Goal: Task Accomplishment & Management: Manage account settings

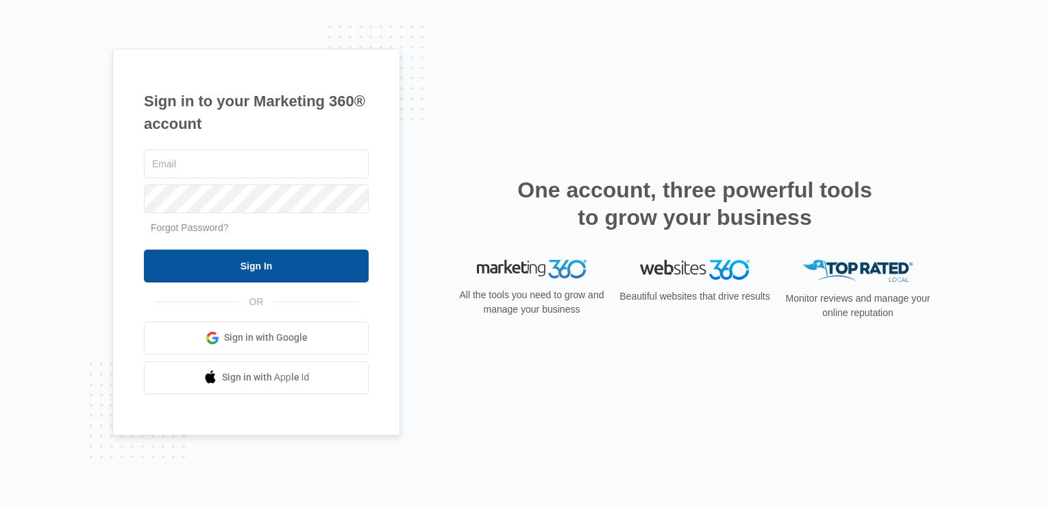
type input "[PERSON_NAME][EMAIL_ADDRESS][DOMAIN_NAME]"
click at [230, 263] on input "Sign In" at bounding box center [256, 265] width 225 height 33
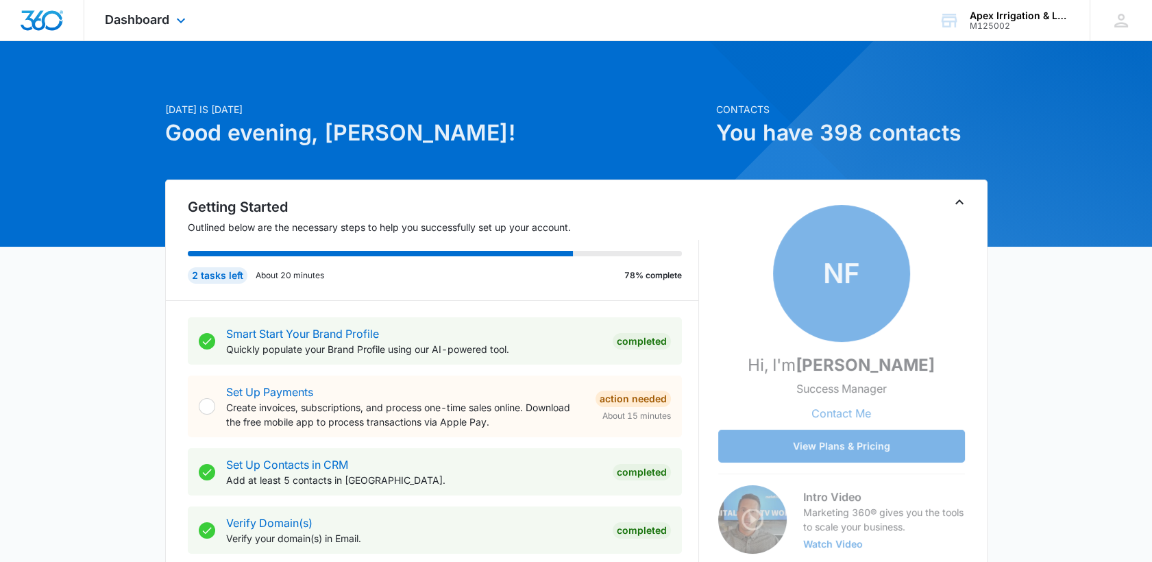
click at [164, 3] on div "Dashboard Apps Reputation Websites Forms CRM Email Social Shop Payments POS Con…" at bounding box center [146, 20] width 125 height 40
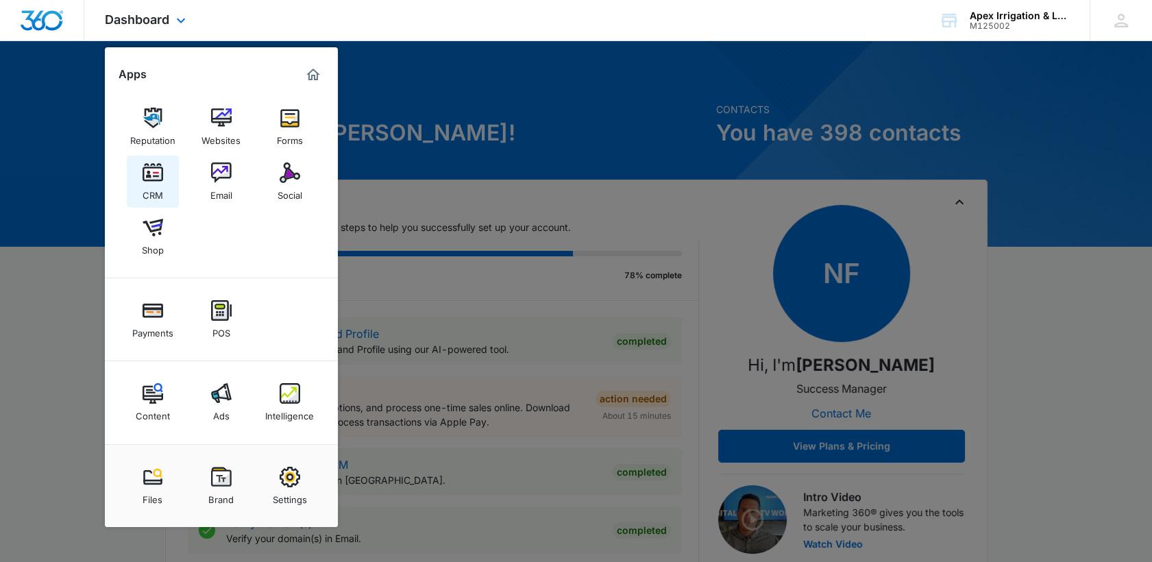
click at [152, 193] on div "CRM" at bounding box center [153, 192] width 21 height 18
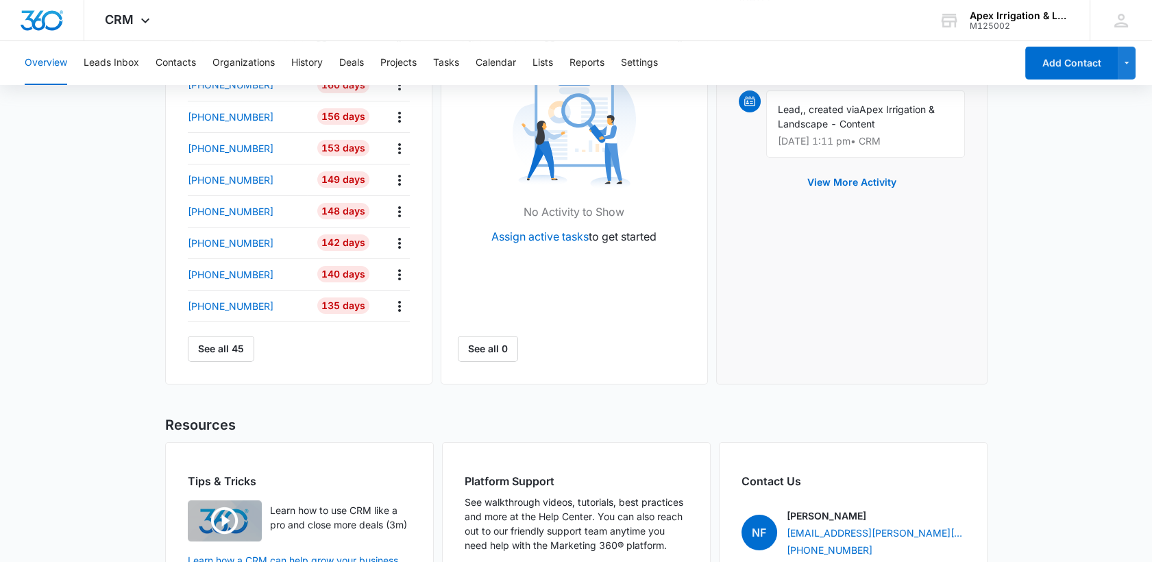
scroll to position [517, 0]
click at [235, 351] on button "See all 45" at bounding box center [221, 347] width 66 height 26
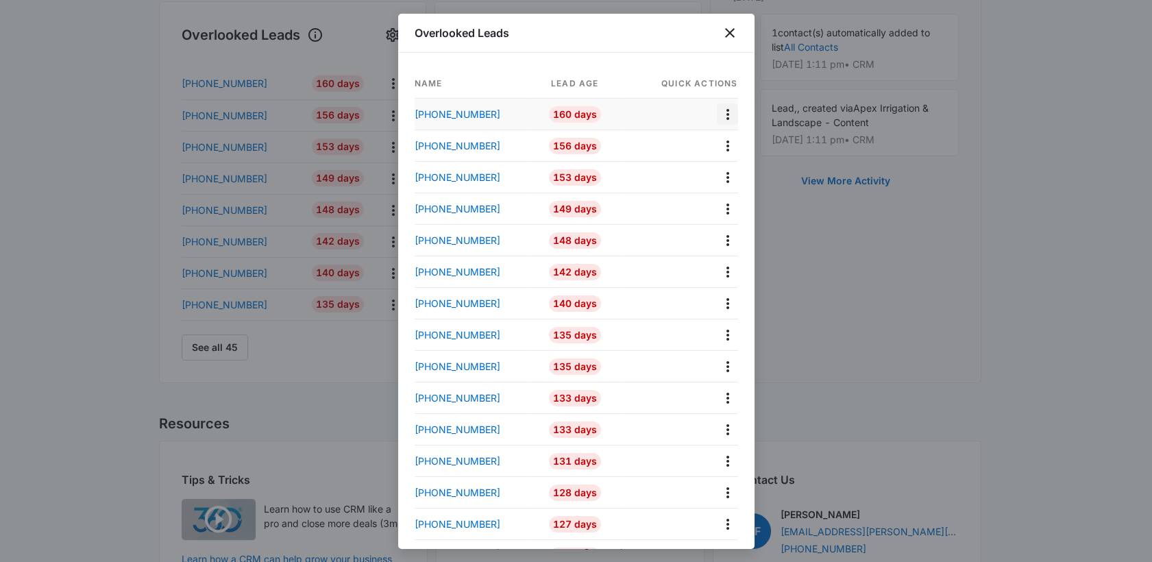
click at [720, 112] on icon "Actions" at bounding box center [728, 114] width 16 height 16
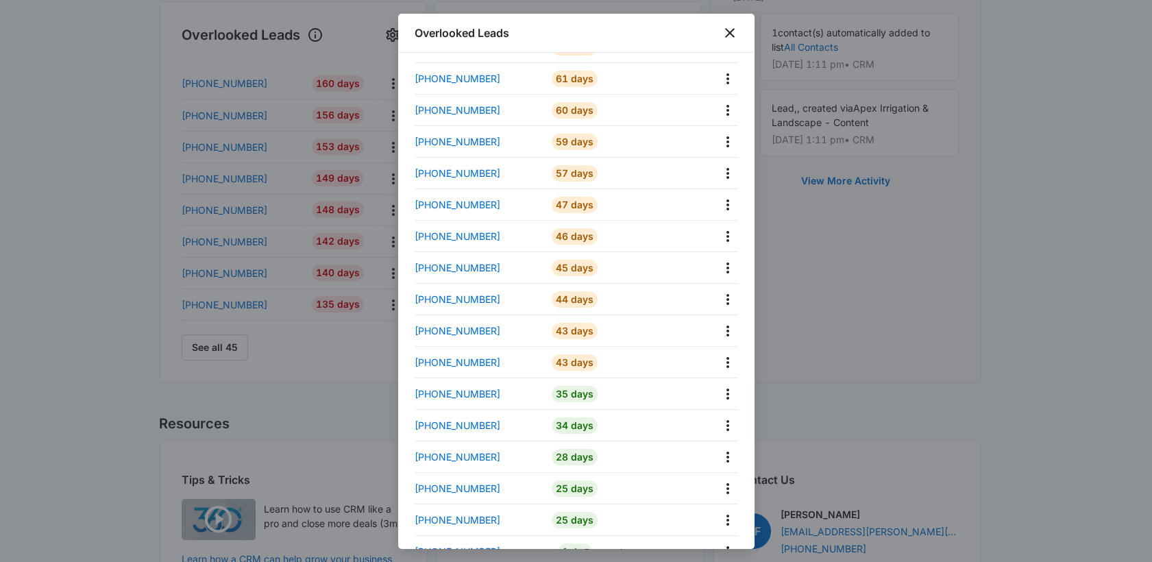
scroll to position [984, 0]
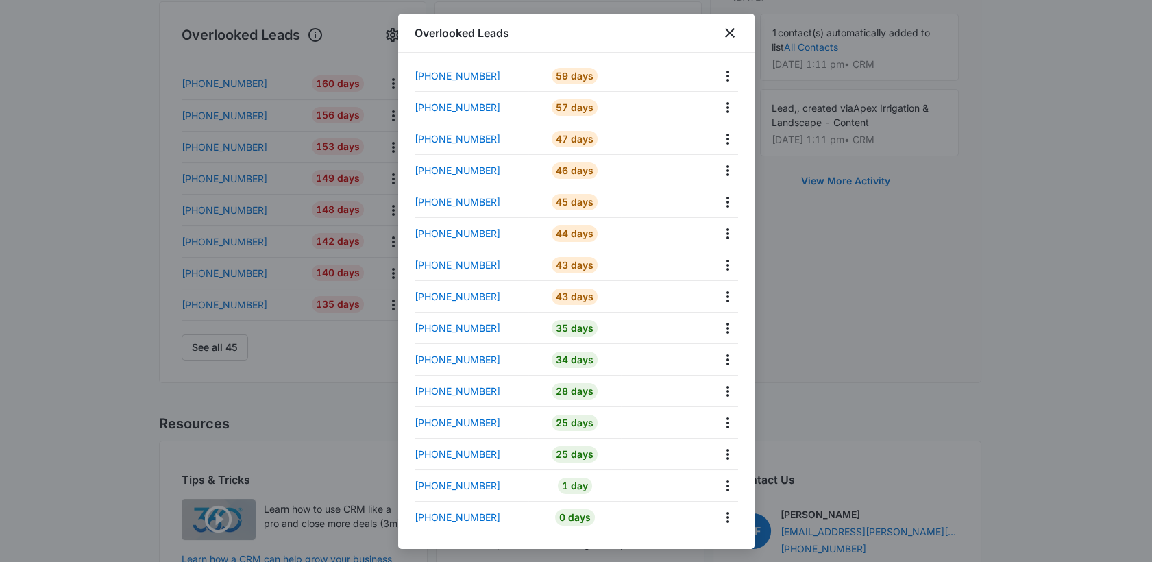
click at [809, 414] on div at bounding box center [576, 281] width 1152 height 562
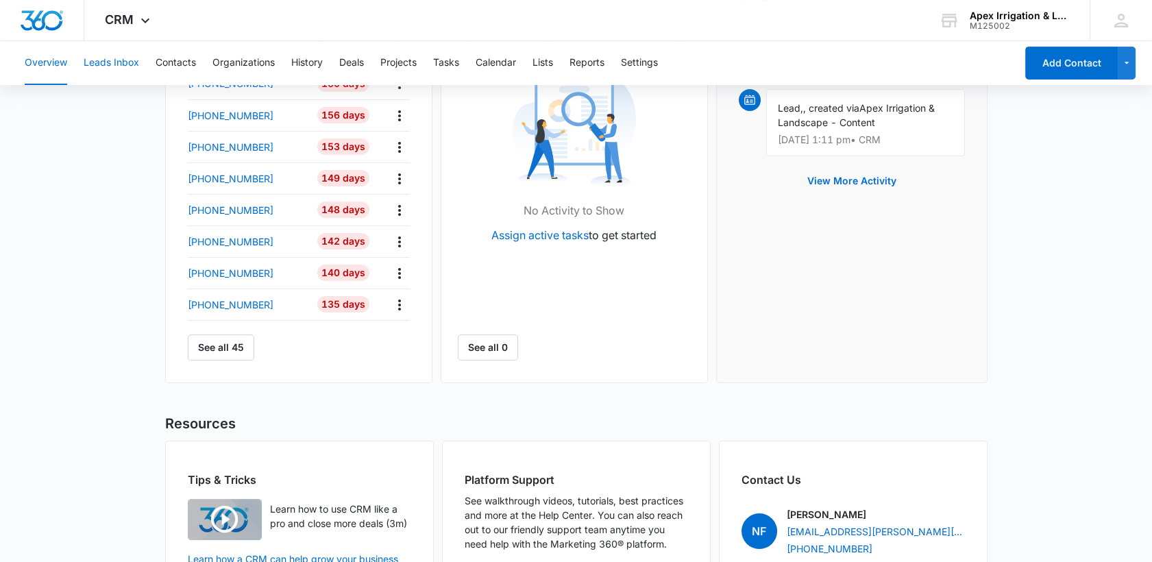
click at [117, 68] on button "Leads Inbox" at bounding box center [112, 63] width 56 height 44
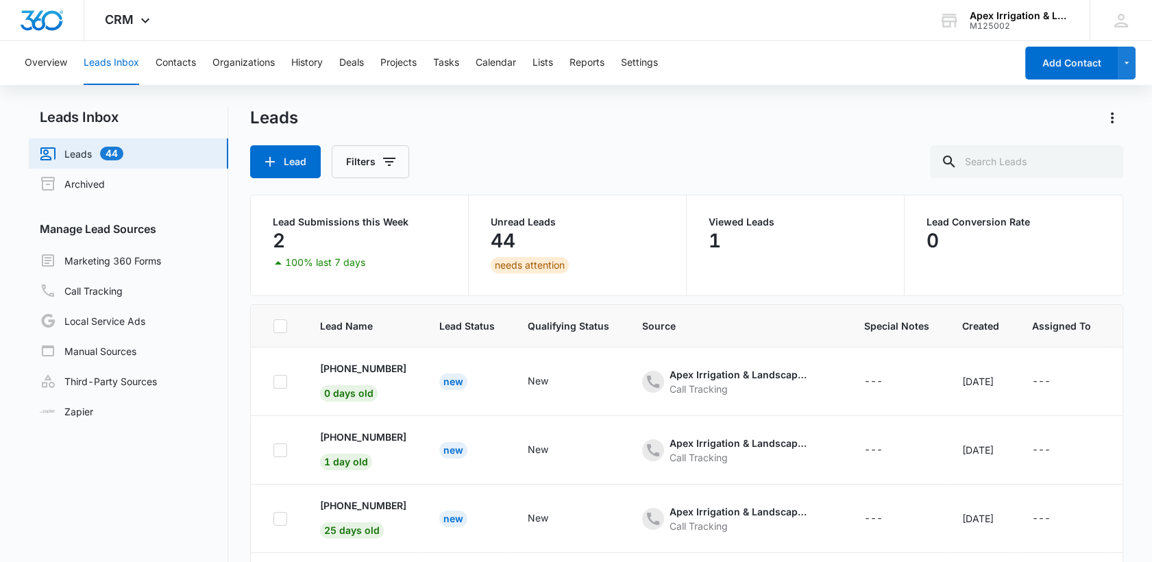
click at [111, 148] on link "Leads 44" at bounding box center [82, 153] width 84 height 16
click at [353, 65] on button "Deals" at bounding box center [351, 63] width 25 height 44
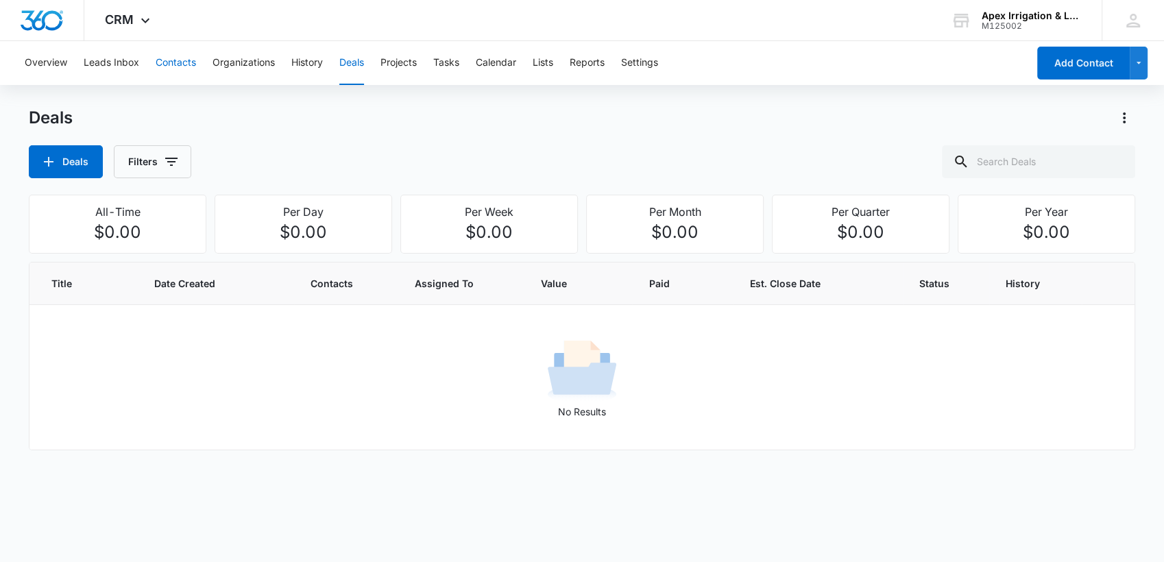
click at [166, 61] on button "Contacts" at bounding box center [176, 63] width 40 height 44
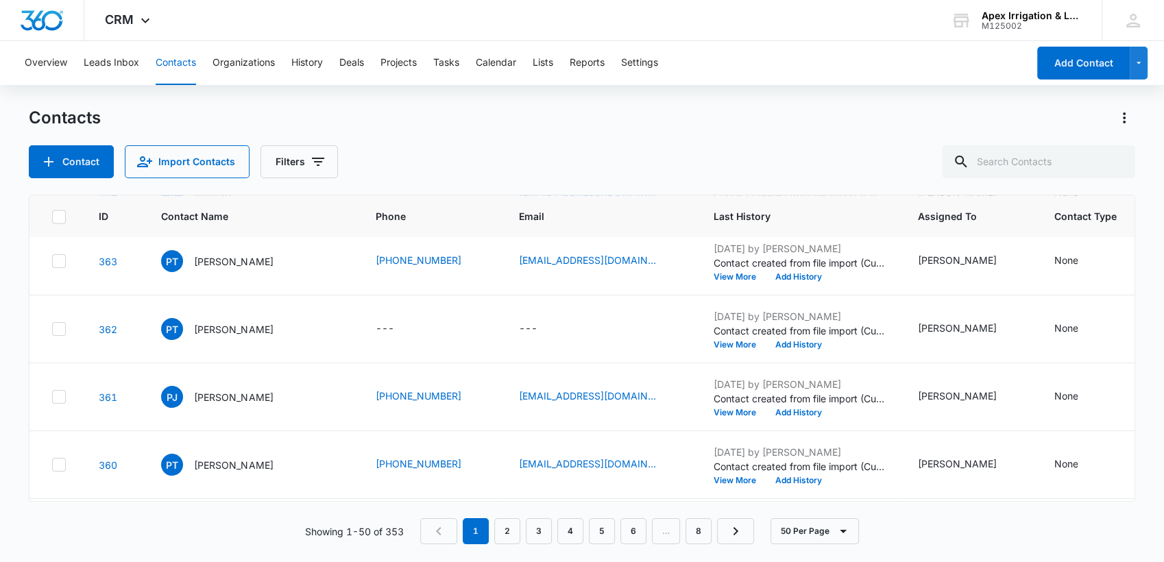
scroll to position [2315, 0]
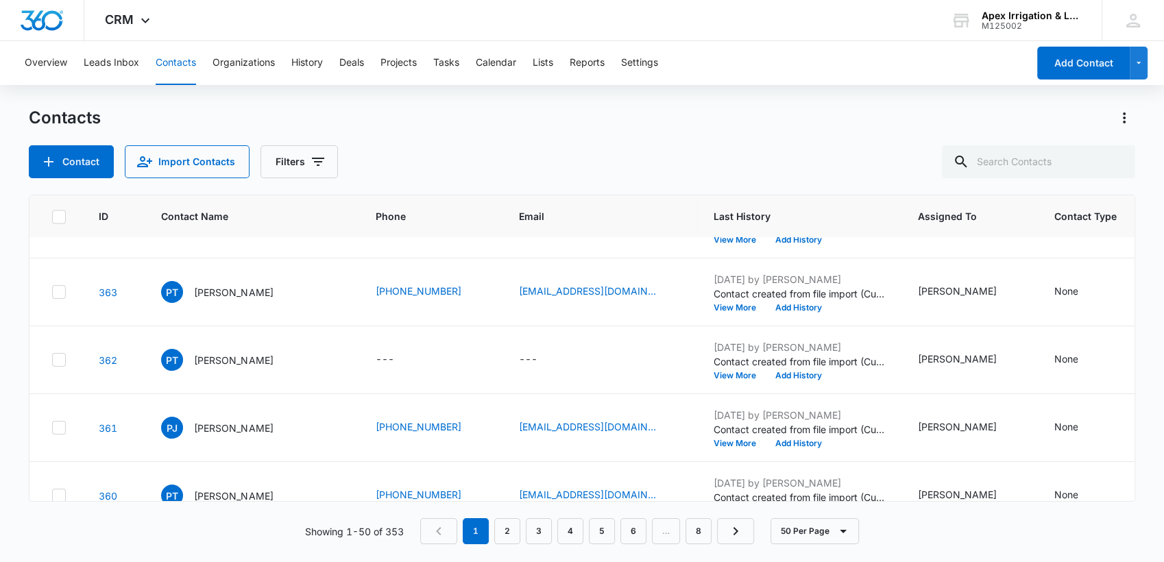
click at [57, 95] on icon at bounding box center [59, 88] width 12 height 12
click at [52, 89] on input "checkbox" at bounding box center [51, 88] width 1 height 1
click at [60, 95] on icon at bounding box center [59, 88] width 12 height 12
click at [52, 89] on input "checkbox" at bounding box center [51, 88] width 1 height 1
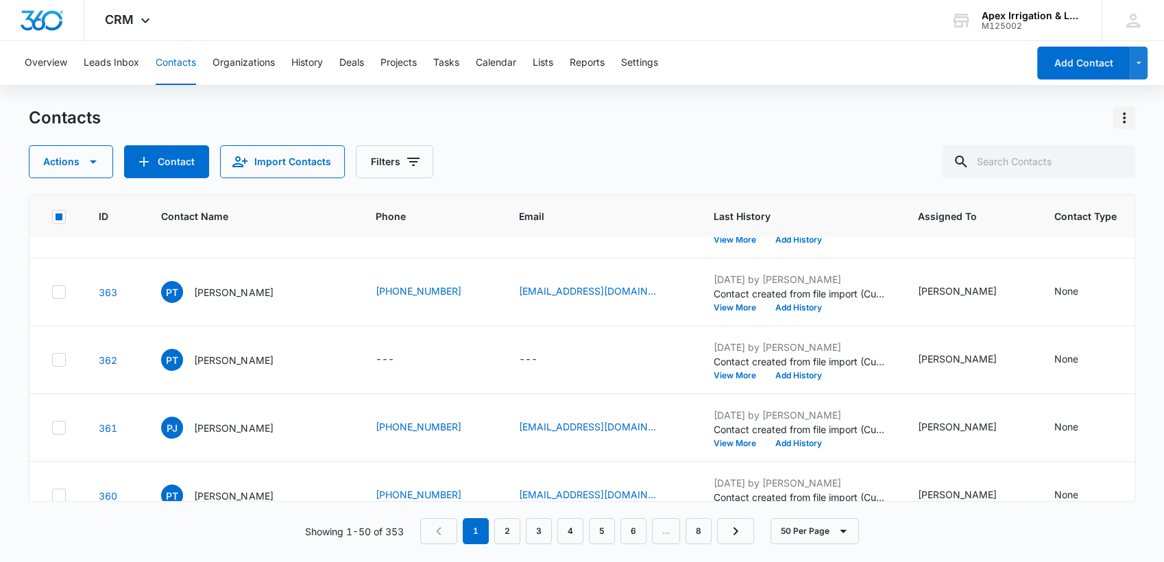
click at [1122, 124] on icon "Actions" at bounding box center [1124, 118] width 16 height 16
click at [891, 143] on div "Contacts Choose Columns Import Contacts Export All Contacts Customize Contacts …" at bounding box center [582, 142] width 1106 height 71
click at [58, 91] on icon at bounding box center [59, 88] width 8 height 6
click at [52, 89] on input "checkbox" at bounding box center [51, 88] width 1 height 1
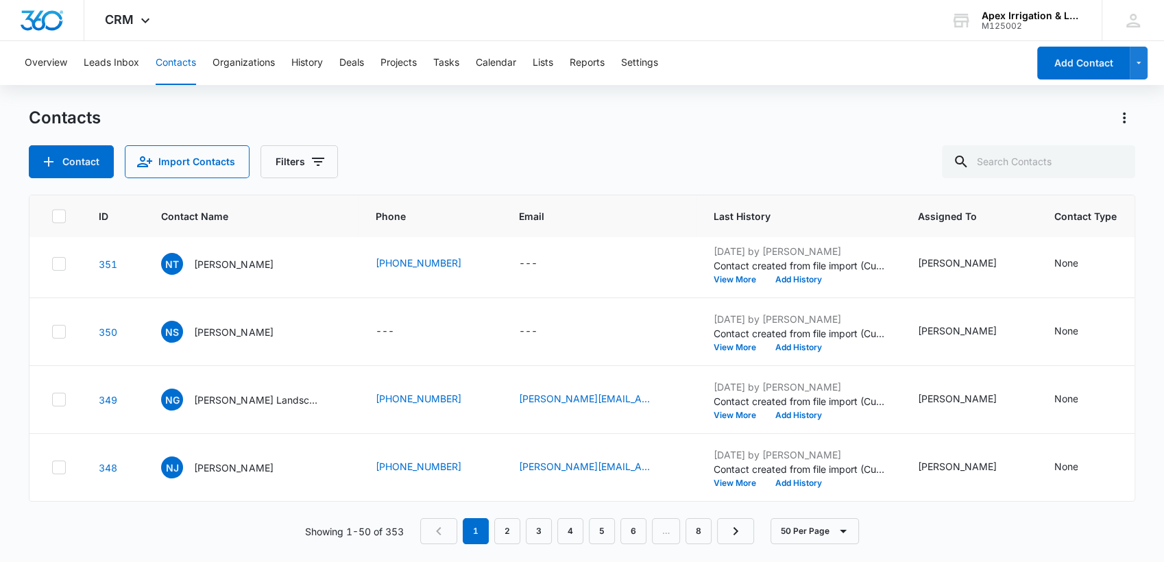
scroll to position [3503, 0]
click at [791, 534] on button "50 Per Page" at bounding box center [814, 531] width 88 height 26
click at [817, 497] on button "50 Per Page" at bounding box center [825, 491] width 106 height 21
click at [1126, 117] on icon "Actions" at bounding box center [1124, 118] width 16 height 16
click at [1070, 194] on div "Export All Contacts" at bounding box center [1055, 198] width 90 height 10
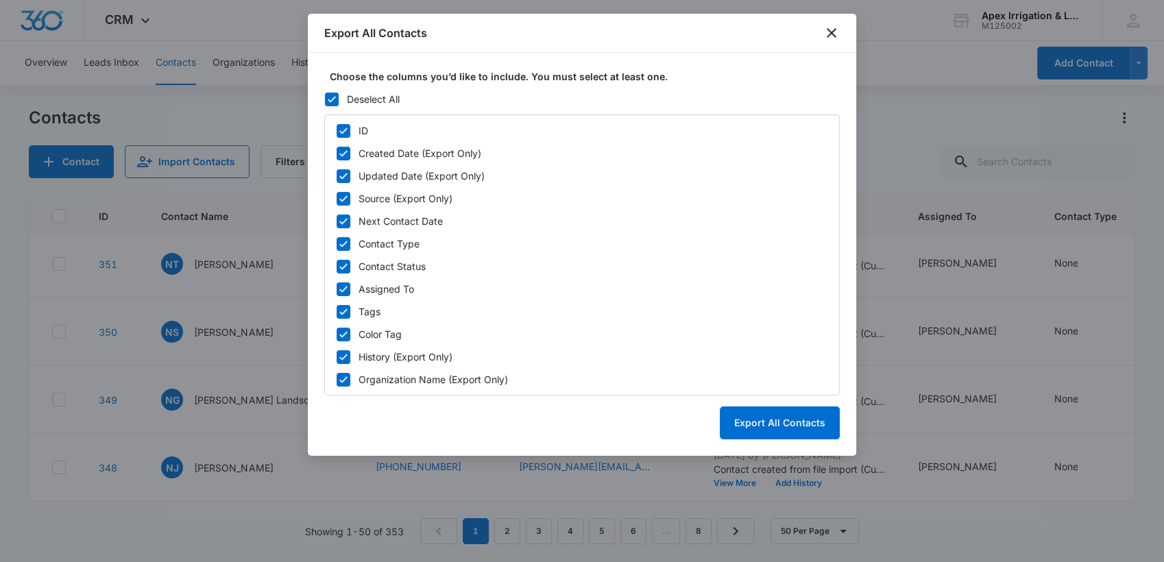
click at [327, 95] on icon at bounding box center [332, 99] width 12 height 12
click at [325, 99] on input "Deselect All" at bounding box center [324, 99] width 1 height 1
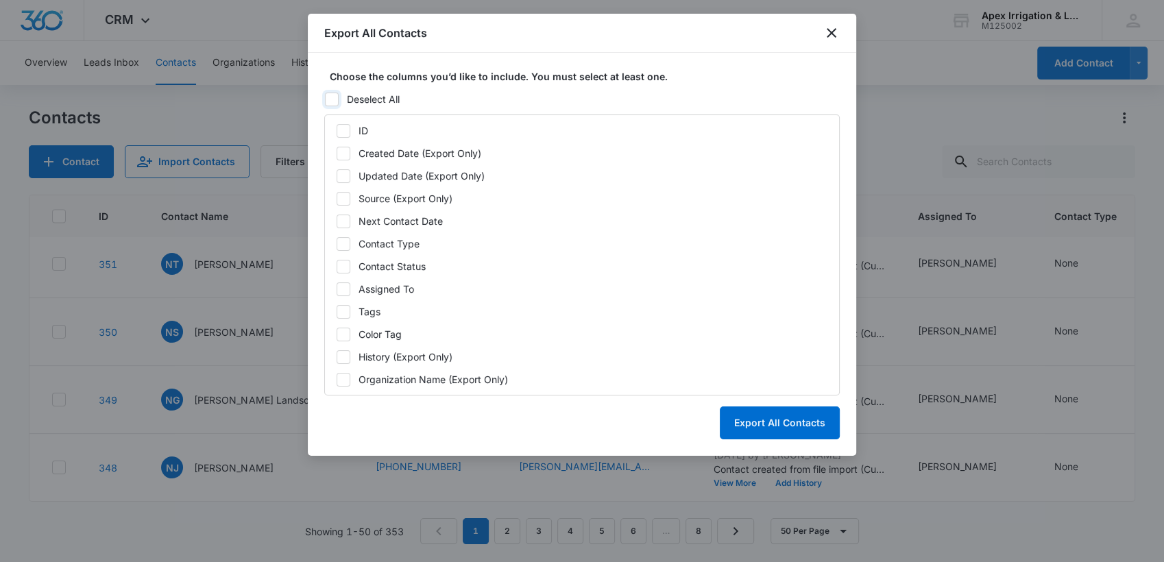
checkbox input "false"
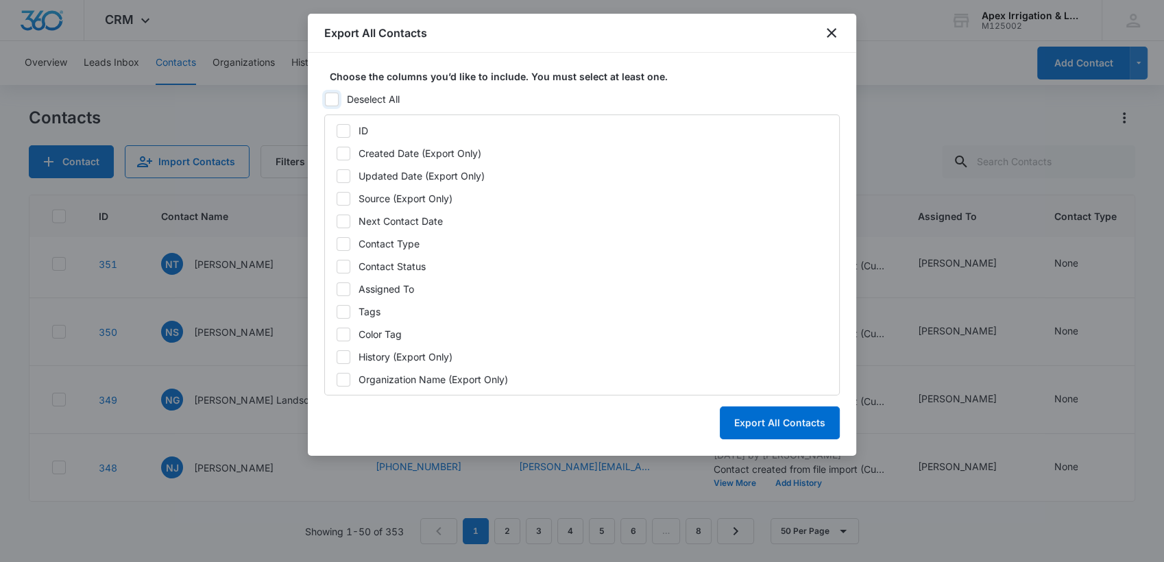
checkbox input "false"
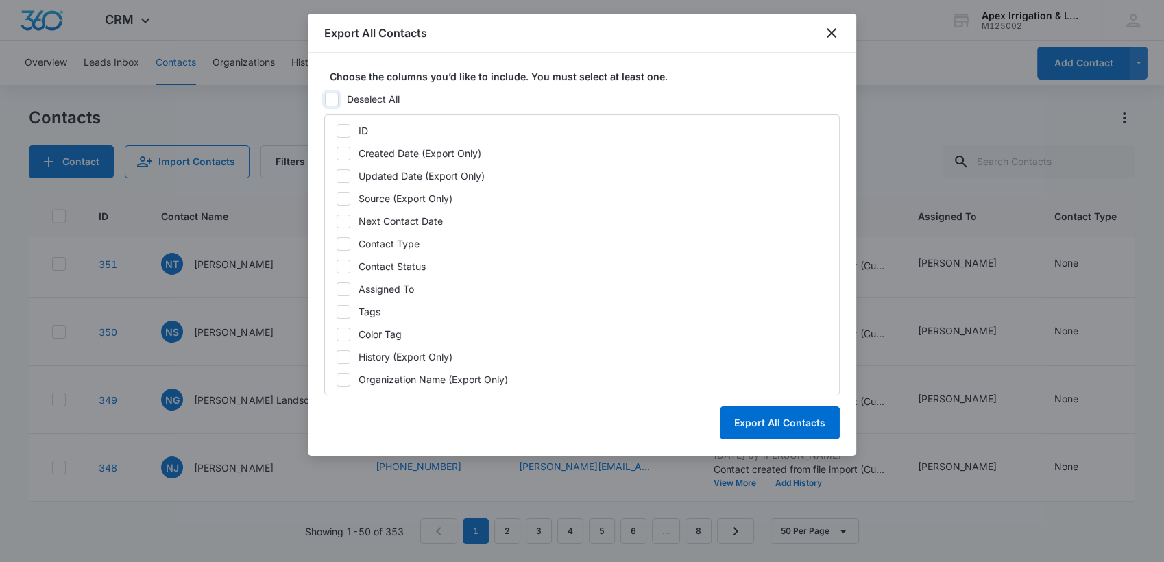
checkbox input "false"
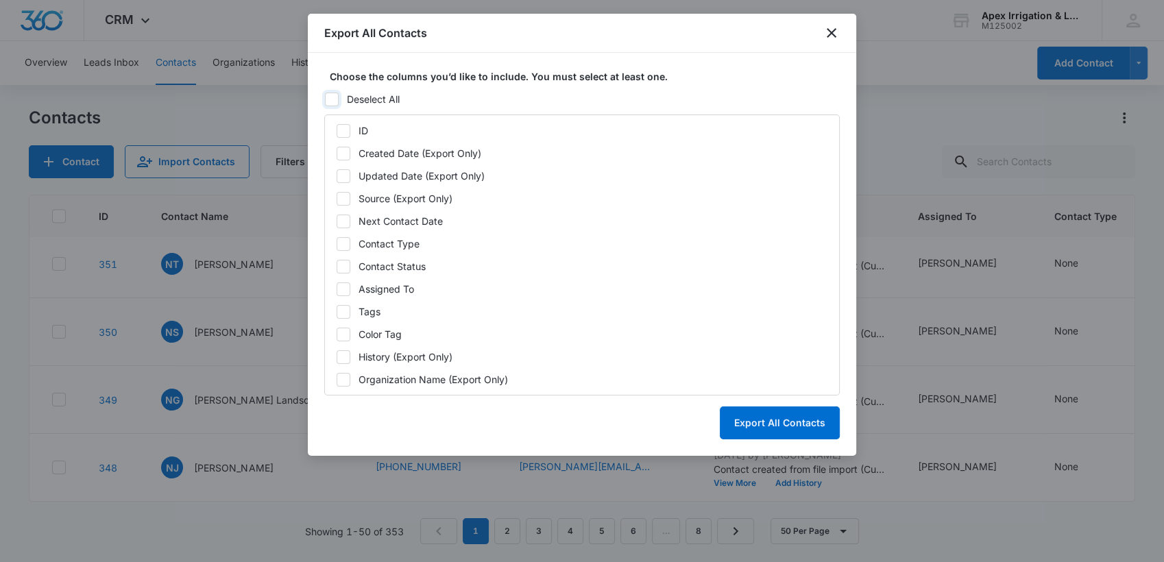
checkbox input "false"
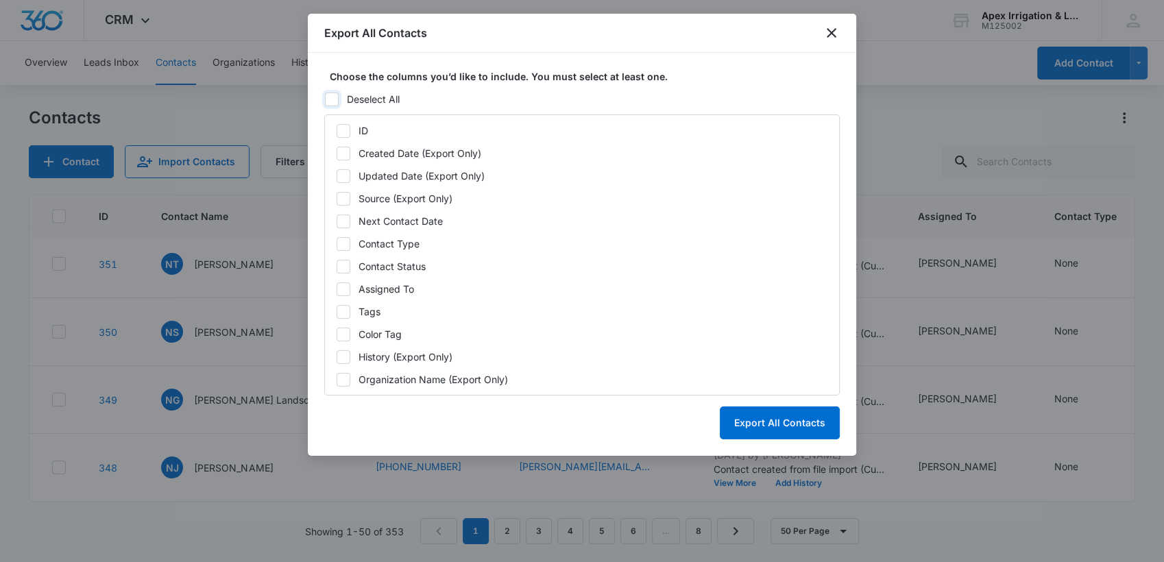
checkbox input "false"
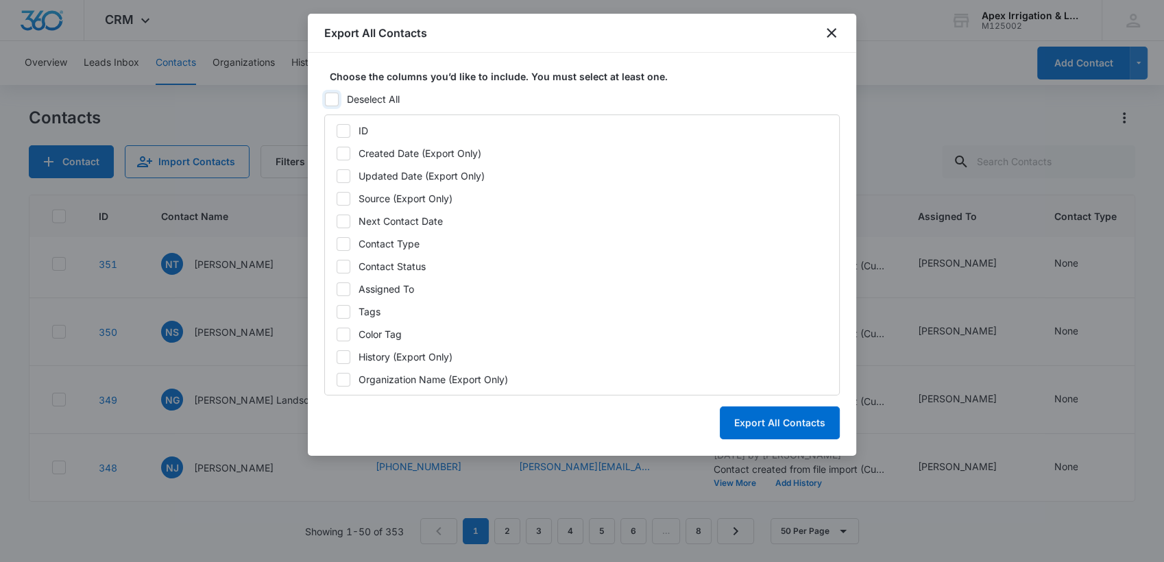
checkbox input "false"
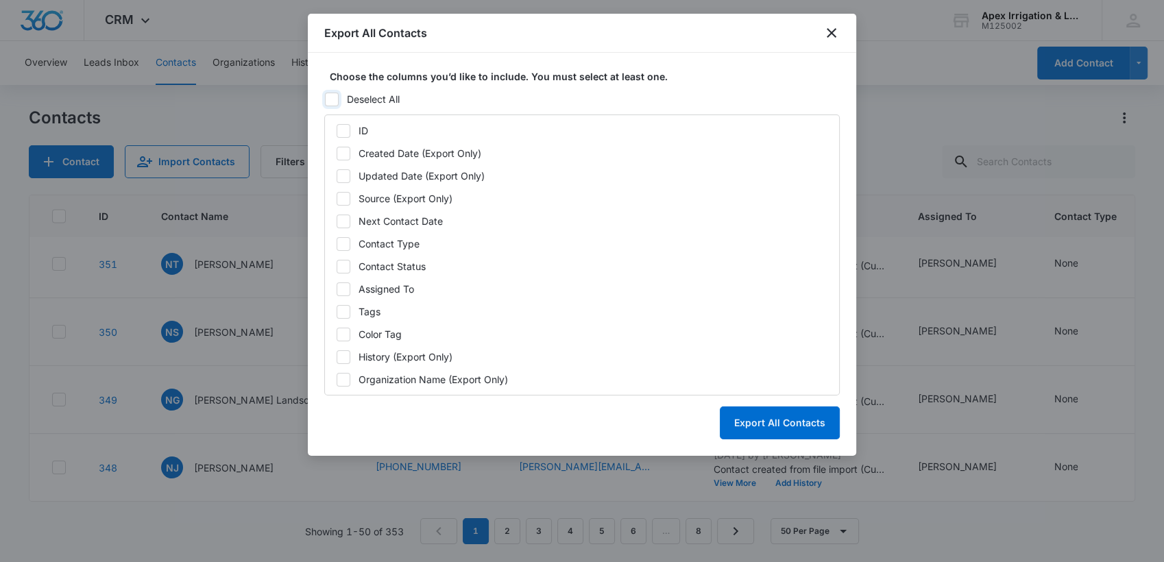
checkbox input "false"
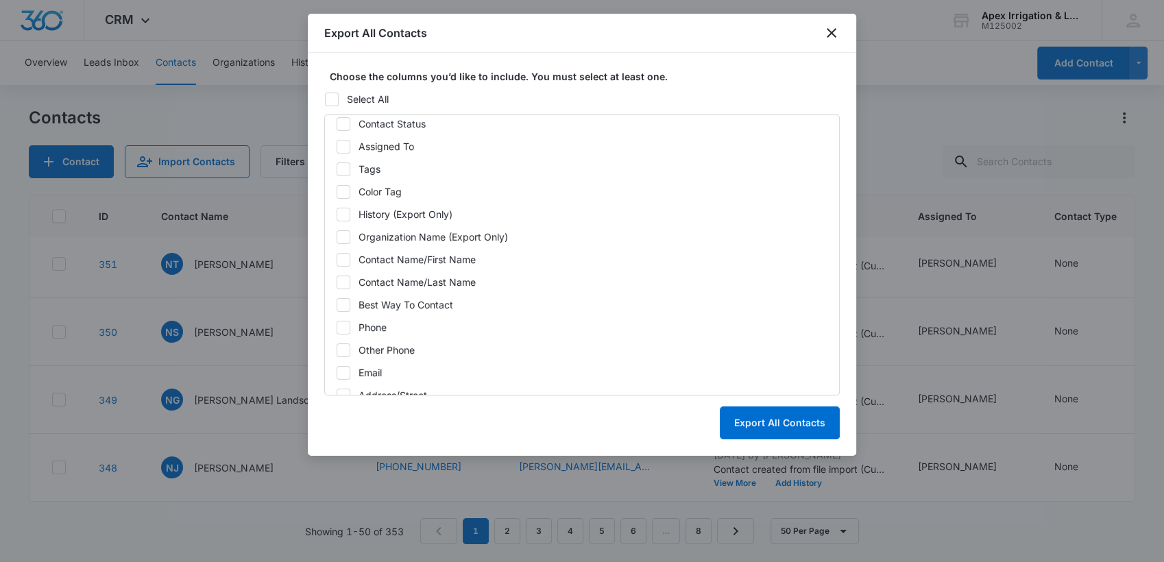
scroll to position [152, 0]
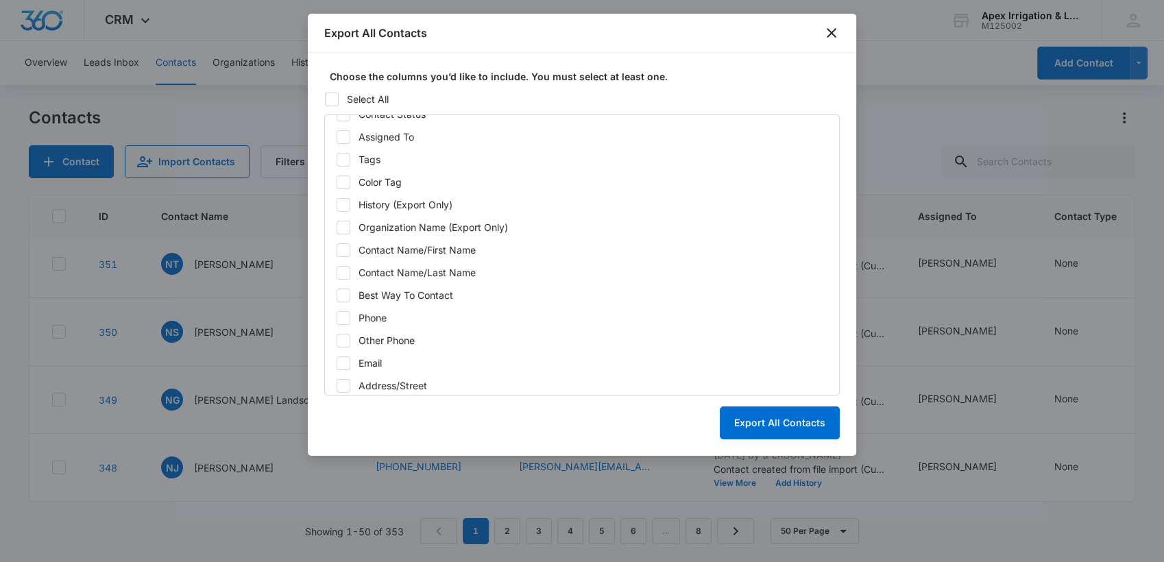
click at [342, 254] on icon at bounding box center [343, 250] width 12 height 12
click at [337, 250] on input "Contact Name/First Name" at bounding box center [336, 249] width 1 height 1
checkbox input "true"
click at [342, 270] on icon at bounding box center [343, 273] width 12 height 12
click at [337, 272] on input "Contact Name/Last Name" at bounding box center [336, 272] width 1 height 1
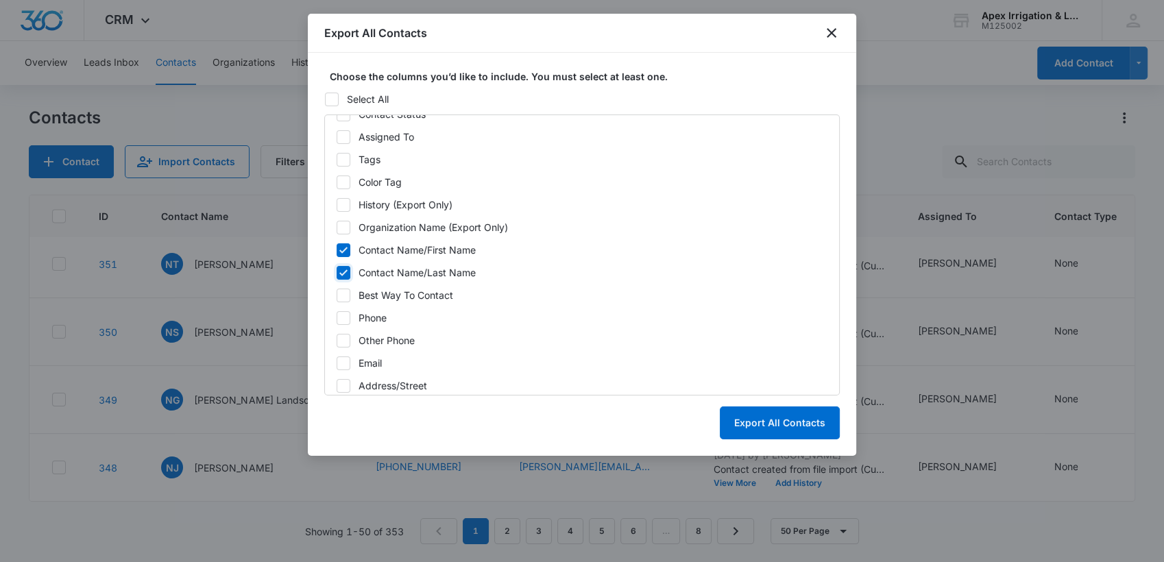
checkbox input "true"
click at [343, 228] on icon at bounding box center [343, 227] width 8 height 6
click at [337, 228] on input "Organization Name (Export Only)" at bounding box center [336, 227] width 1 height 1
checkbox input "true"
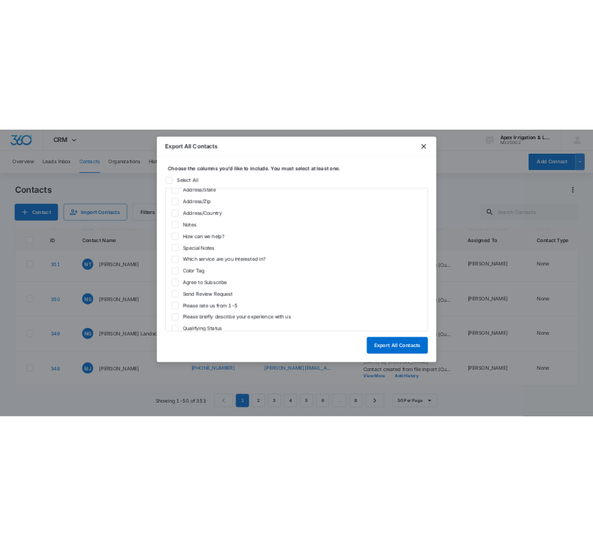
scroll to position [497, 0]
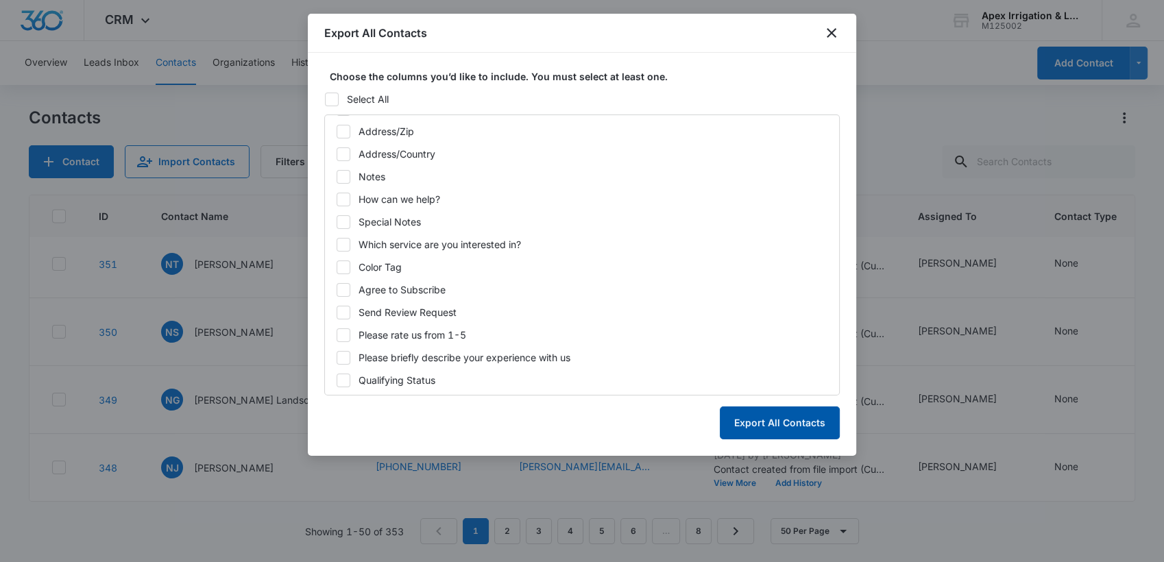
click at [785, 425] on button "Export All Contacts" at bounding box center [780, 422] width 120 height 33
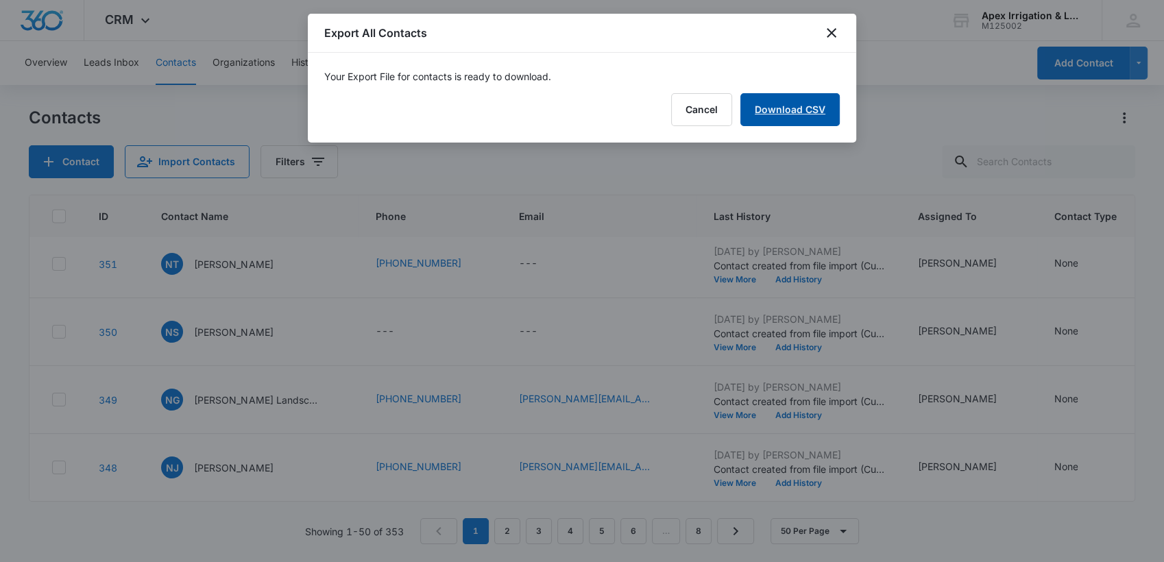
click at [790, 106] on link "Download CSV" at bounding box center [789, 109] width 99 height 33
click at [755, 62] on div "Your download has started. Finish" at bounding box center [582, 98] width 548 height 90
click at [807, 112] on button "Finish" at bounding box center [811, 109] width 58 height 33
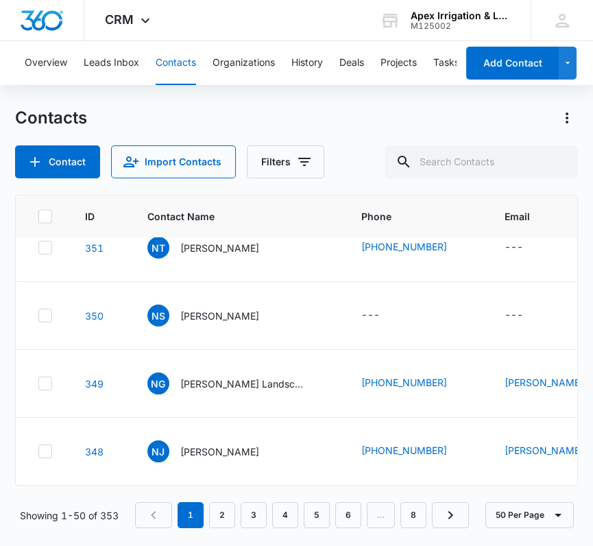
click at [465, 187] on div "Contacts Contact Import Contacts Filters ID Contact Name Phone Email Last Histo…" at bounding box center [296, 325] width 563 height 437
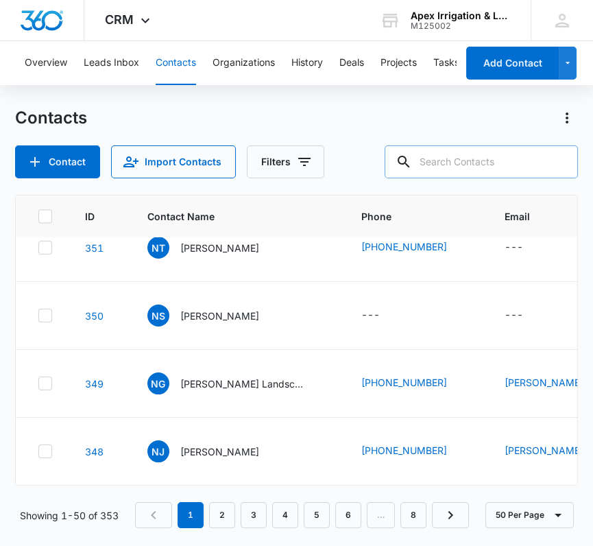
click at [461, 154] on input "text" at bounding box center [481, 161] width 193 height 33
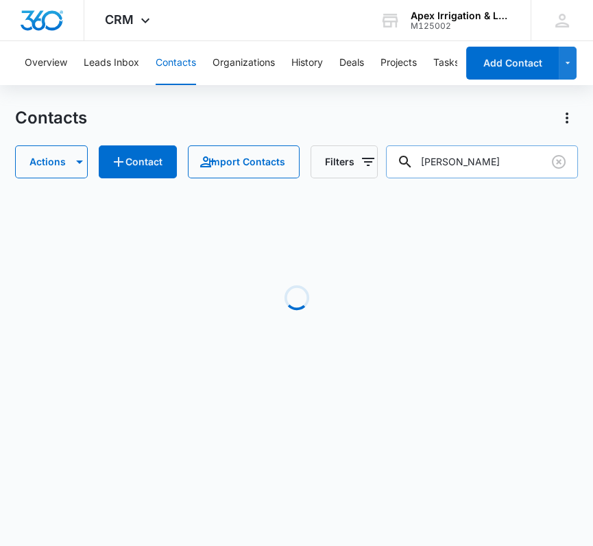
scroll to position [0, 0]
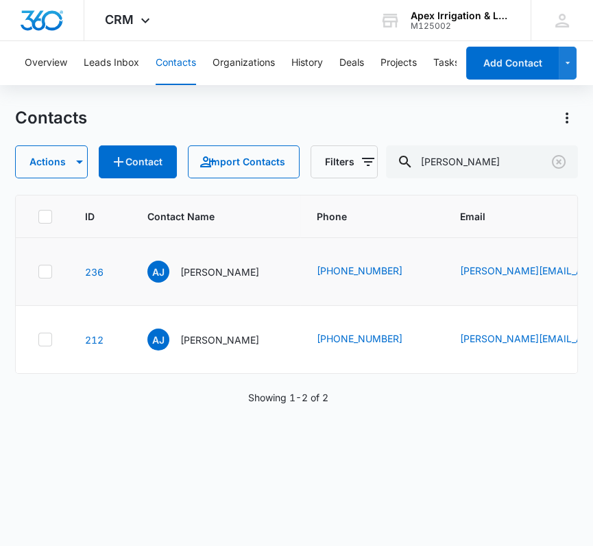
click at [48, 278] on icon at bounding box center [45, 271] width 12 height 12
click at [38, 272] on input "checkbox" at bounding box center [38, 271] width 1 height 1
click at [73, 165] on icon "button" at bounding box center [79, 162] width 16 height 16
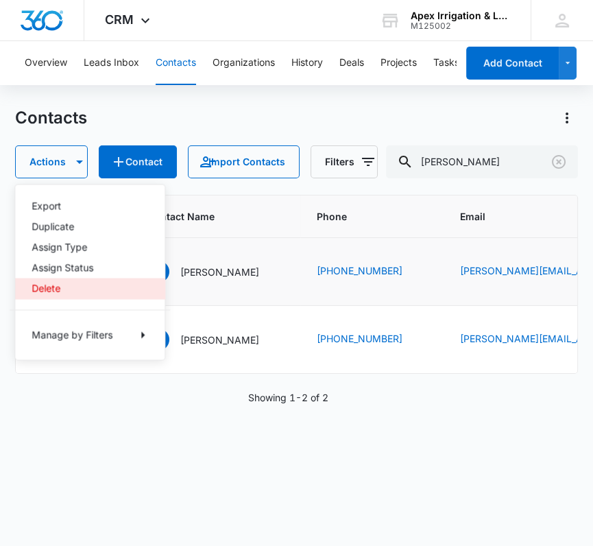
click at [52, 291] on div "Delete" at bounding box center [82, 288] width 100 height 10
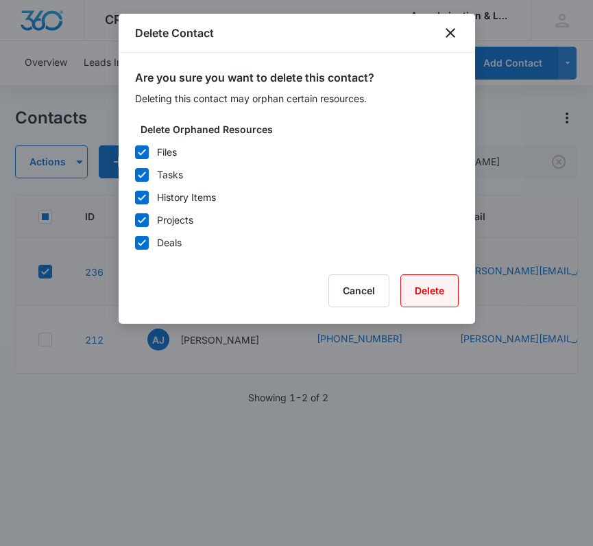
click at [418, 294] on button "Delete" at bounding box center [429, 290] width 58 height 33
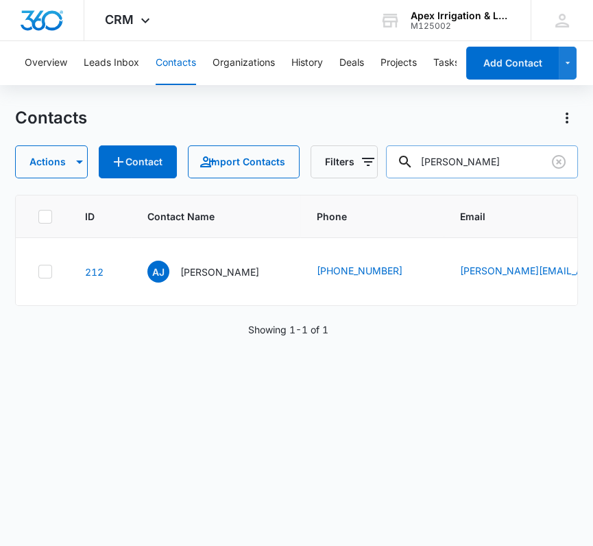
click at [461, 151] on input "[PERSON_NAME]" at bounding box center [482, 161] width 192 height 33
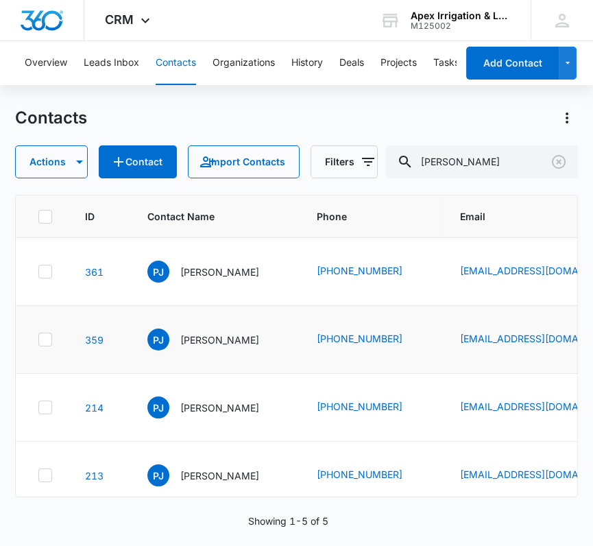
click at [44, 345] on icon at bounding box center [45, 339] width 12 height 12
click at [38, 340] on input "checkbox" at bounding box center [38, 339] width 1 height 1
click at [45, 274] on icon at bounding box center [45, 271] width 8 height 6
click at [38, 272] on input "checkbox" at bounding box center [38, 271] width 1 height 1
click at [80, 158] on icon "button" at bounding box center [79, 162] width 16 height 16
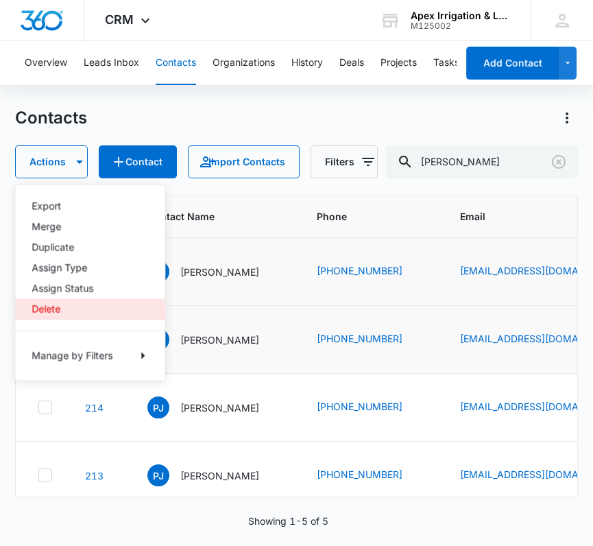
click at [55, 310] on div "Delete" at bounding box center [82, 309] width 100 height 10
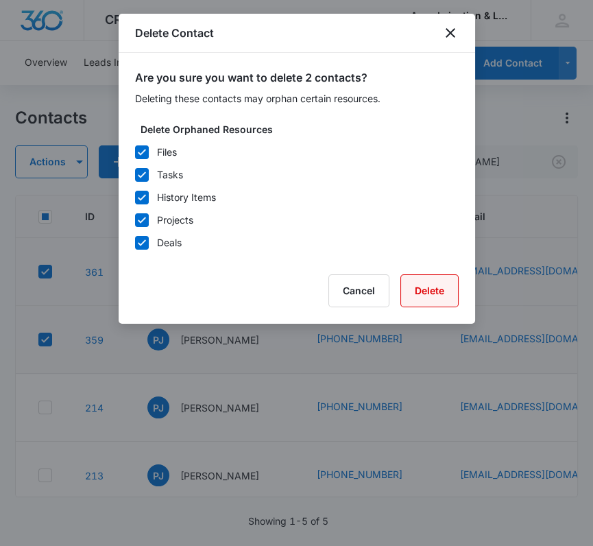
click at [434, 299] on button "Delete" at bounding box center [429, 290] width 58 height 33
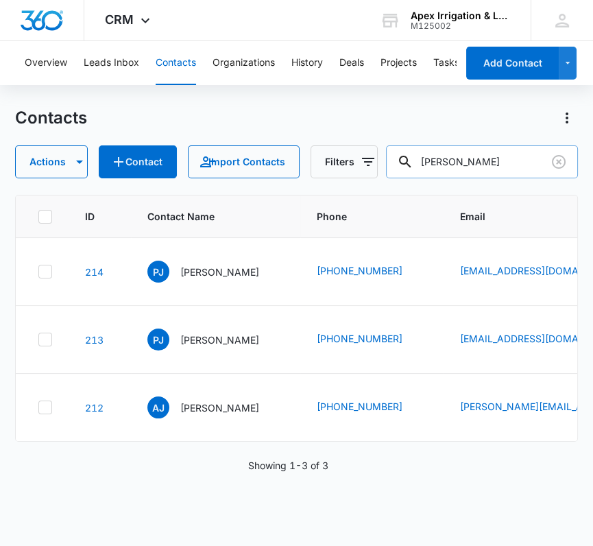
click at [445, 160] on input "[PERSON_NAME]" at bounding box center [482, 161] width 192 height 33
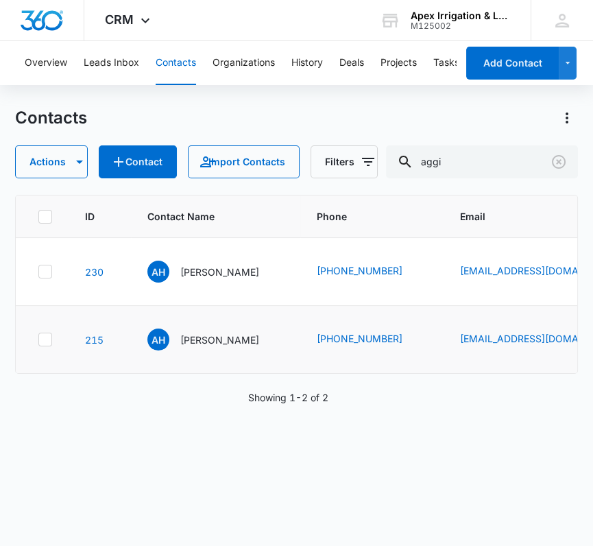
click at [40, 339] on icon at bounding box center [45, 339] width 12 height 12
click at [38, 339] on input "checkbox" at bounding box center [38, 339] width 1 height 1
click at [73, 159] on icon "button" at bounding box center [79, 162] width 16 height 16
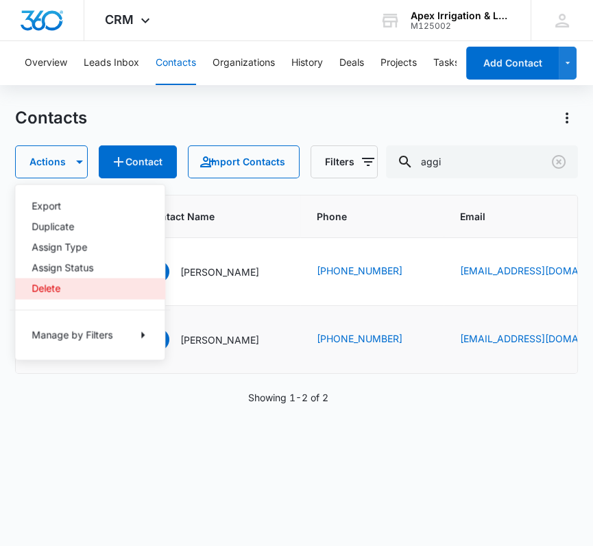
click at [42, 293] on div "Delete" at bounding box center [82, 288] width 100 height 10
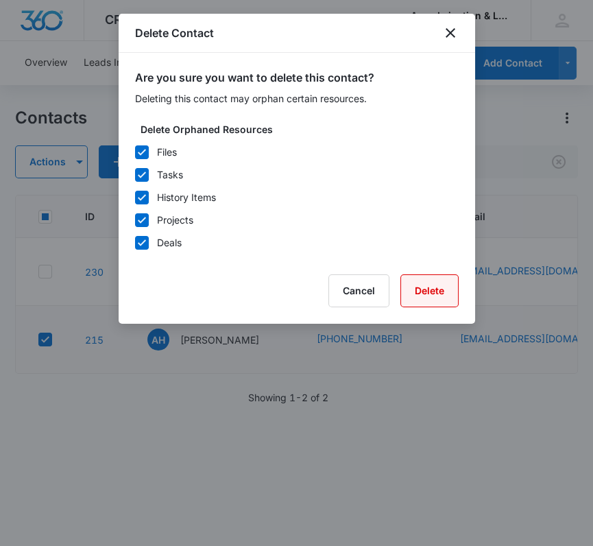
click at [428, 283] on button "Delete" at bounding box center [429, 290] width 58 height 33
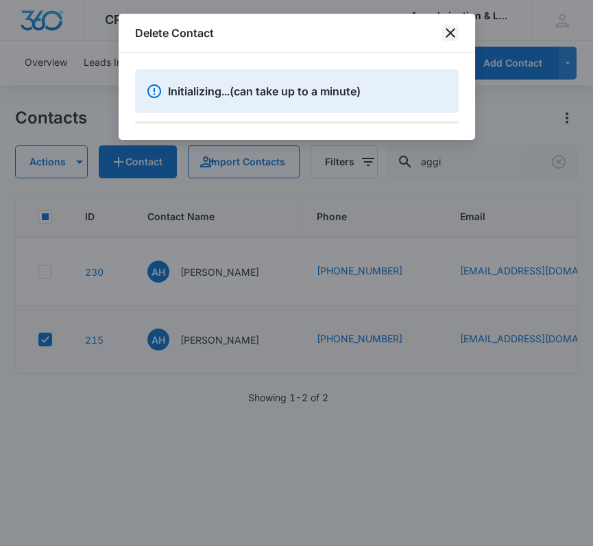
click at [452, 32] on icon "close" at bounding box center [450, 33] width 16 height 16
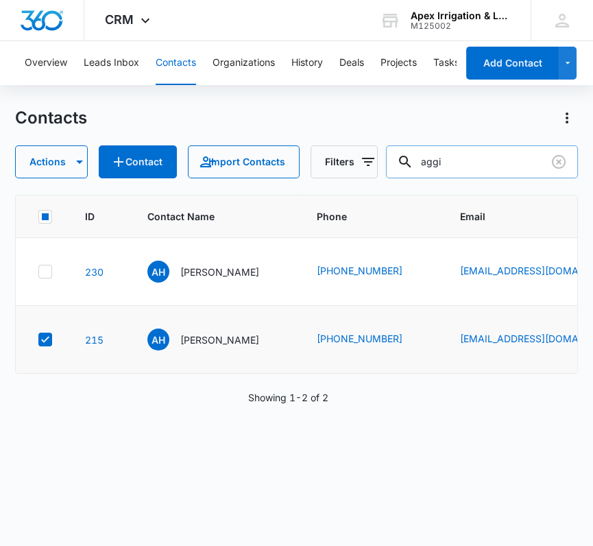
click at [462, 169] on input "aggi" at bounding box center [482, 161] width 192 height 33
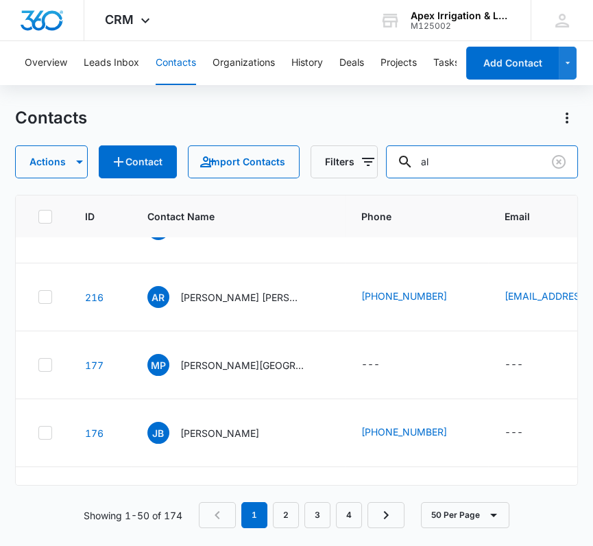
scroll to position [323, 0]
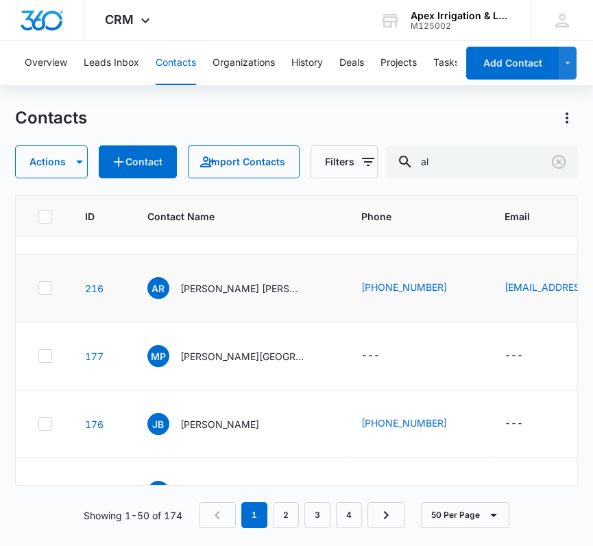
click at [40, 294] on icon at bounding box center [45, 288] width 12 height 12
click at [38, 289] on input "checkbox" at bounding box center [38, 288] width 1 height 1
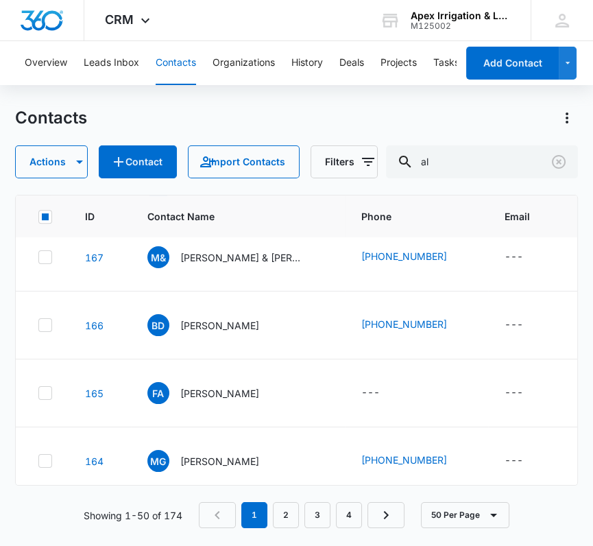
scroll to position [975, 0]
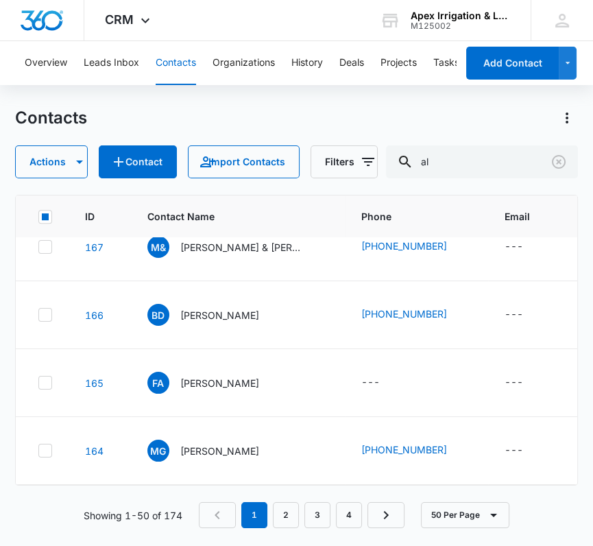
click at [44, 117] on icon at bounding box center [45, 111] width 12 height 12
click at [38, 112] on input "checkbox" at bounding box center [38, 111] width 1 height 1
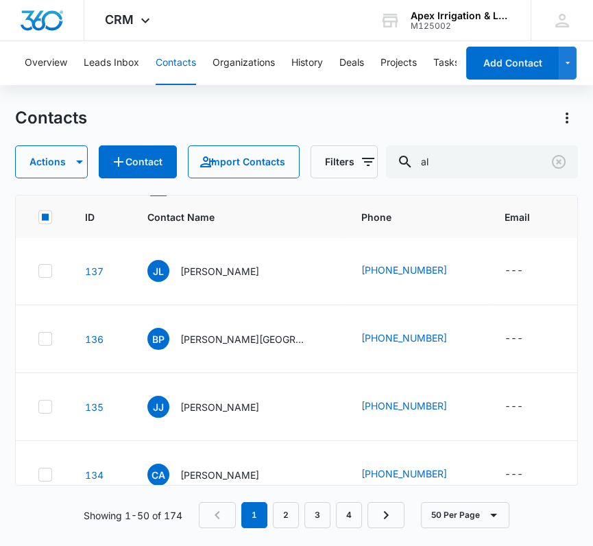
scroll to position [2802, 0]
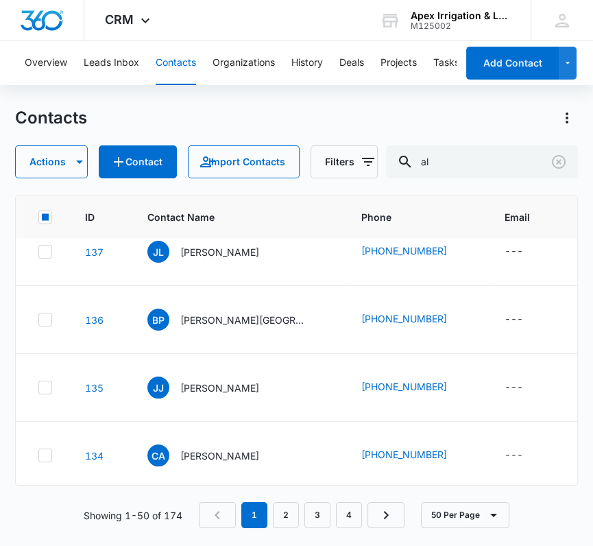
click at [577, 414] on div "ID Contact Name Phone Email Last History Assigned To Contact Type Contact Statu…" at bounding box center [296, 340] width 563 height 291
click at [47, 213] on rect at bounding box center [45, 216] width 7 height 7
click at [38, 216] on input "checkbox" at bounding box center [38, 216] width 1 height 1
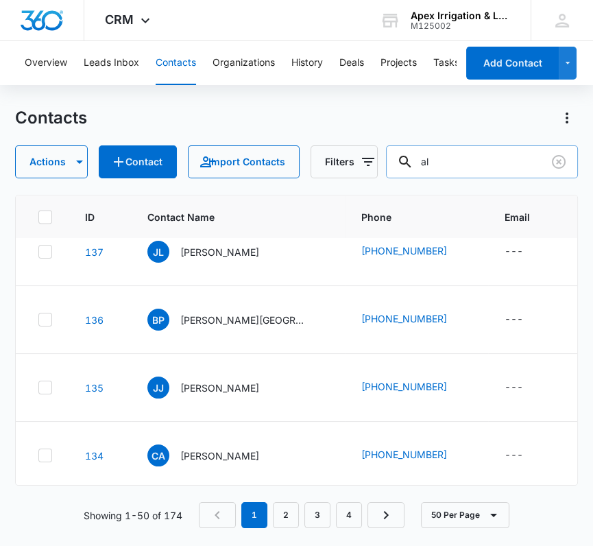
drag, startPoint x: 373, startPoint y: 206, endPoint x: 433, endPoint y: 162, distance: 74.6
click at [433, 162] on input "al" at bounding box center [482, 161] width 192 height 33
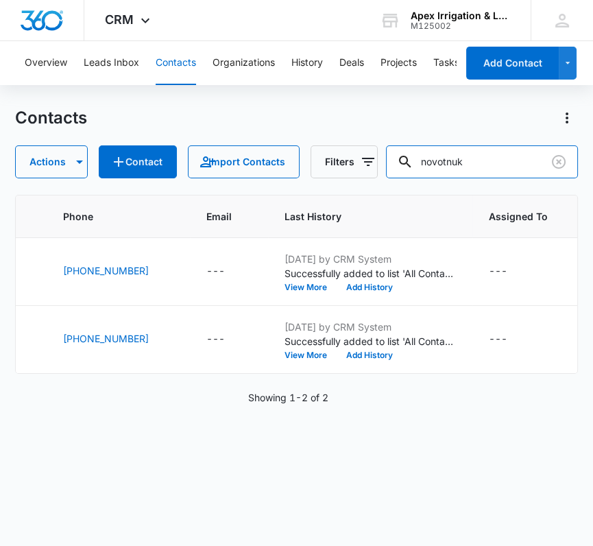
scroll to position [0, 0]
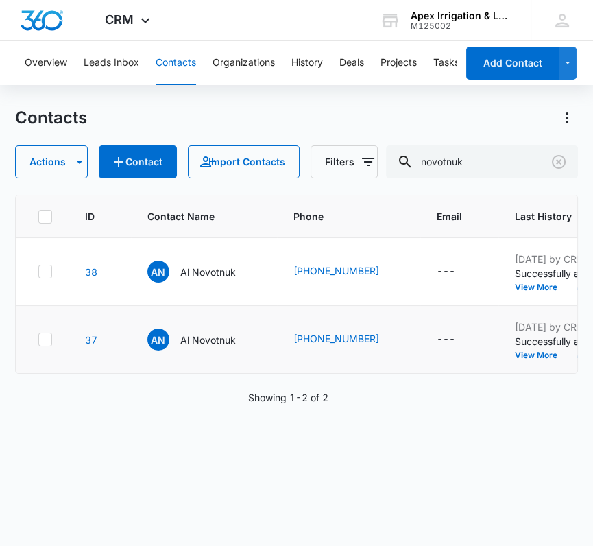
click at [43, 345] on icon at bounding box center [45, 339] width 12 height 12
click at [38, 340] on input "checkbox" at bounding box center [38, 339] width 1 height 1
click at [52, 179] on div "Contacts Actions Contact Import Contacts Filters novotnuk ID Contact Name Phone…" at bounding box center [296, 325] width 563 height 437
click at [53, 169] on button "Actions" at bounding box center [51, 161] width 73 height 33
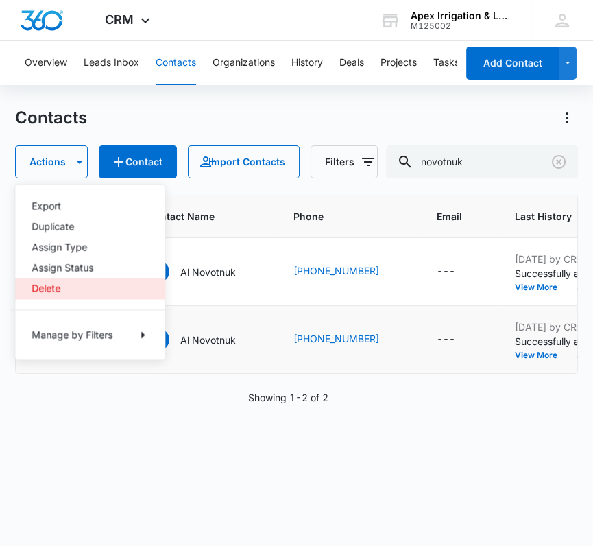
click at [45, 290] on div "Delete" at bounding box center [82, 288] width 100 height 10
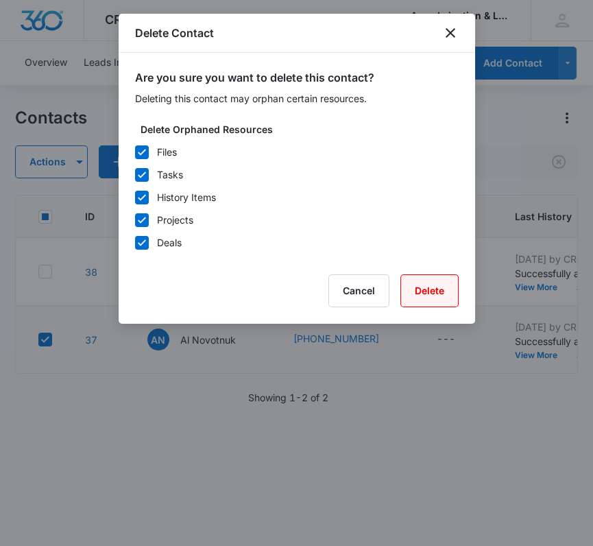
click at [445, 284] on button "Delete" at bounding box center [429, 290] width 58 height 33
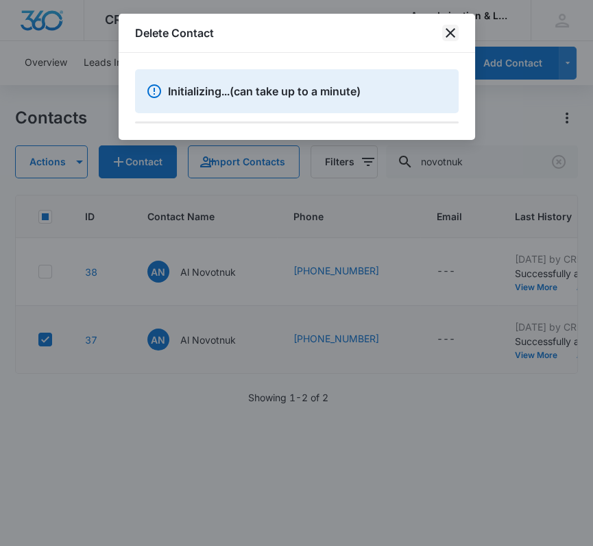
click at [452, 38] on icon "close" at bounding box center [450, 33] width 16 height 16
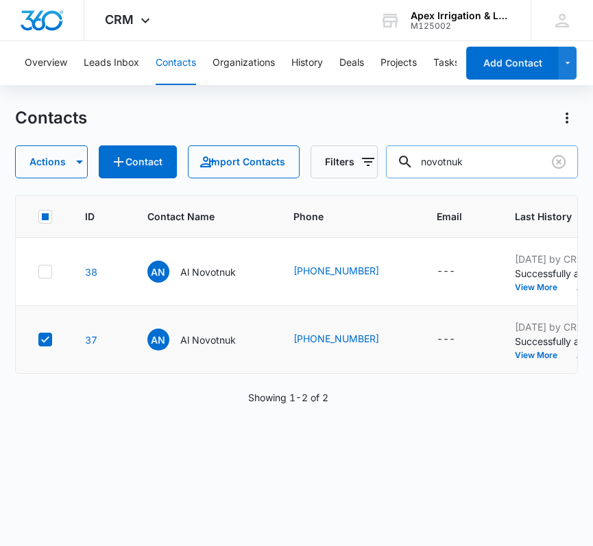
click at [445, 163] on input "novotnuk" at bounding box center [482, 161] width 192 height 33
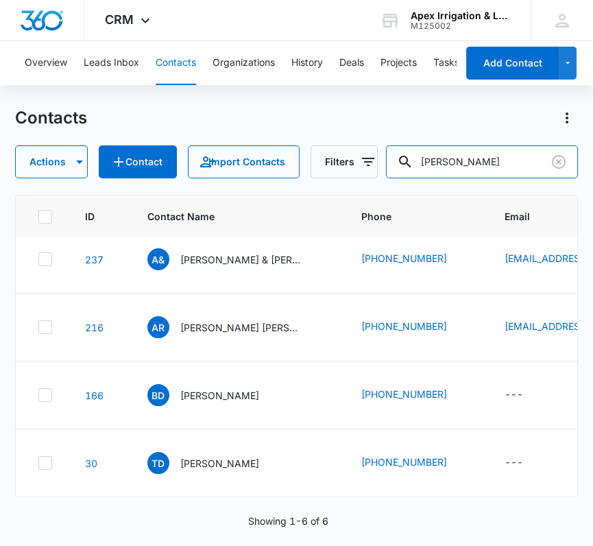
scroll to position [175, 0]
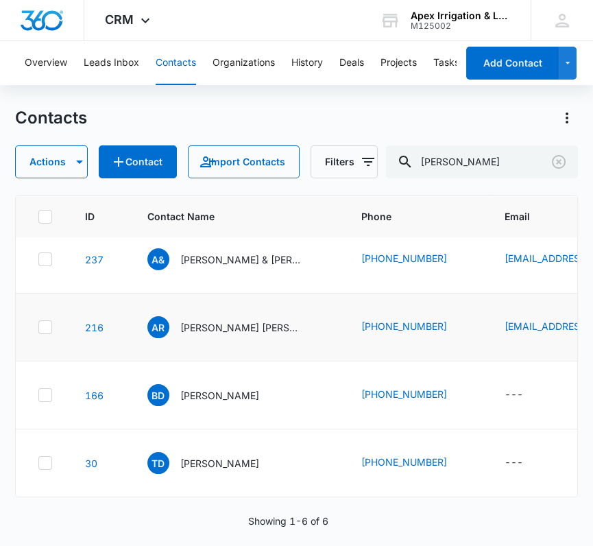
click at [44, 333] on icon at bounding box center [45, 327] width 12 height 12
click at [38, 328] on input "checkbox" at bounding box center [38, 327] width 1 height 1
click at [71, 167] on icon "button" at bounding box center [79, 162] width 16 height 16
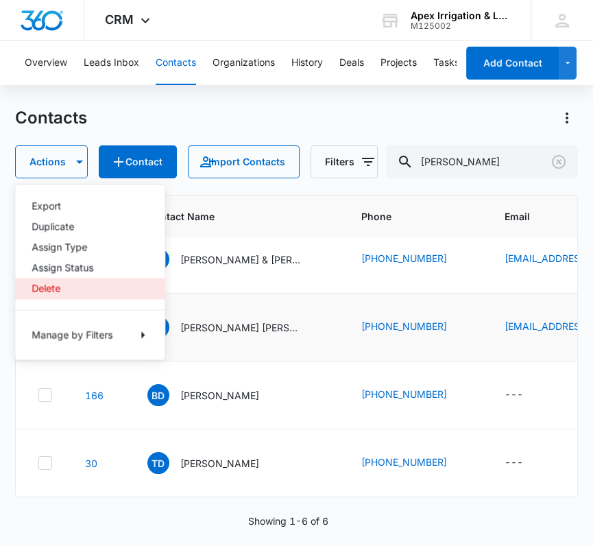
click at [54, 291] on div "Delete" at bounding box center [82, 288] width 100 height 10
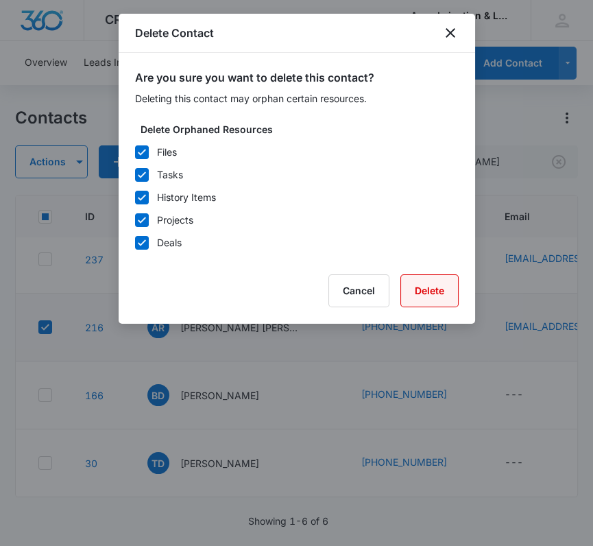
click at [413, 289] on button "Delete" at bounding box center [429, 290] width 58 height 33
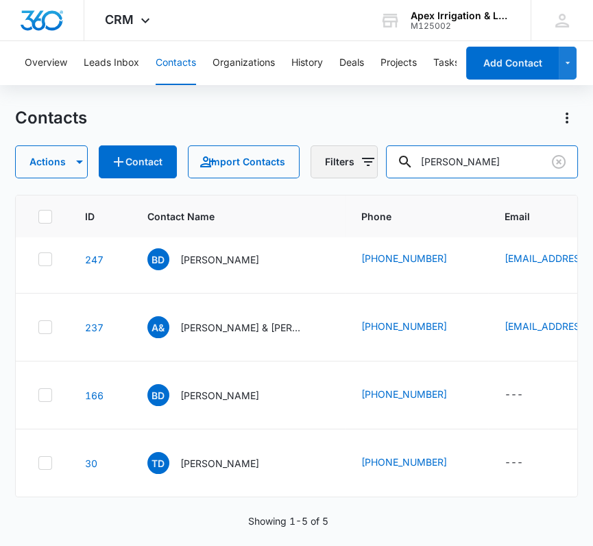
drag, startPoint x: 456, startPoint y: 160, endPoint x: 358, endPoint y: 169, distance: 98.4
click at [358, 169] on div "Actions Contact Import Contacts Filters [PERSON_NAME]" at bounding box center [296, 161] width 563 height 33
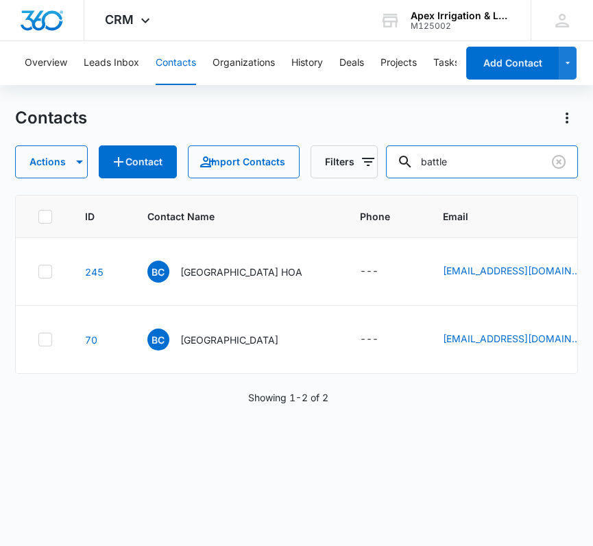
scroll to position [0, 0]
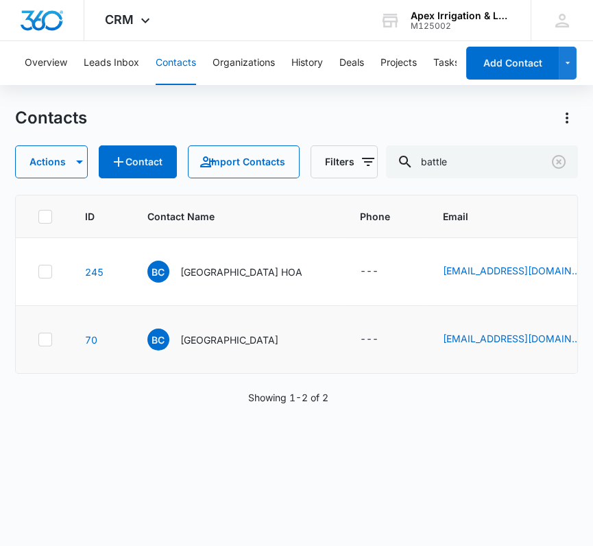
click at [44, 345] on icon at bounding box center [45, 339] width 12 height 12
click at [38, 340] on input "checkbox" at bounding box center [38, 339] width 1 height 1
click at [60, 174] on button "Actions" at bounding box center [51, 161] width 73 height 33
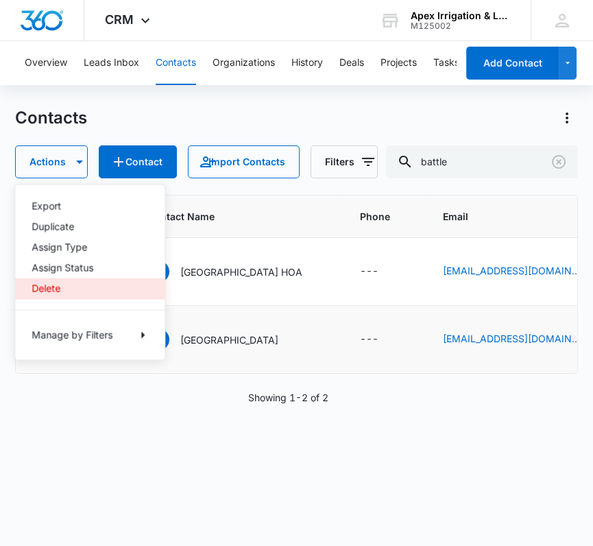
click at [51, 289] on div "Delete" at bounding box center [82, 288] width 100 height 10
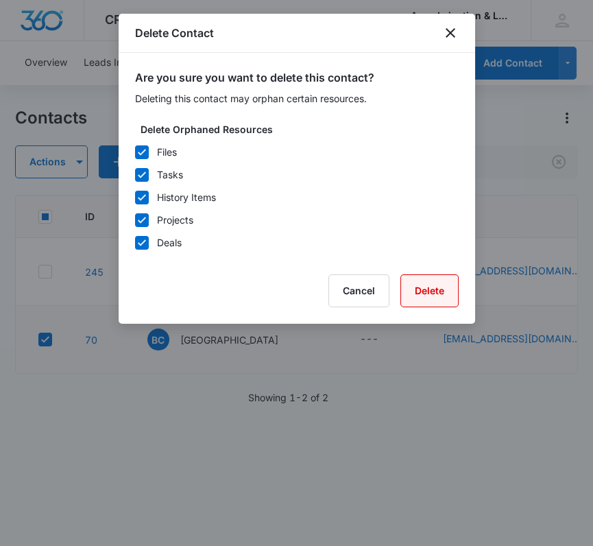
click at [419, 289] on button "Delete" at bounding box center [429, 290] width 58 height 33
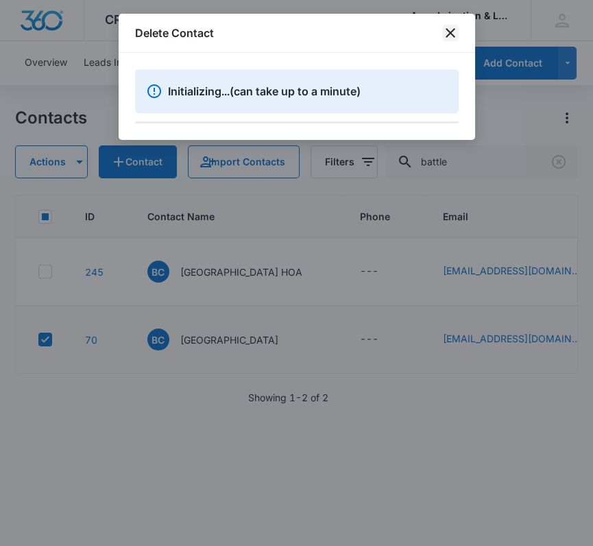
click at [447, 32] on icon "close" at bounding box center [450, 33] width 16 height 16
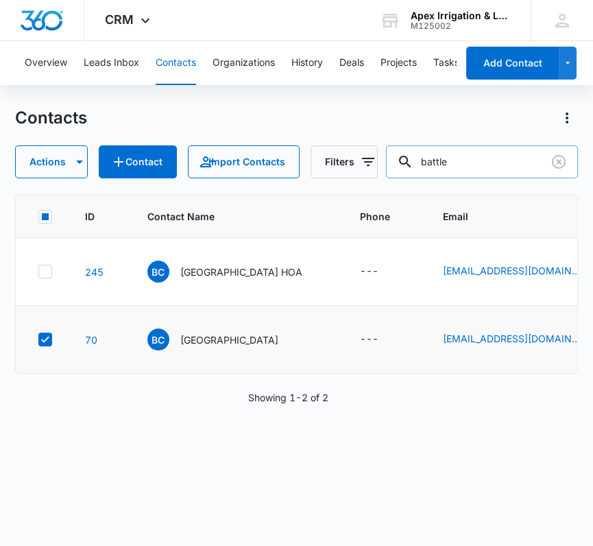
click at [461, 169] on input "battle" at bounding box center [482, 161] width 192 height 33
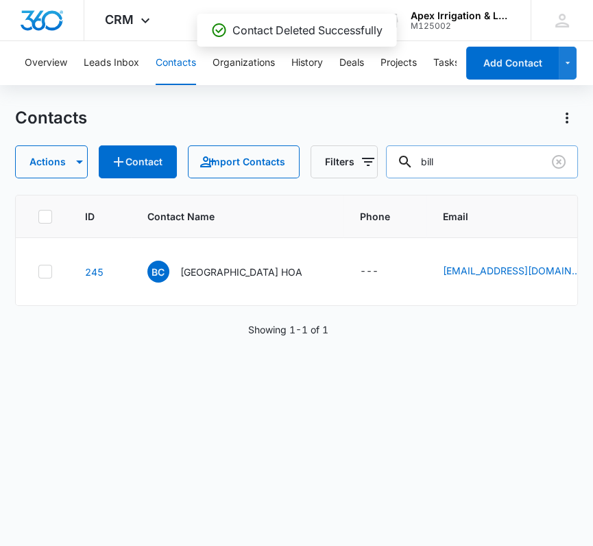
type input "bill"
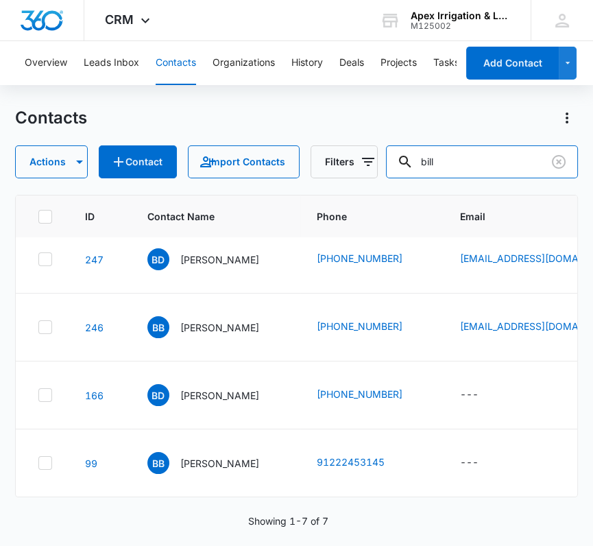
scroll to position [431, 0]
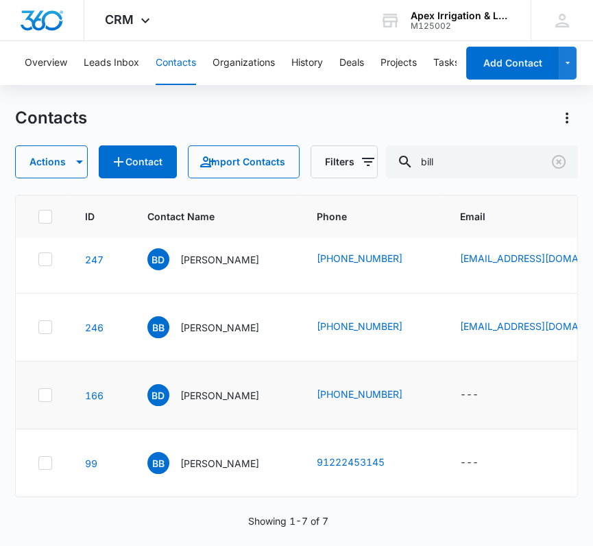
click at [44, 389] on icon at bounding box center [45, 395] width 12 height 12
click at [38, 395] on input "checkbox" at bounding box center [38, 395] width 1 height 1
click at [47, 456] on icon at bounding box center [45, 462] width 12 height 12
click at [38, 463] on input "checkbox" at bounding box center [38, 463] width 1 height 1
click at [70, 178] on div "Contacts Actions Contact Import Contacts Filters bill ID Contact Name Phone Ema…" at bounding box center [296, 325] width 563 height 437
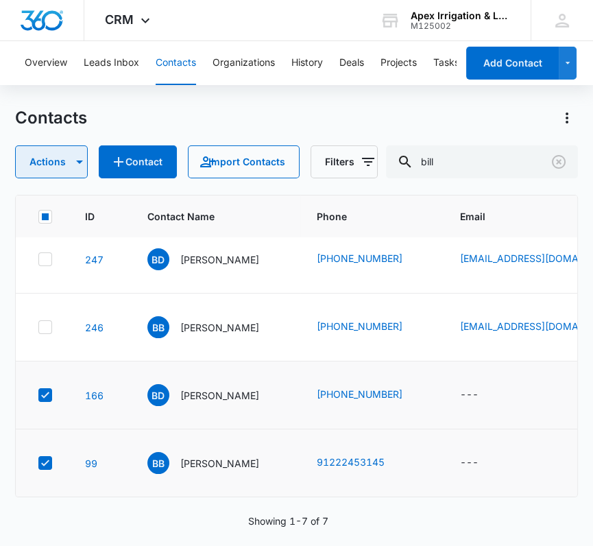
click at [84, 164] on icon "button" at bounding box center [79, 162] width 16 height 16
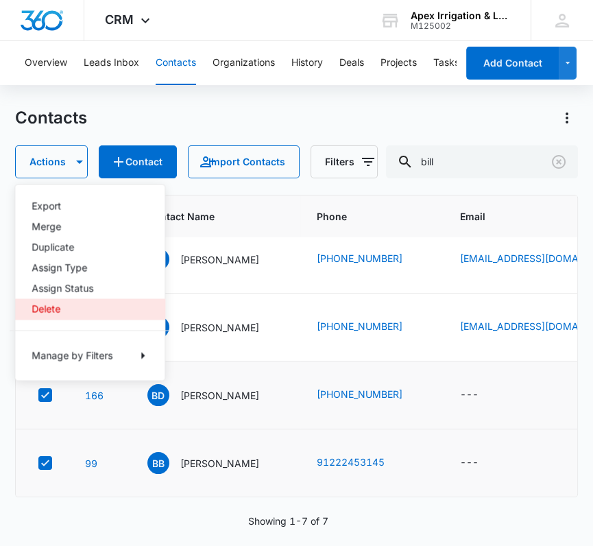
click at [58, 310] on div "Delete" at bounding box center [82, 309] width 100 height 10
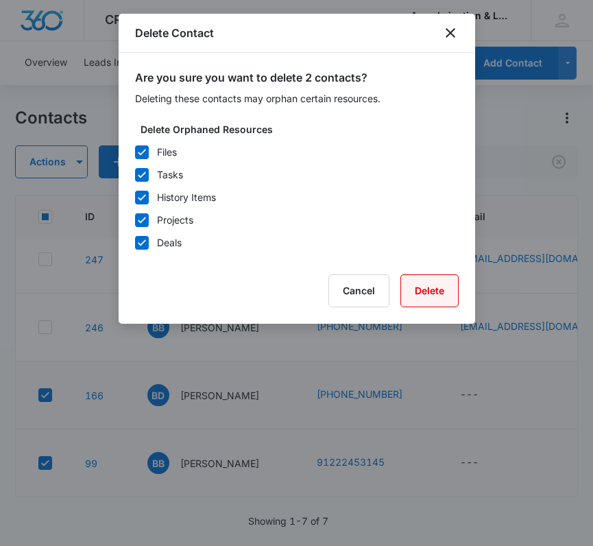
click at [441, 289] on button "Delete" at bounding box center [429, 290] width 58 height 33
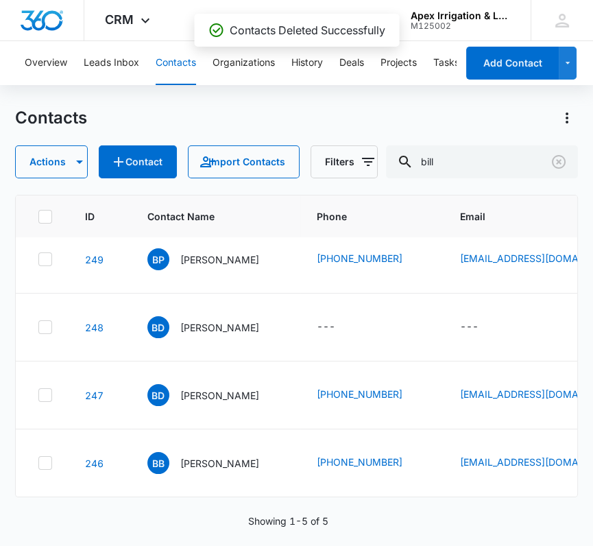
scroll to position [295, 0]
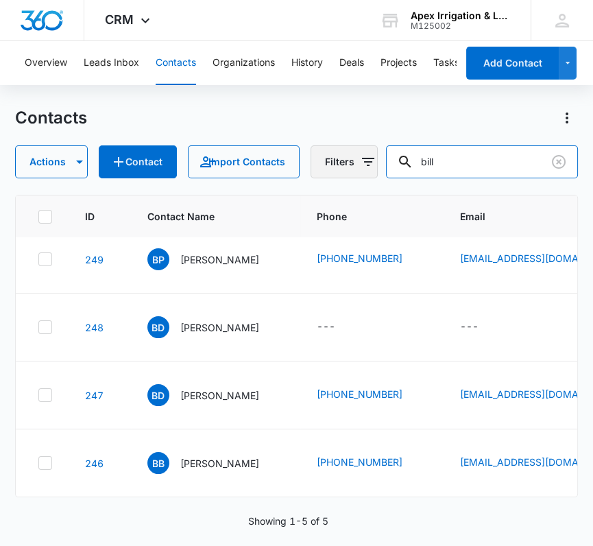
drag, startPoint x: 461, startPoint y: 154, endPoint x: 342, endPoint y: 156, distance: 119.3
click at [342, 156] on div "Actions Contact Import Contacts Filters bill" at bounding box center [296, 161] width 563 height 33
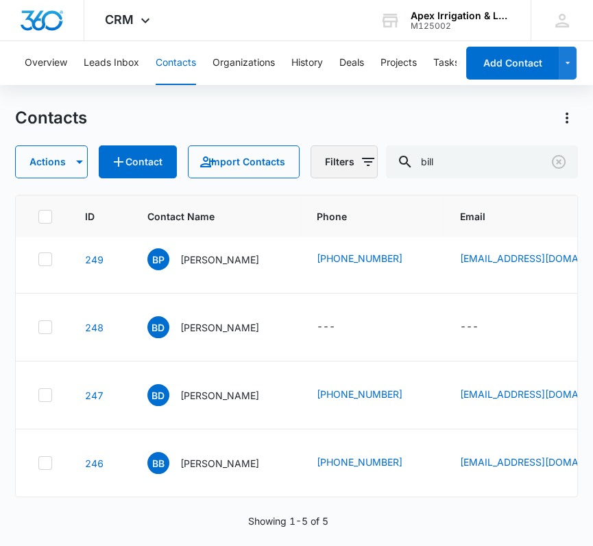
click at [342, 156] on button "Filters" at bounding box center [343, 161] width 67 height 33
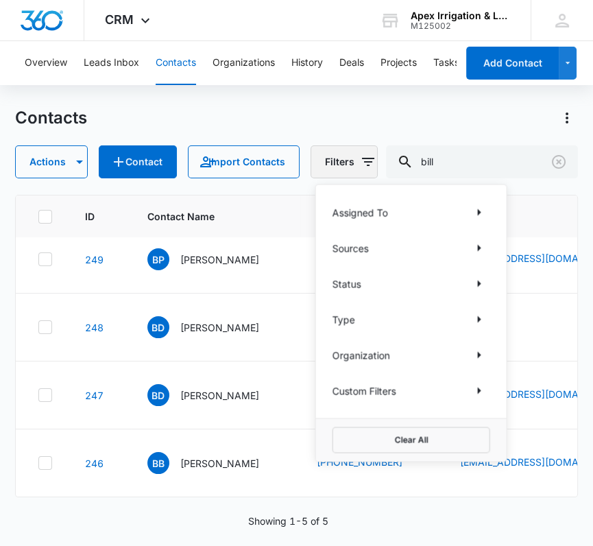
click at [310, 145] on button "Filters" at bounding box center [343, 161] width 67 height 33
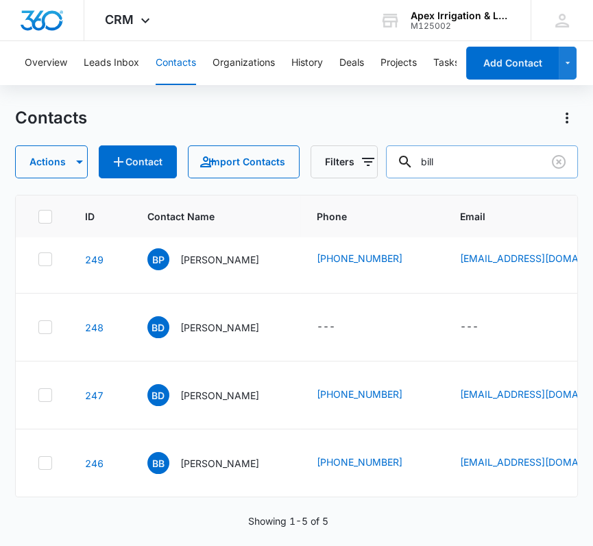
click at [483, 167] on input "bill" at bounding box center [482, 161] width 192 height 33
drag, startPoint x: 475, startPoint y: 164, endPoint x: 371, endPoint y: 163, distance: 103.5
click at [371, 163] on div "Actions Contact Import Contacts Filters bill" at bounding box center [296, 161] width 563 height 33
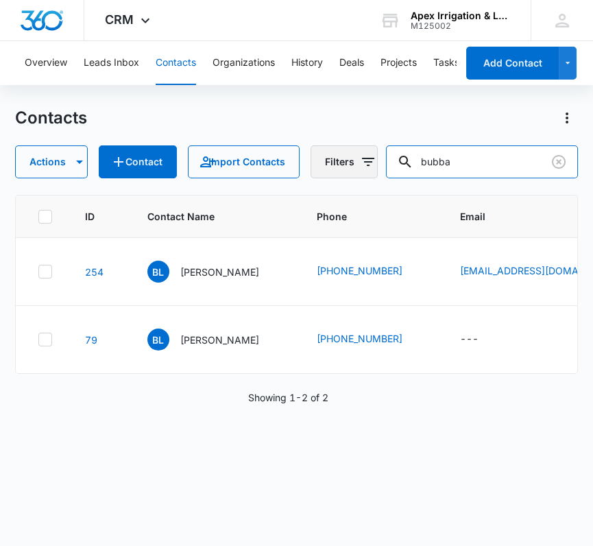
scroll to position [0, 0]
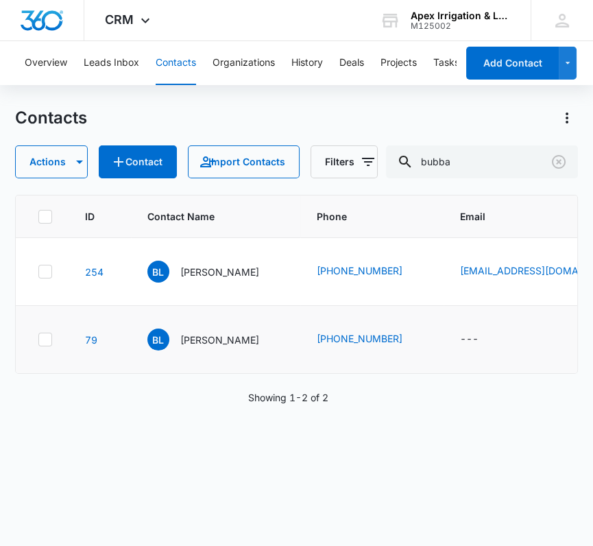
click at [51, 346] on div at bounding box center [45, 339] width 14 height 14
click at [38, 340] on input "checkbox" at bounding box center [38, 339] width 1 height 1
click at [77, 163] on icon "button" at bounding box center [79, 162] width 16 height 16
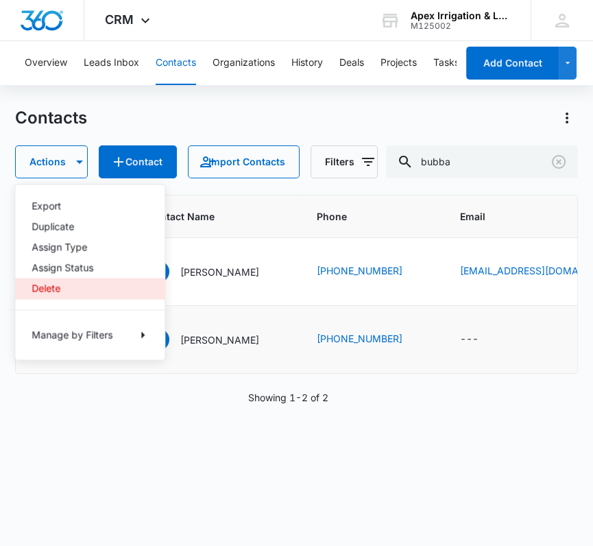
click at [42, 284] on div "Delete" at bounding box center [82, 288] width 100 height 10
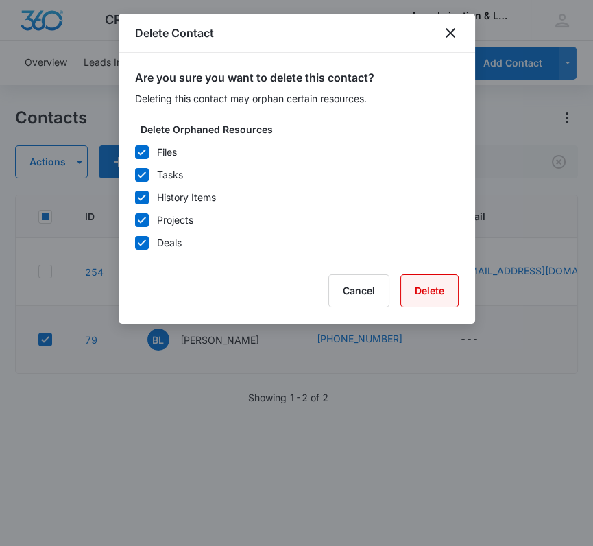
click at [428, 287] on button "Delete" at bounding box center [429, 290] width 58 height 33
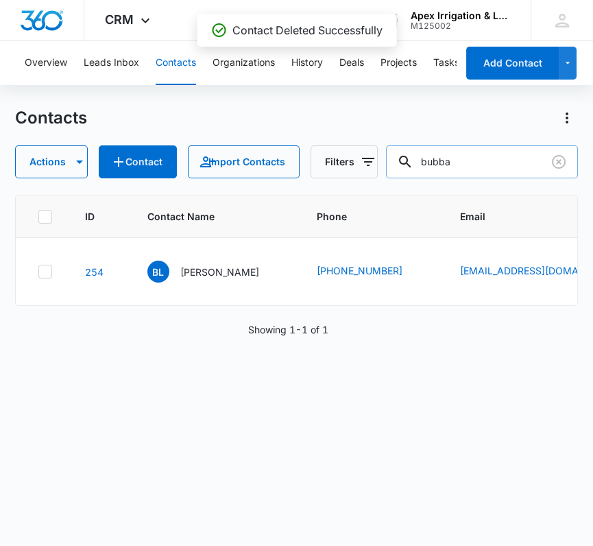
click at [461, 165] on input "bubba" at bounding box center [482, 161] width 192 height 33
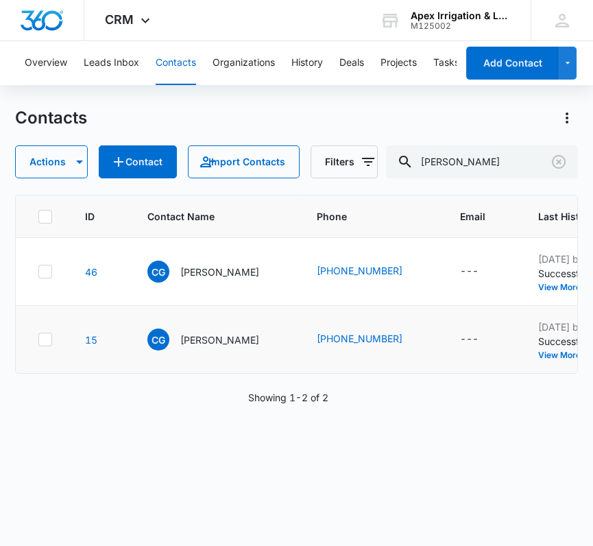
click at [41, 342] on icon at bounding box center [45, 339] width 8 height 6
click at [38, 340] on input "checkbox" at bounding box center [38, 339] width 1 height 1
click at [50, 171] on button "Actions" at bounding box center [51, 161] width 73 height 33
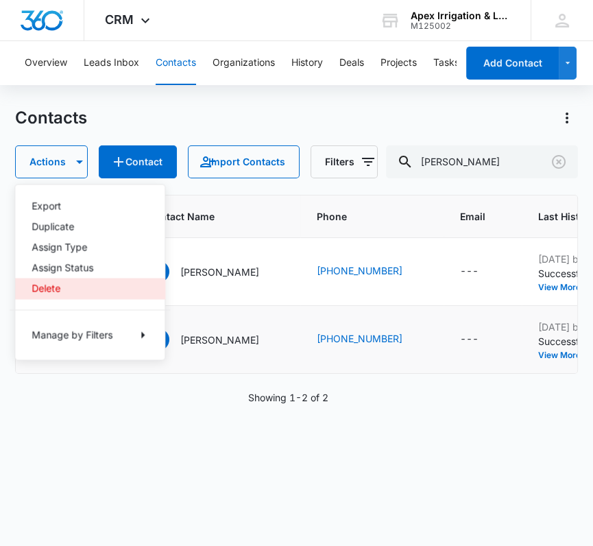
click at [53, 283] on div "Delete" at bounding box center [82, 288] width 100 height 10
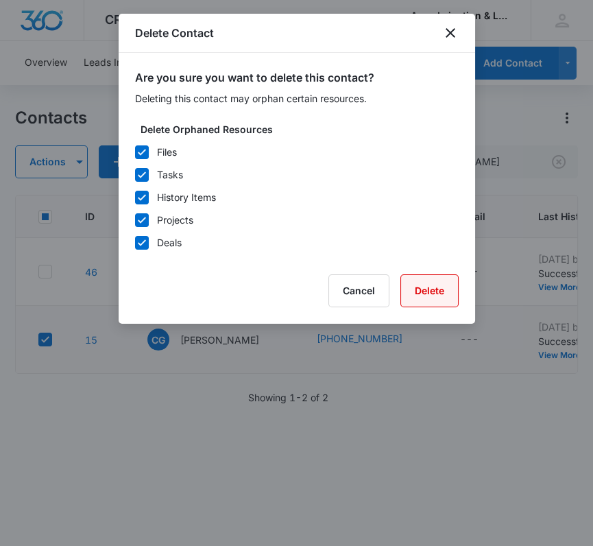
click at [415, 284] on button "Delete" at bounding box center [429, 290] width 58 height 33
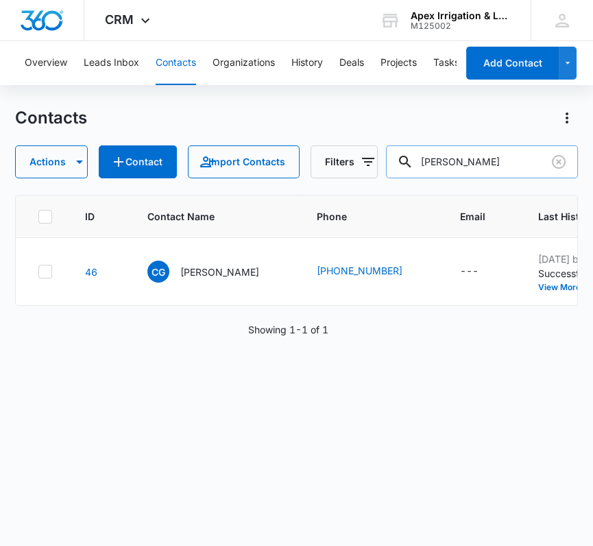
click at [459, 173] on input "[PERSON_NAME]" at bounding box center [482, 161] width 192 height 33
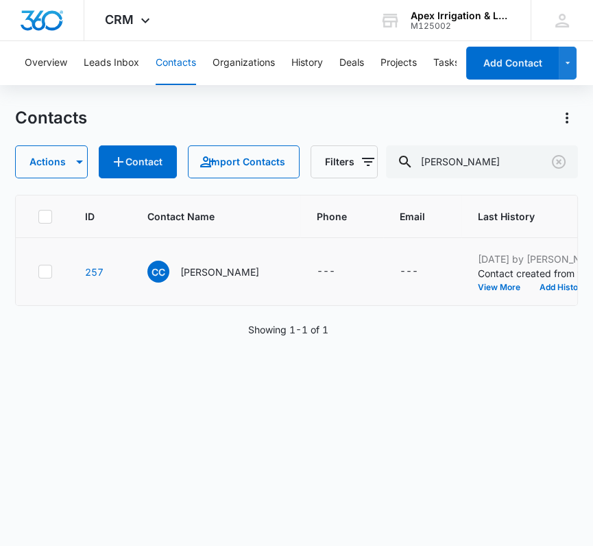
click at [46, 270] on icon at bounding box center [45, 271] width 8 height 6
click at [38, 271] on input "checkbox" at bounding box center [38, 271] width 1 height 1
click at [44, 180] on div "Contacts Actions Contact Import Contacts Filters [PERSON_NAME] ID Contact Name …" at bounding box center [296, 325] width 563 height 437
click at [71, 165] on icon "button" at bounding box center [79, 162] width 16 height 16
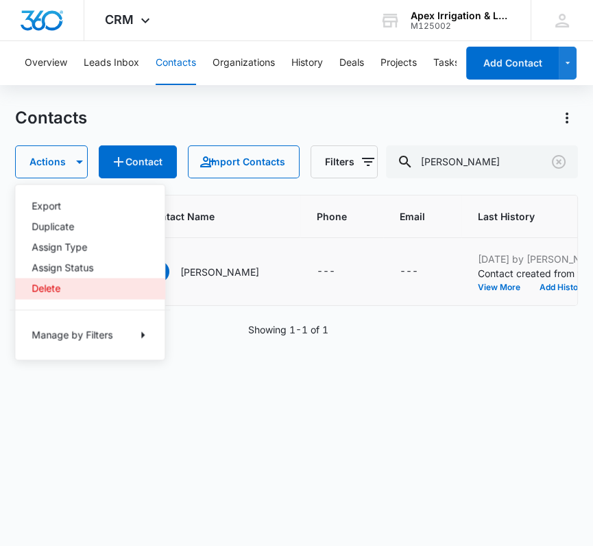
click at [56, 289] on div "Delete" at bounding box center [82, 288] width 100 height 10
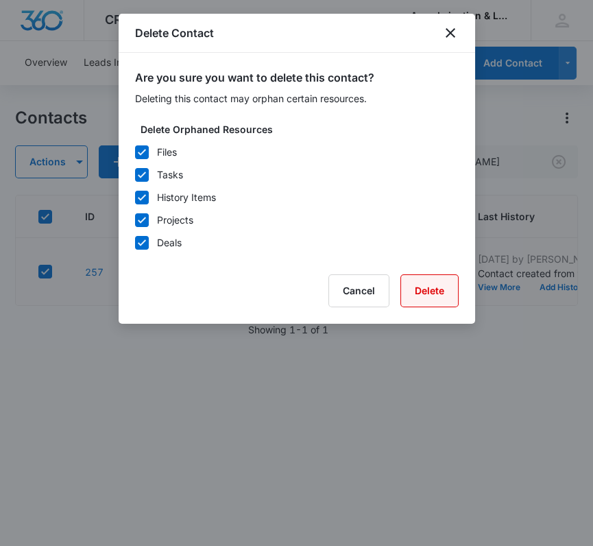
click at [434, 281] on button "Delete" at bounding box center [429, 290] width 58 height 33
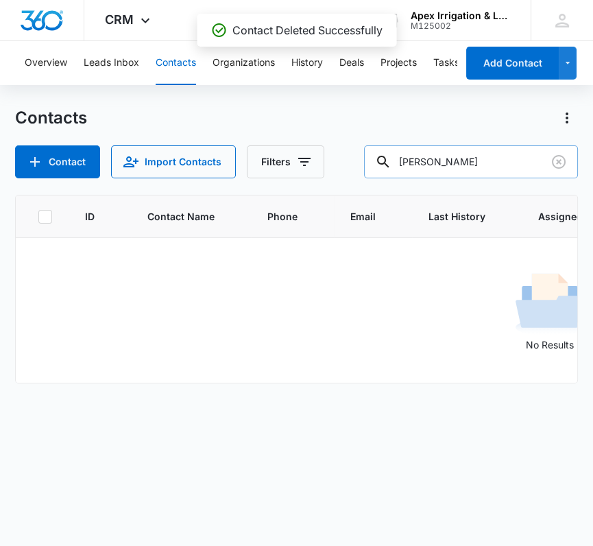
click at [447, 152] on input "[PERSON_NAME]" at bounding box center [471, 161] width 214 height 33
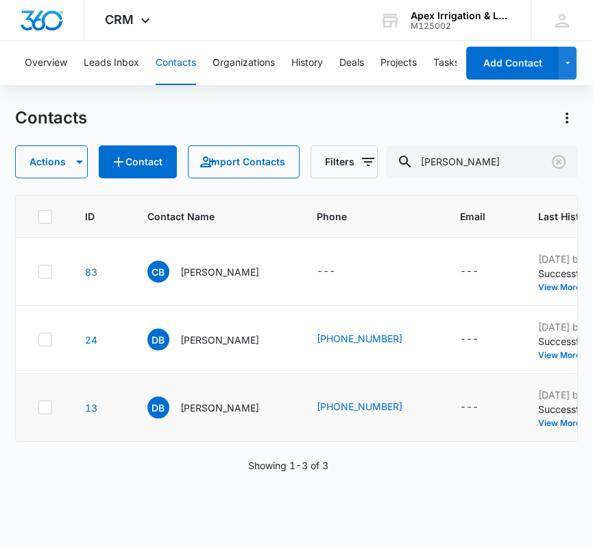
click at [45, 410] on icon at bounding box center [45, 407] width 8 height 6
click at [38, 408] on input "checkbox" at bounding box center [38, 407] width 1 height 1
click at [76, 154] on icon "button" at bounding box center [79, 162] width 16 height 16
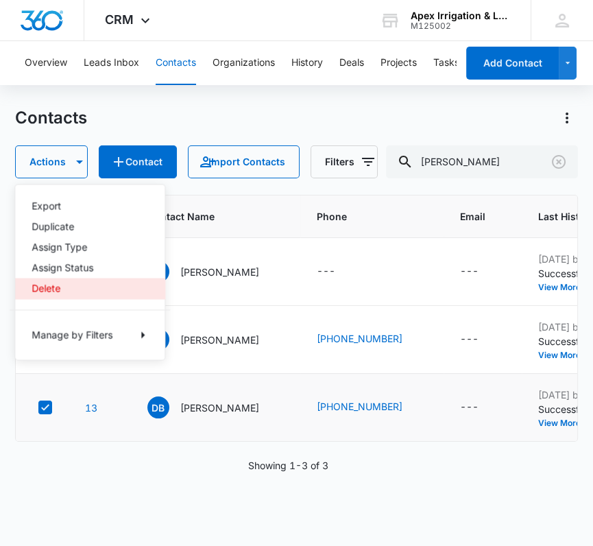
click at [53, 285] on div "Delete" at bounding box center [82, 288] width 100 height 10
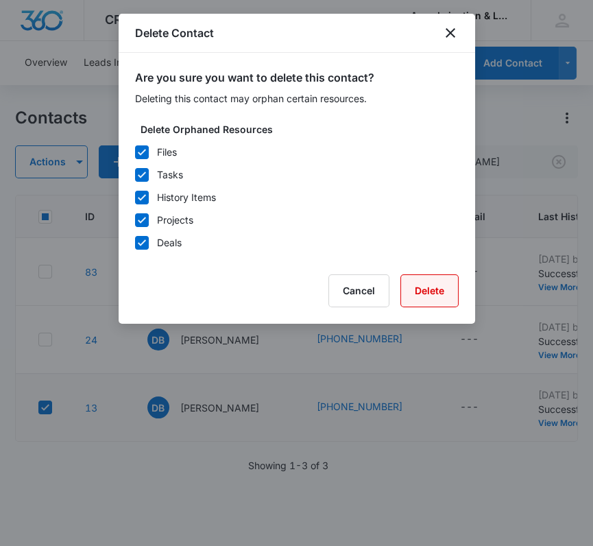
click at [430, 289] on button "Delete" at bounding box center [429, 290] width 58 height 33
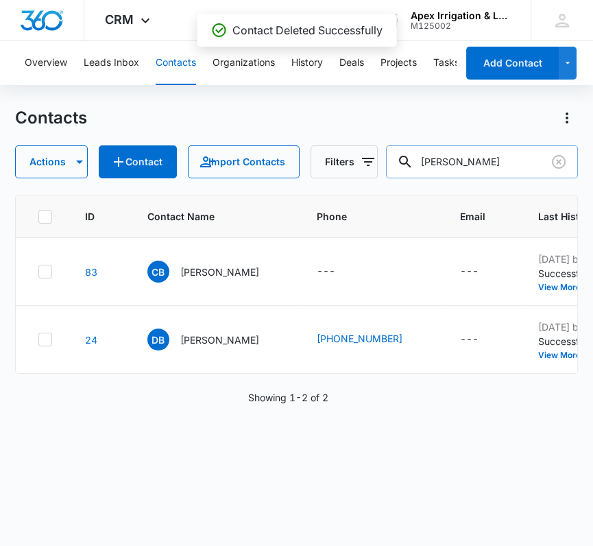
click at [437, 165] on input "[PERSON_NAME]" at bounding box center [482, 161] width 192 height 33
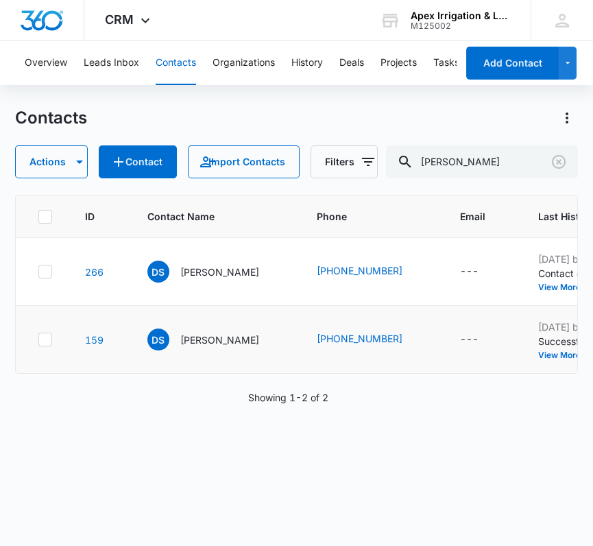
click at [42, 345] on icon at bounding box center [45, 339] width 12 height 12
click at [38, 340] on input "checkbox" at bounding box center [38, 339] width 1 height 1
click at [44, 167] on button "Actions" at bounding box center [51, 161] width 73 height 33
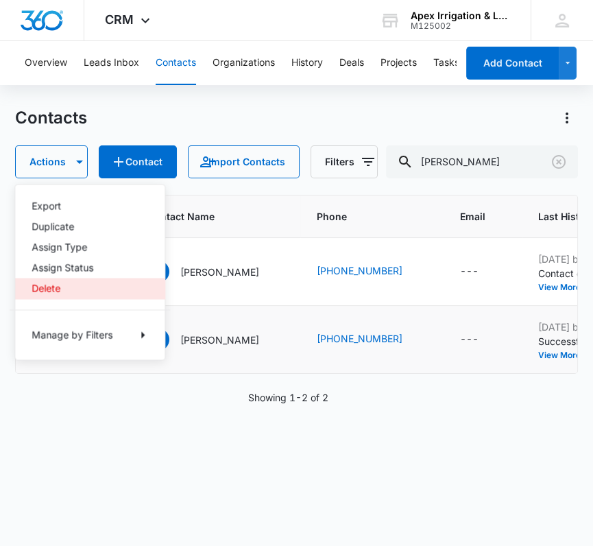
click at [55, 285] on div "Delete" at bounding box center [82, 288] width 100 height 10
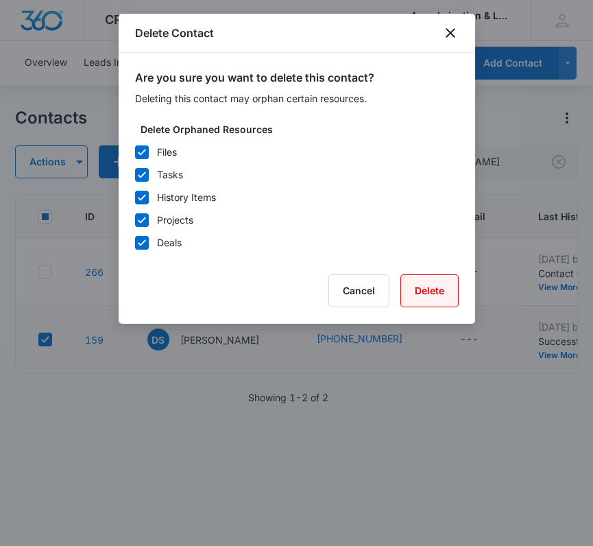
click at [417, 282] on button "Delete" at bounding box center [429, 290] width 58 height 33
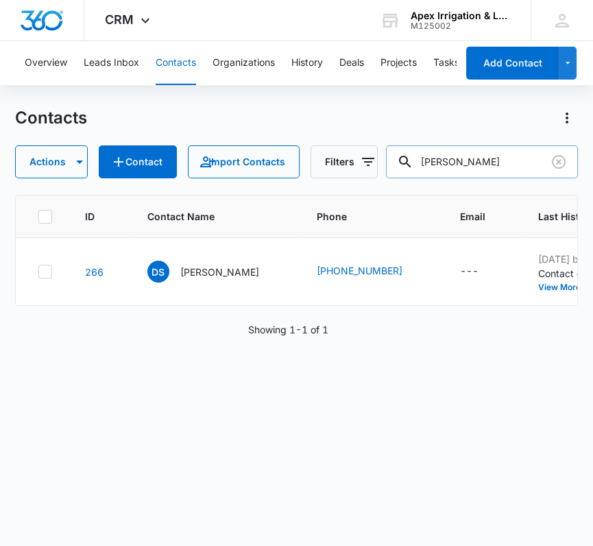
click at [472, 156] on input "[PERSON_NAME]" at bounding box center [482, 161] width 192 height 33
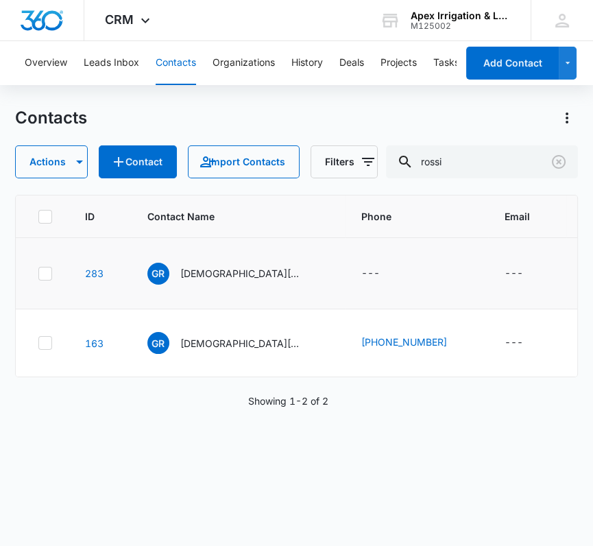
click at [40, 280] on icon at bounding box center [45, 273] width 12 height 12
click at [38, 273] on input "checkbox" at bounding box center [38, 273] width 1 height 1
click at [45, 163] on button "Actions" at bounding box center [51, 161] width 73 height 33
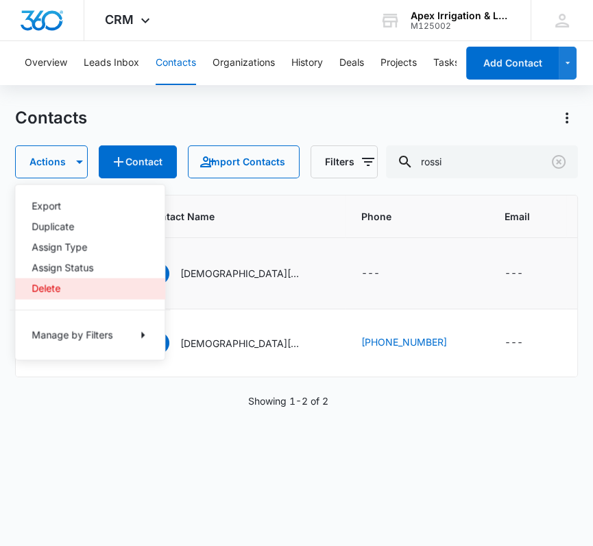
click at [43, 288] on div "Delete" at bounding box center [82, 288] width 100 height 10
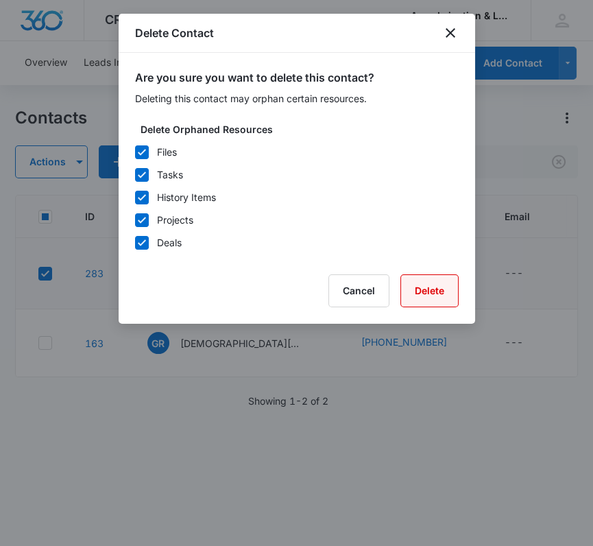
click at [428, 282] on button "Delete" at bounding box center [429, 290] width 58 height 33
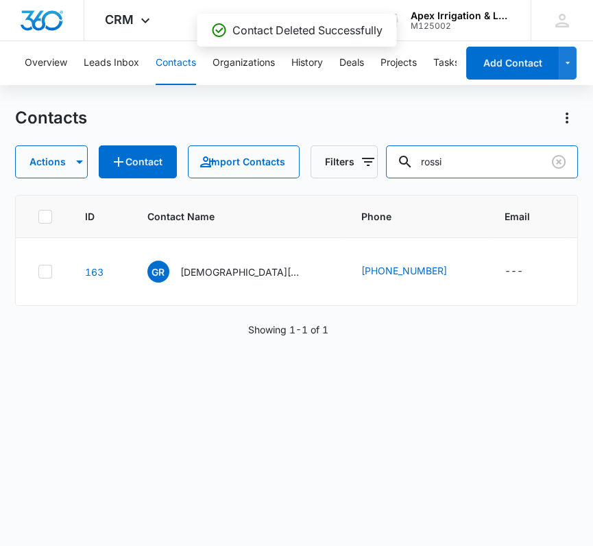
click at [499, 160] on input "rossi" at bounding box center [482, 161] width 192 height 33
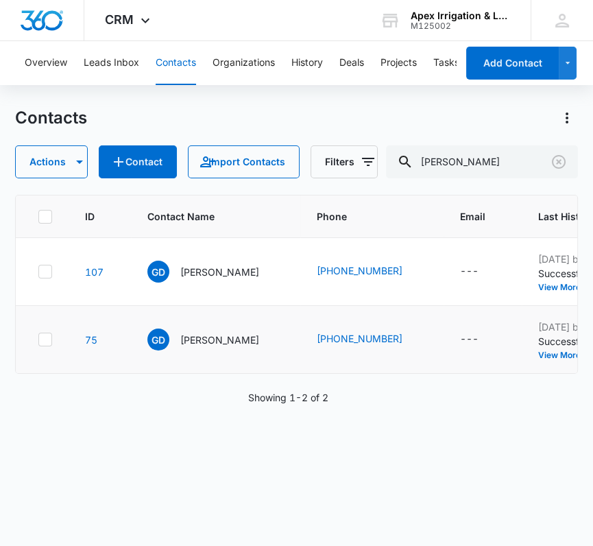
click at [46, 345] on icon at bounding box center [45, 339] width 12 height 12
click at [38, 340] on input "checkbox" at bounding box center [38, 339] width 1 height 1
click at [71, 165] on icon "button" at bounding box center [79, 162] width 16 height 16
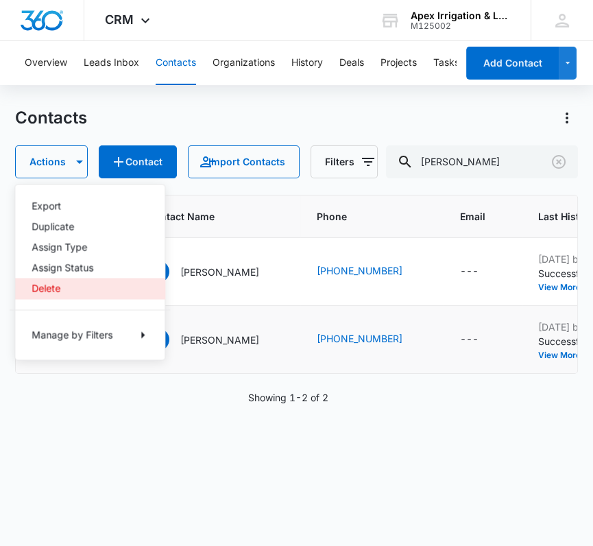
click at [51, 286] on div "Delete" at bounding box center [82, 288] width 100 height 10
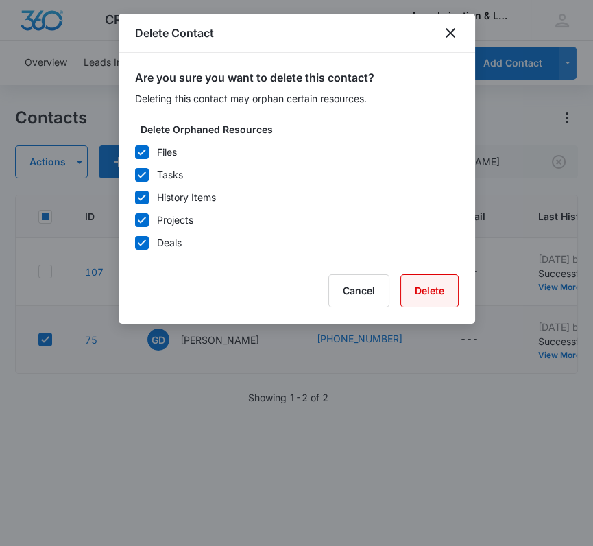
click at [442, 284] on button "Delete" at bounding box center [429, 290] width 58 height 33
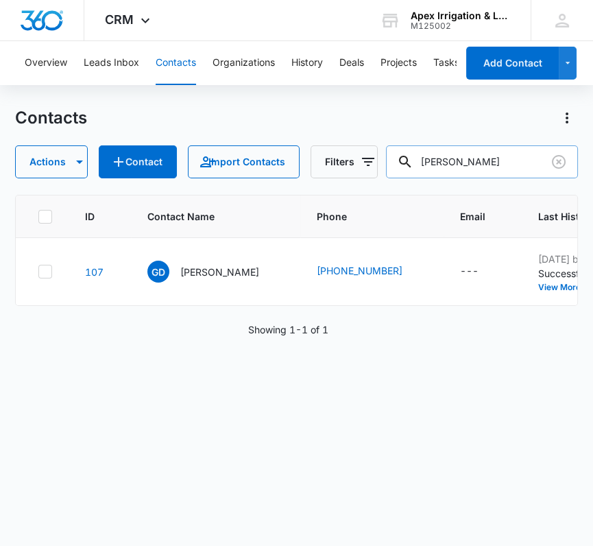
click at [462, 158] on input "[PERSON_NAME]" at bounding box center [482, 161] width 192 height 33
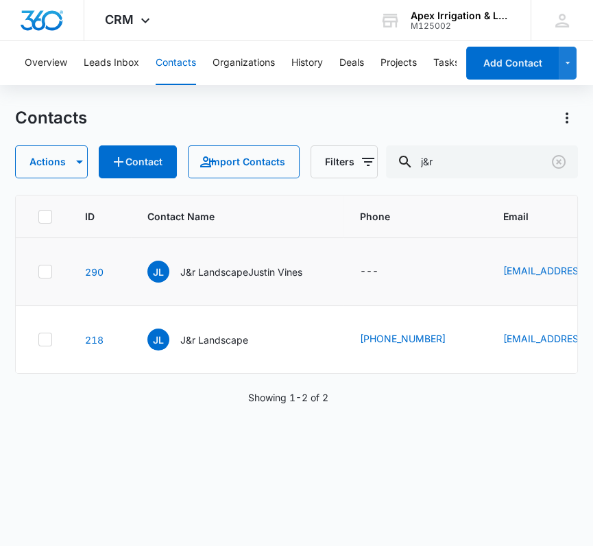
click at [41, 278] on icon at bounding box center [45, 271] width 12 height 12
click at [38, 272] on input "checkbox" at bounding box center [38, 271] width 1 height 1
click at [73, 164] on icon "button" at bounding box center [79, 162] width 16 height 16
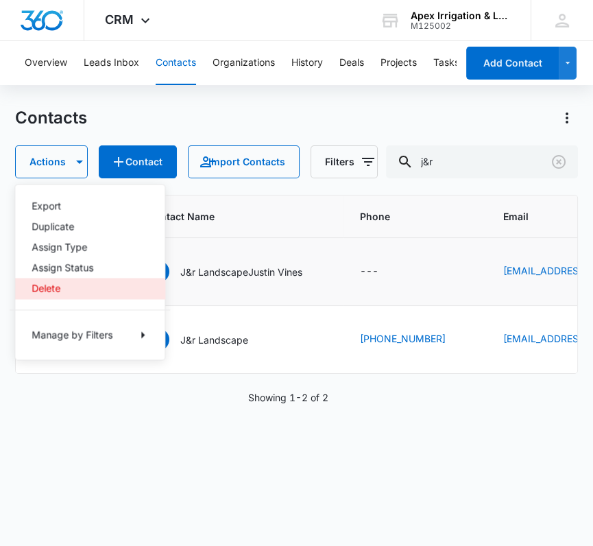
click at [45, 288] on div "Delete" at bounding box center [82, 288] width 100 height 10
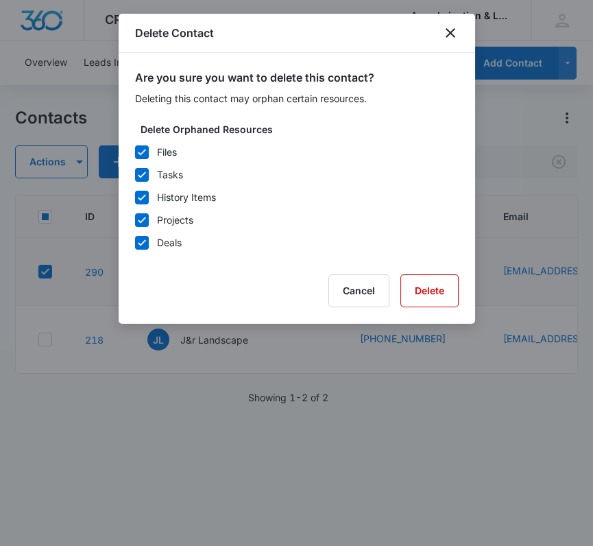
click at [424, 272] on form "Delete Orphaned Resources Files Tasks History Items Projects Deals Cancel Delete" at bounding box center [297, 214] width 324 height 185
click at [422, 282] on button "Delete" at bounding box center [429, 290] width 58 height 33
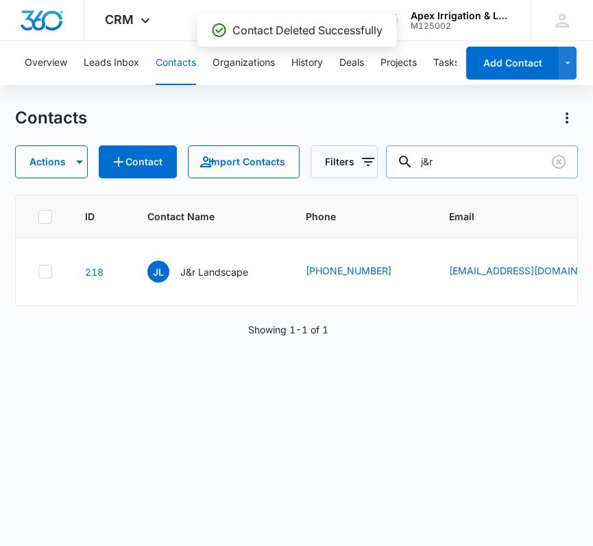
click at [461, 154] on input "j&r" at bounding box center [482, 161] width 192 height 33
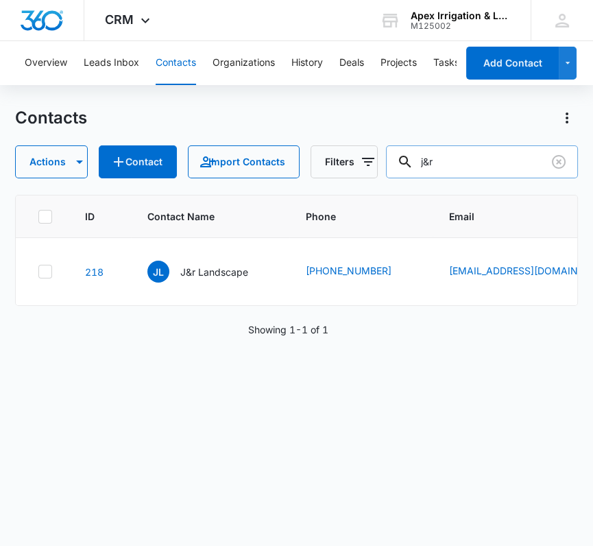
click at [432, 162] on input "j&r" at bounding box center [482, 161] width 192 height 33
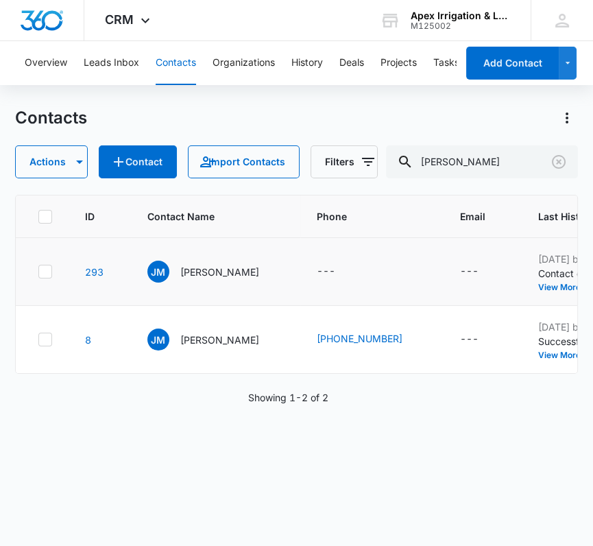
click at [42, 270] on icon at bounding box center [45, 271] width 12 height 12
click at [38, 271] on input "checkbox" at bounding box center [38, 271] width 1 height 1
click at [87, 165] on button "Actions" at bounding box center [51, 161] width 73 height 33
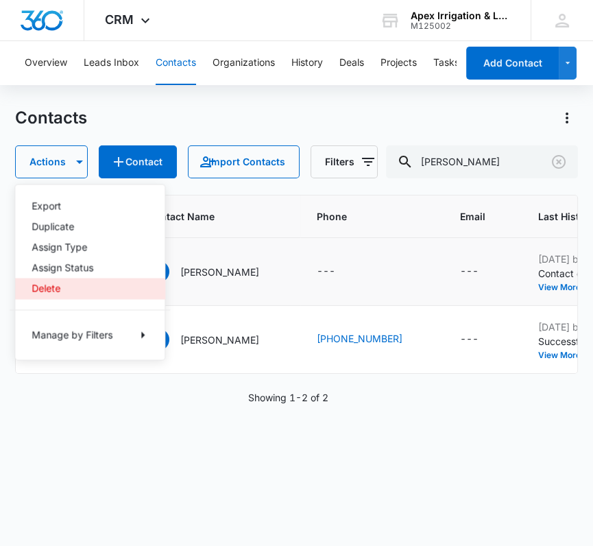
click at [57, 295] on button "Delete" at bounding box center [89, 288] width 149 height 21
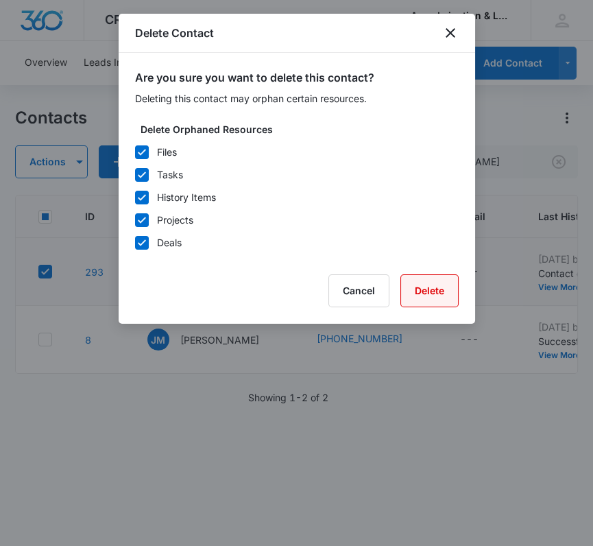
click at [424, 287] on button "Delete" at bounding box center [429, 290] width 58 height 33
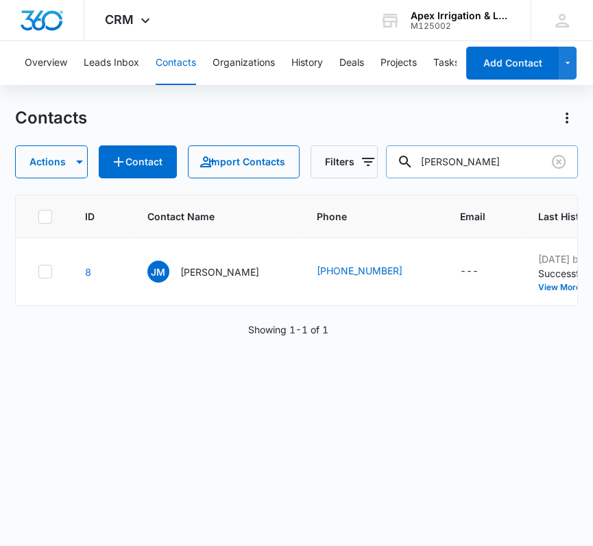
click at [489, 169] on input "[PERSON_NAME]" at bounding box center [482, 161] width 192 height 33
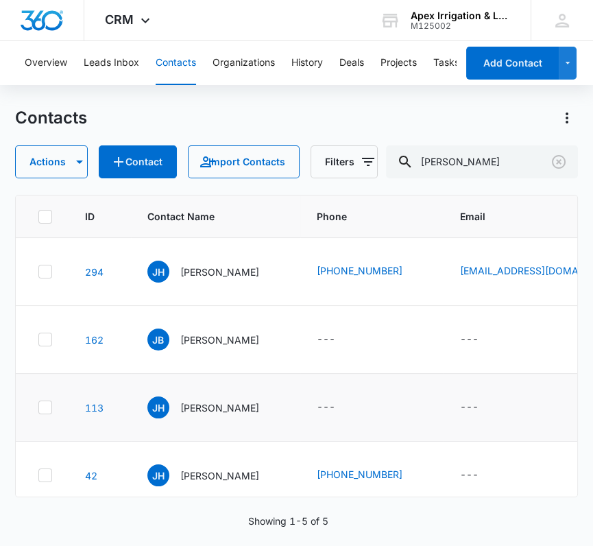
drag, startPoint x: 49, startPoint y: 426, endPoint x: 112, endPoint y: 432, distance: 63.4
click at [49, 413] on icon at bounding box center [45, 407] width 12 height 12
click at [38, 408] on input "checkbox" at bounding box center [38, 407] width 1 height 1
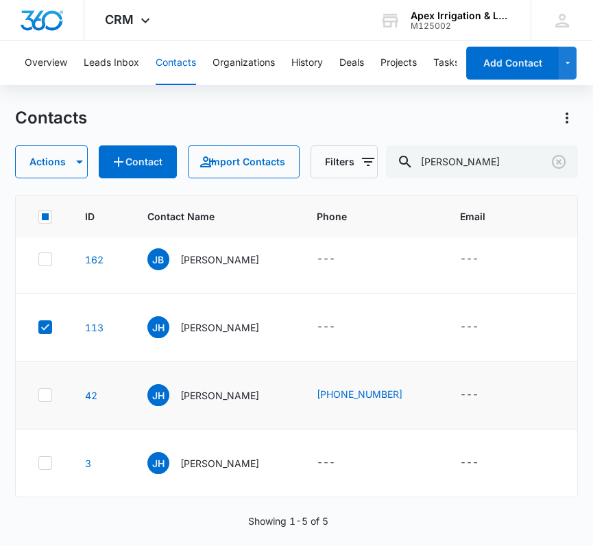
click at [38, 365] on td at bounding box center [42, 395] width 53 height 68
click at [40, 389] on icon at bounding box center [45, 395] width 12 height 12
click at [38, 395] on input "checkbox" at bounding box center [38, 395] width 1 height 1
click at [45, 456] on icon at bounding box center [45, 462] width 12 height 12
click at [38, 463] on input "checkbox" at bounding box center [38, 463] width 1 height 1
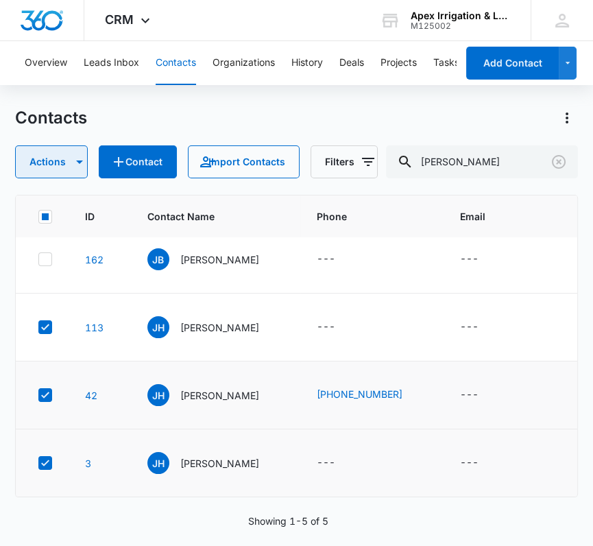
click at [59, 160] on button "Actions" at bounding box center [51, 161] width 73 height 33
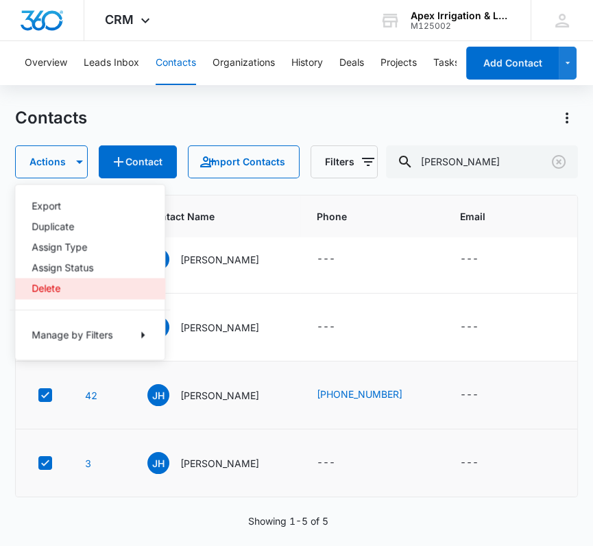
click at [39, 283] on div "Delete" at bounding box center [82, 288] width 100 height 10
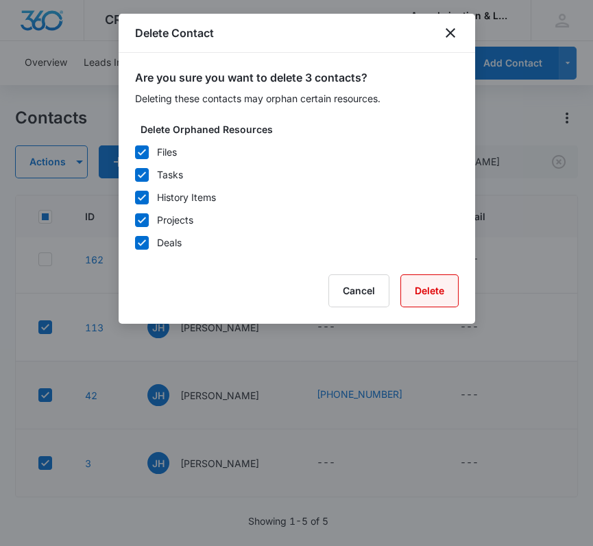
click at [422, 294] on button "Delete" at bounding box center [429, 290] width 58 height 33
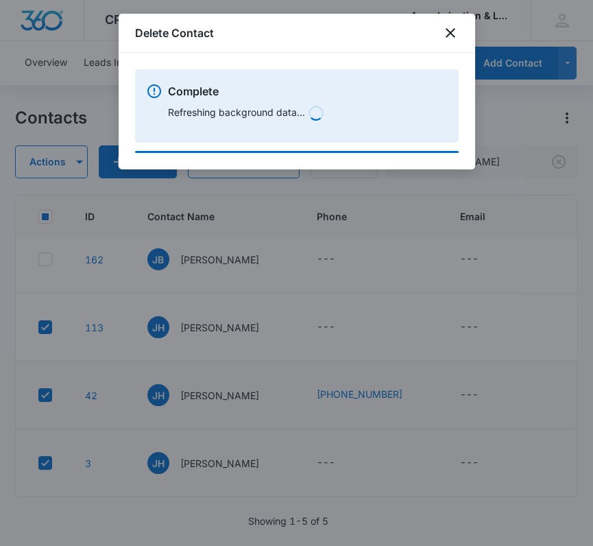
scroll to position [0, 0]
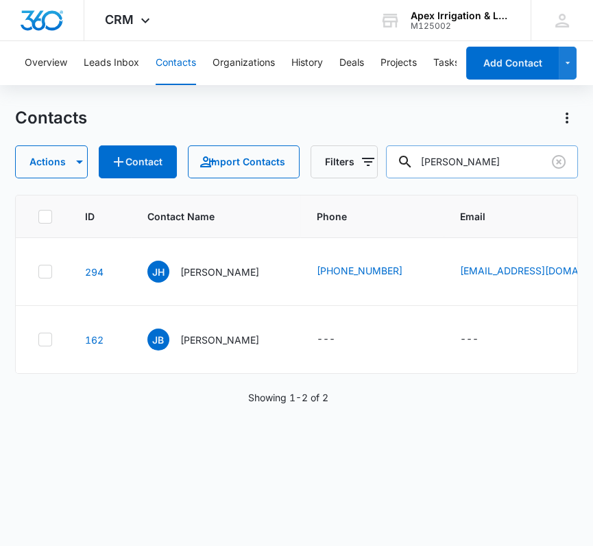
click at [448, 148] on input "[PERSON_NAME]" at bounding box center [482, 161] width 192 height 33
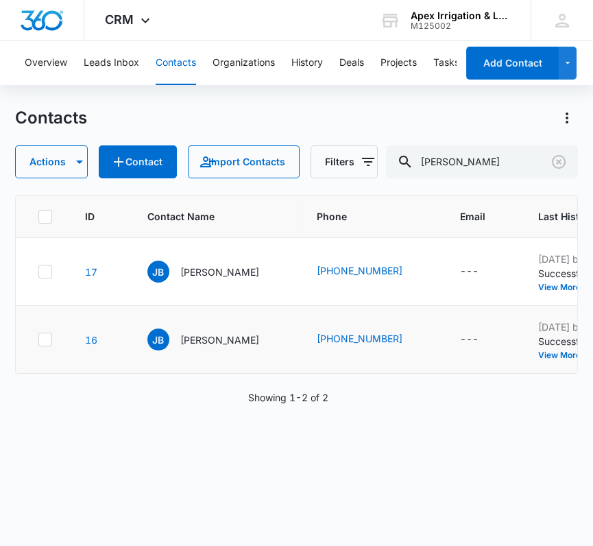
click at [51, 346] on div at bounding box center [45, 339] width 14 height 14
click at [38, 340] on input "checkbox" at bounding box center [38, 339] width 1 height 1
click at [64, 167] on button "Actions" at bounding box center [51, 161] width 73 height 33
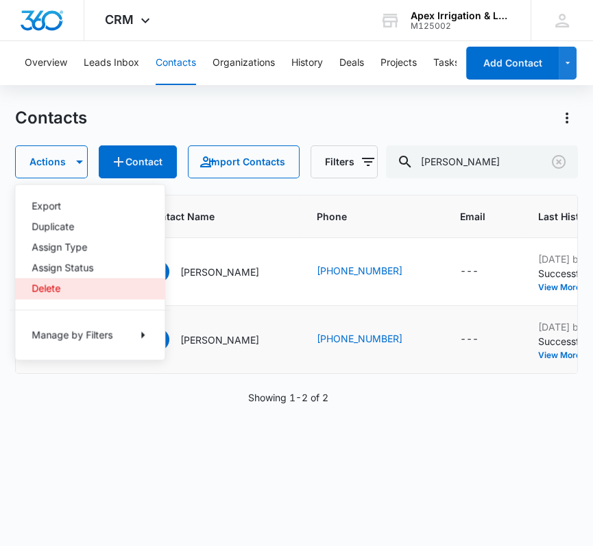
click at [49, 295] on button "Delete" at bounding box center [89, 288] width 149 height 21
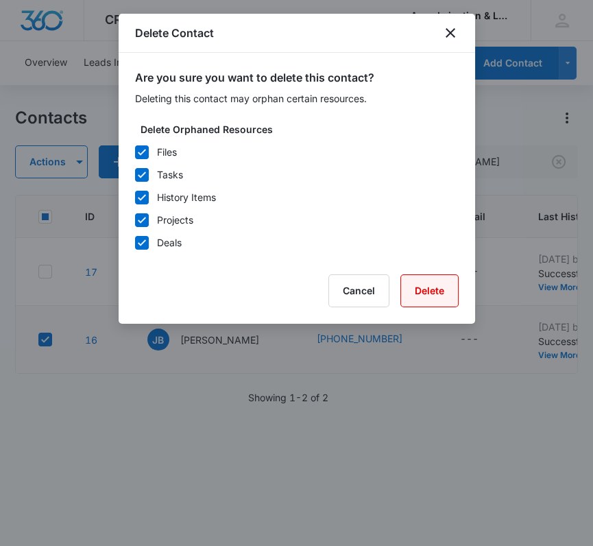
click at [437, 285] on button "Delete" at bounding box center [429, 290] width 58 height 33
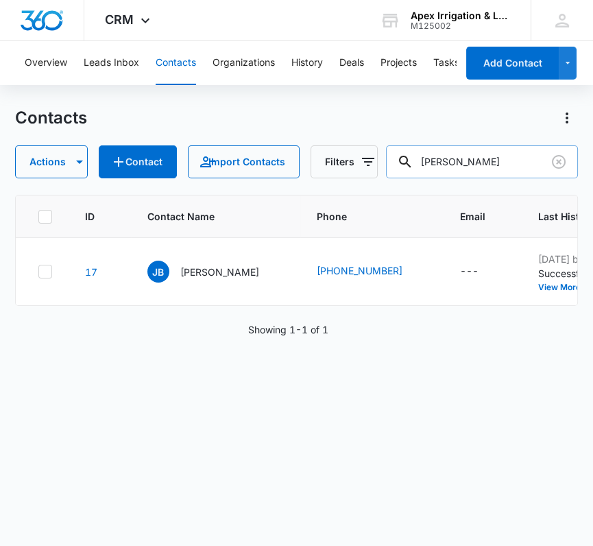
click at [474, 163] on input "[PERSON_NAME]" at bounding box center [482, 161] width 192 height 33
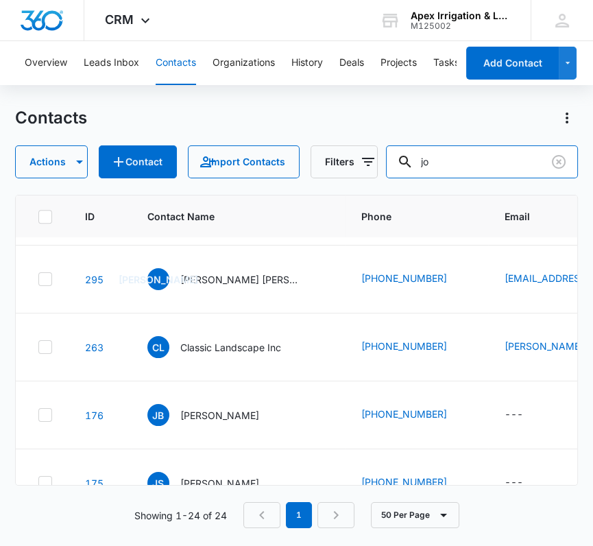
scroll to position [685, 0]
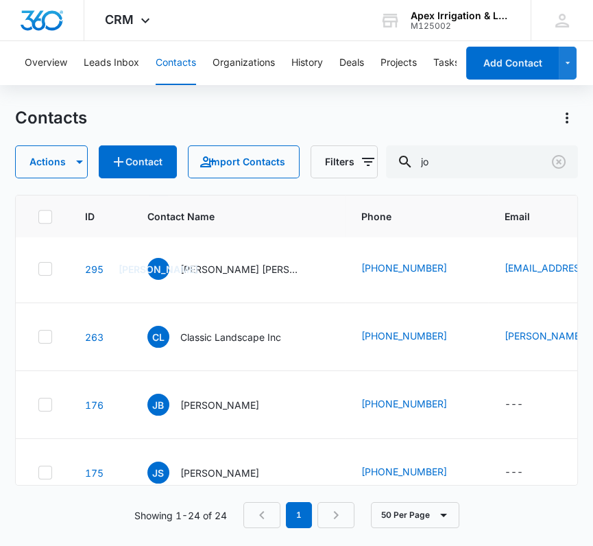
click at [44, 207] on icon at bounding box center [45, 201] width 12 height 12
click at [38, 202] on input "checkbox" at bounding box center [38, 201] width 1 height 1
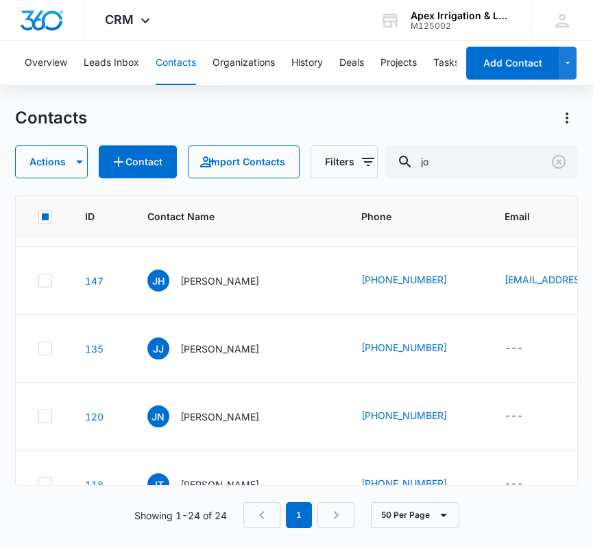
scroll to position [1031, 0]
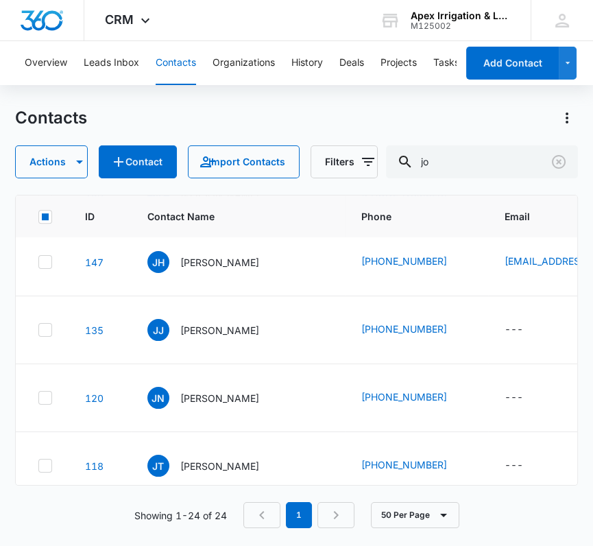
click at [44, 132] on icon at bounding box center [45, 126] width 12 height 12
click at [38, 127] on input "checkbox" at bounding box center [38, 126] width 1 height 1
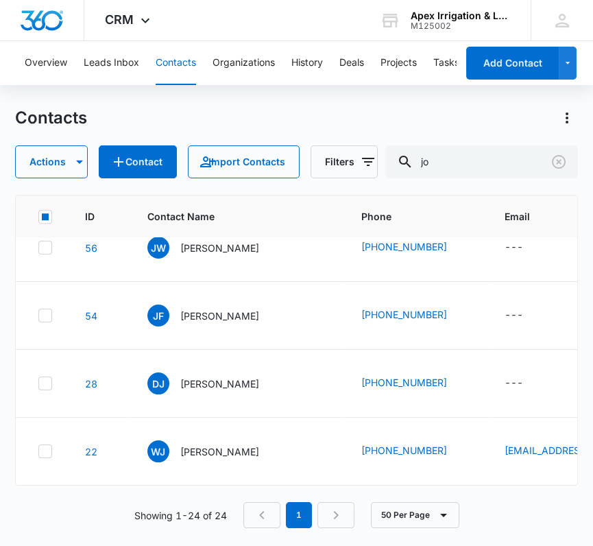
scroll to position [1549, 0]
click at [76, 169] on icon "button" at bounding box center [79, 162] width 16 height 16
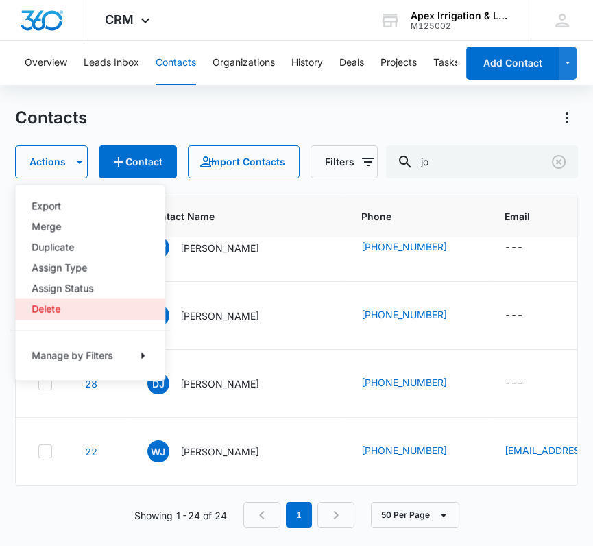
click at [45, 308] on div "Delete" at bounding box center [82, 309] width 100 height 10
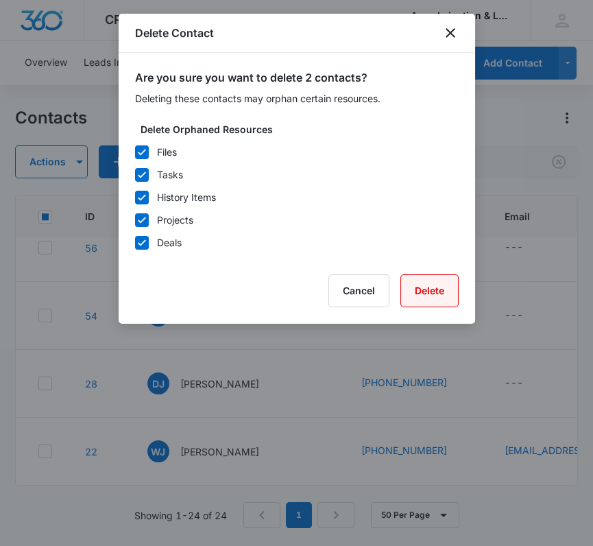
click at [426, 293] on button "Delete" at bounding box center [429, 290] width 58 height 33
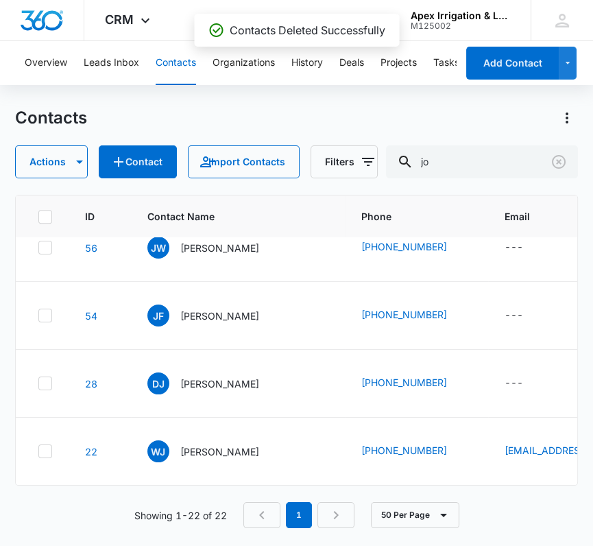
scroll to position [1413, 0]
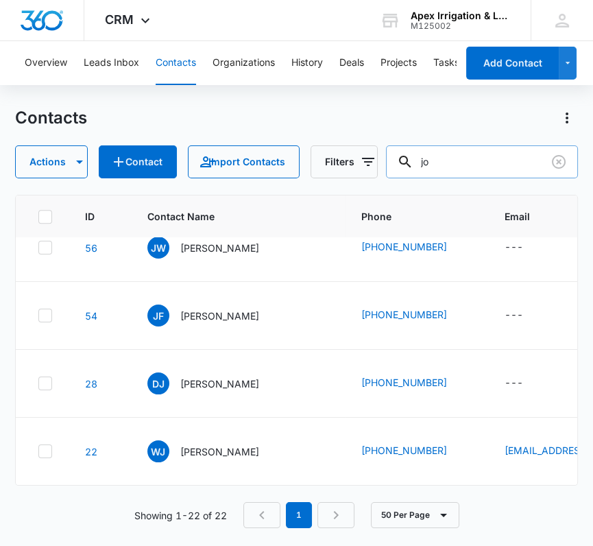
click at [452, 166] on input "jo" at bounding box center [482, 161] width 192 height 33
type input "[PERSON_NAME]"
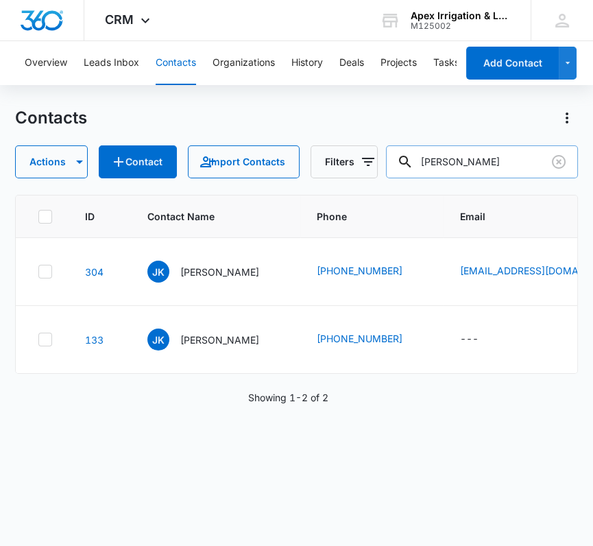
scroll to position [0, 0]
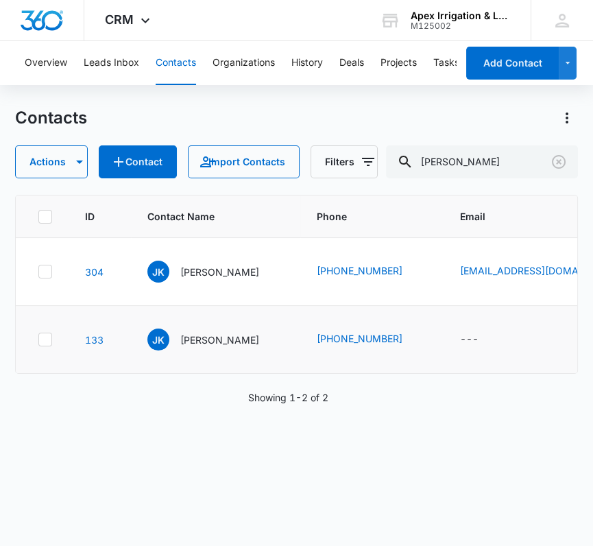
click at [44, 345] on icon at bounding box center [45, 339] width 12 height 12
click at [38, 340] on input "checkbox" at bounding box center [38, 339] width 1 height 1
click at [71, 164] on icon "button" at bounding box center [79, 162] width 16 height 16
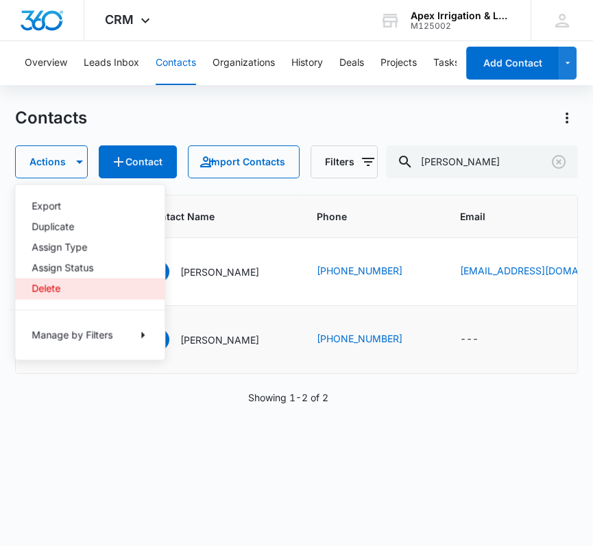
click at [55, 287] on div "Delete" at bounding box center [82, 288] width 100 height 10
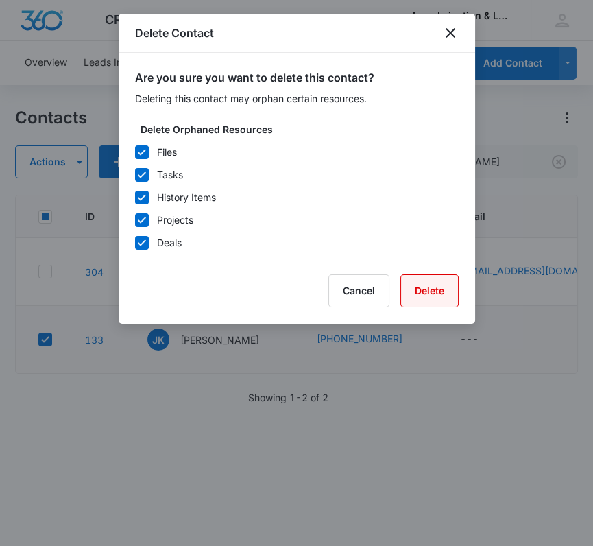
click at [426, 289] on button "Delete" at bounding box center [429, 290] width 58 height 33
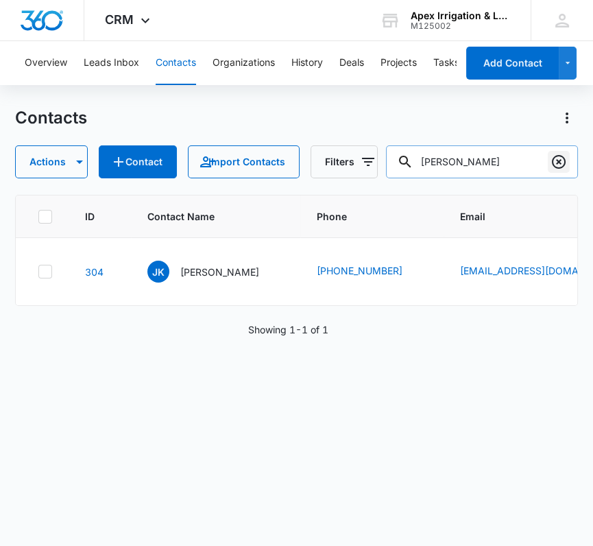
click at [554, 162] on icon "Clear" at bounding box center [558, 162] width 16 height 16
click at [485, 164] on input "[PERSON_NAME]" at bounding box center [482, 161] width 192 height 33
click at [435, 164] on input "text" at bounding box center [482, 161] width 192 height 33
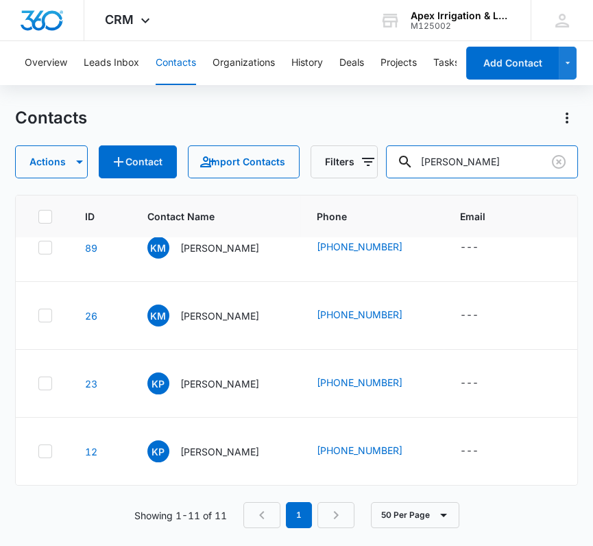
scroll to position [609, 0]
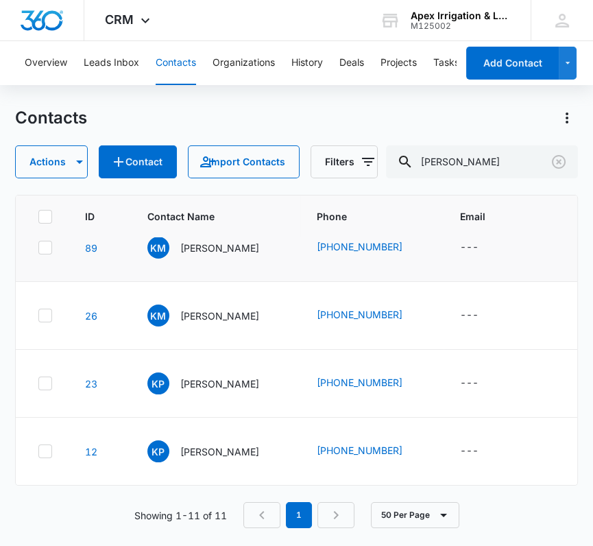
click at [33, 282] on td at bounding box center [42, 248] width 53 height 68
click at [40, 254] on icon at bounding box center [45, 247] width 12 height 12
click at [38, 248] on input "checkbox" at bounding box center [38, 247] width 1 height 1
click at [45, 321] on icon at bounding box center [45, 315] width 12 height 12
click at [38, 316] on input "checkbox" at bounding box center [38, 315] width 1 height 1
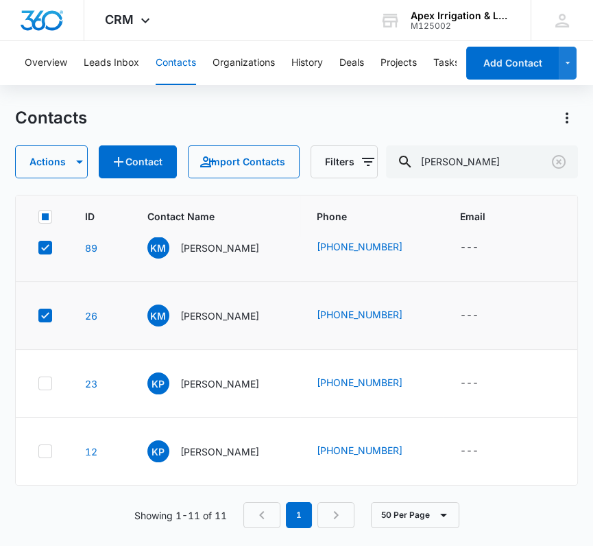
scroll to position [835, 0]
click at [44, 377] on icon at bounding box center [45, 383] width 12 height 12
click at [38, 383] on input "checkbox" at bounding box center [38, 383] width 1 height 1
click at [38, 444] on div at bounding box center [45, 451] width 14 height 14
click at [38, 451] on input "checkbox" at bounding box center [38, 451] width 1 height 1
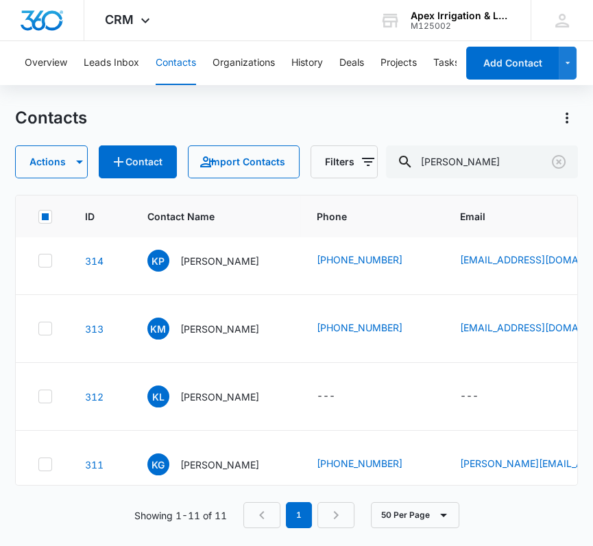
scroll to position [0, 0]
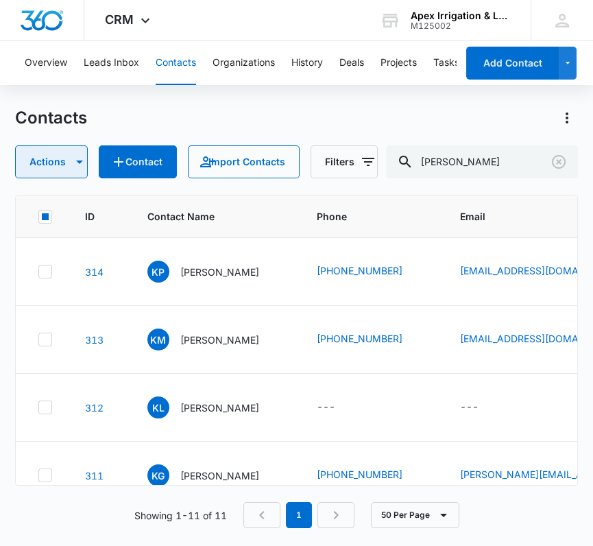
click at [50, 158] on button "Actions" at bounding box center [51, 161] width 73 height 33
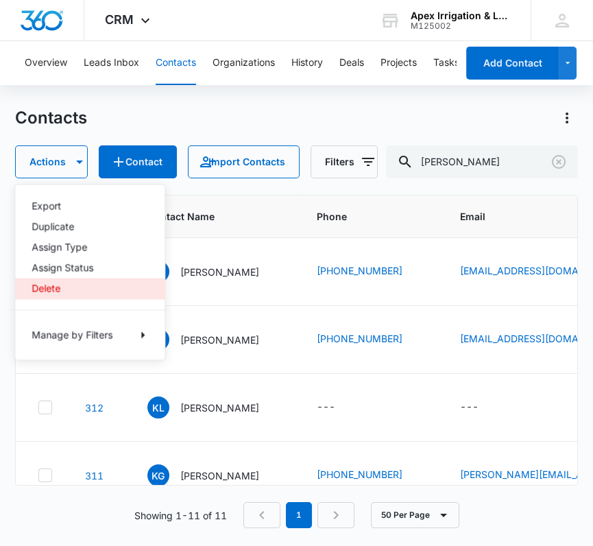
click at [42, 289] on div "Delete" at bounding box center [82, 288] width 100 height 10
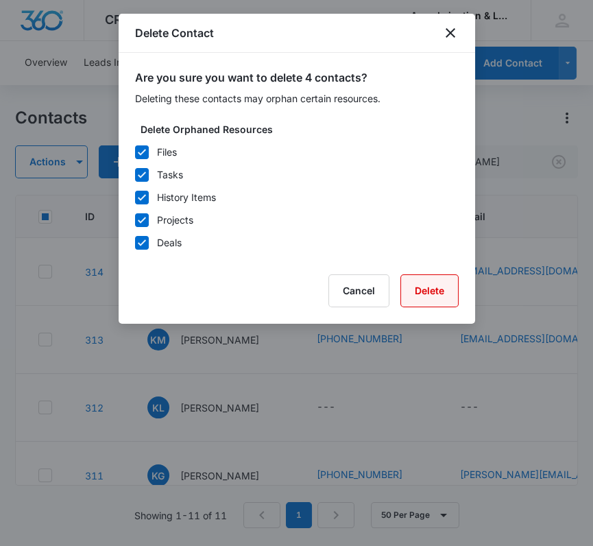
click at [411, 293] on button "Delete" at bounding box center [429, 290] width 58 height 33
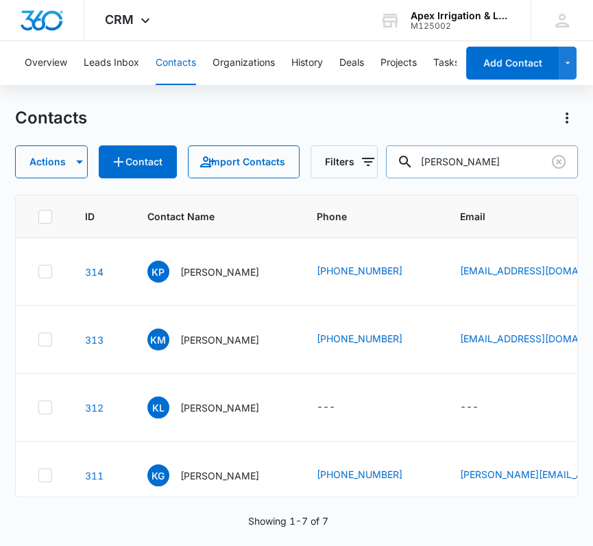
click at [448, 164] on input "[PERSON_NAME]" at bounding box center [482, 161] width 192 height 33
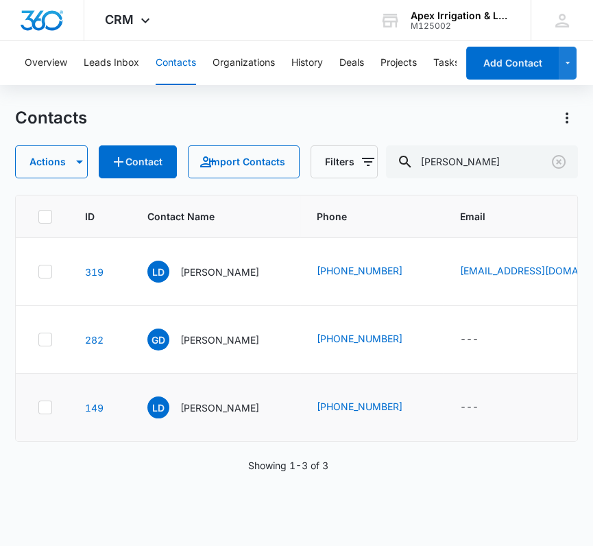
click at [36, 437] on td at bounding box center [42, 408] width 53 height 68
click at [44, 413] on icon at bounding box center [45, 407] width 12 height 12
click at [38, 408] on input "checkbox" at bounding box center [38, 407] width 1 height 1
click at [75, 166] on icon "button" at bounding box center [79, 162] width 16 height 16
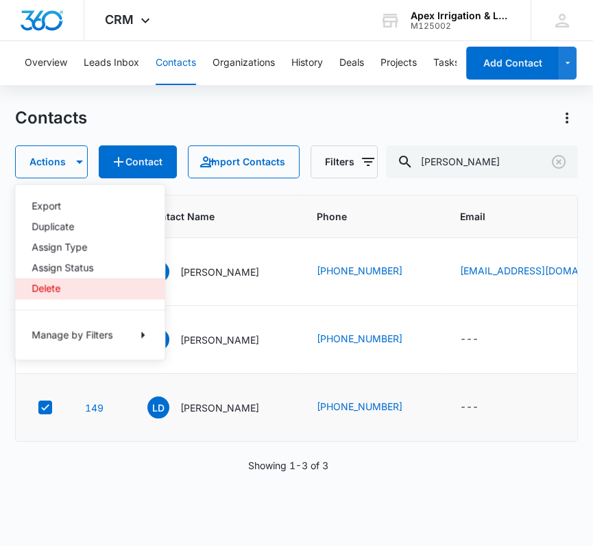
click at [73, 290] on div "Delete" at bounding box center [82, 288] width 100 height 10
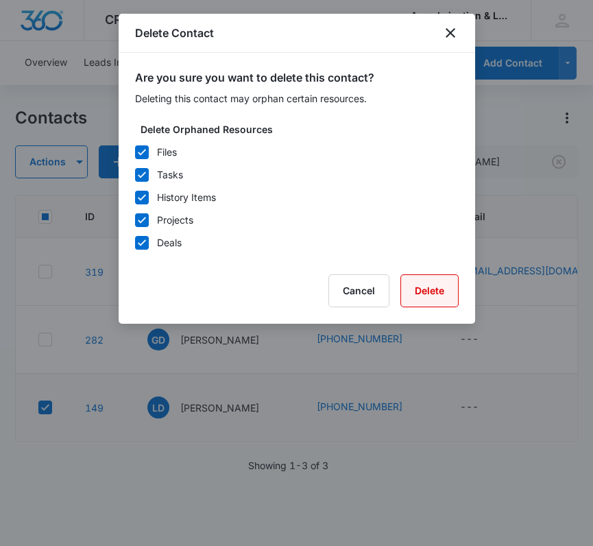
click at [432, 285] on button "Delete" at bounding box center [429, 290] width 58 height 33
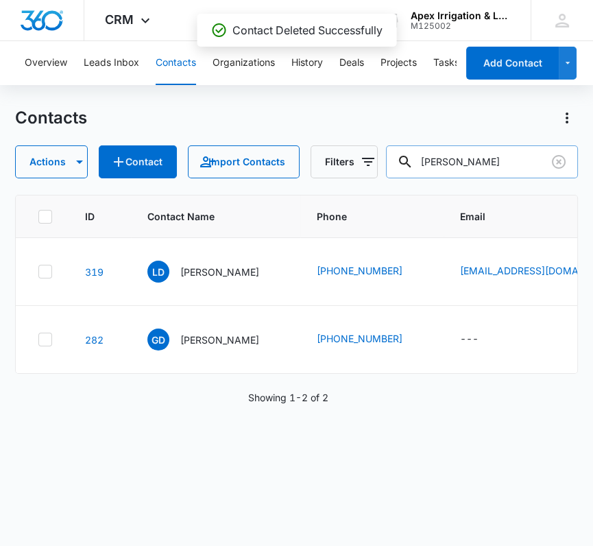
click at [443, 160] on input "[PERSON_NAME]" at bounding box center [482, 161] width 192 height 33
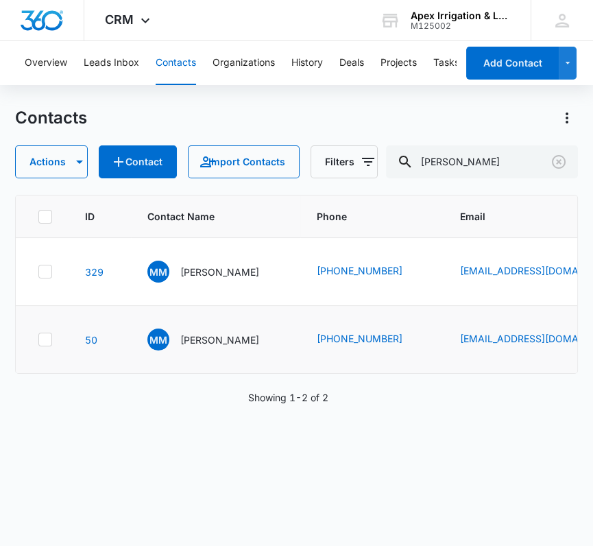
click at [49, 345] on icon at bounding box center [45, 339] width 12 height 12
click at [38, 340] on input "checkbox" at bounding box center [38, 339] width 1 height 1
click at [49, 170] on button "Actions" at bounding box center [51, 161] width 73 height 33
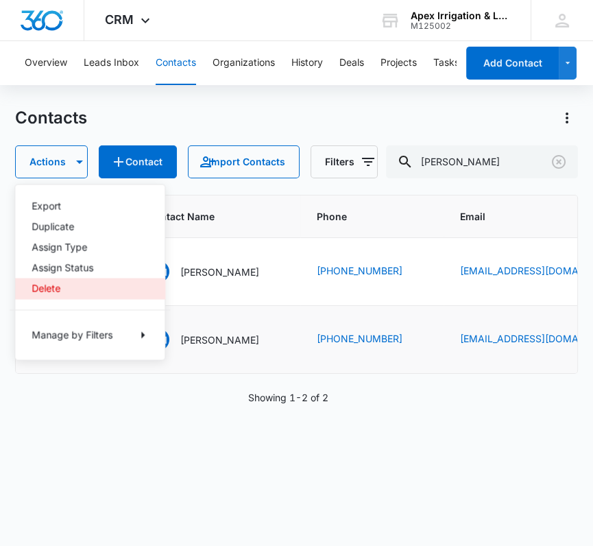
click at [44, 287] on div "Delete" at bounding box center [82, 288] width 100 height 10
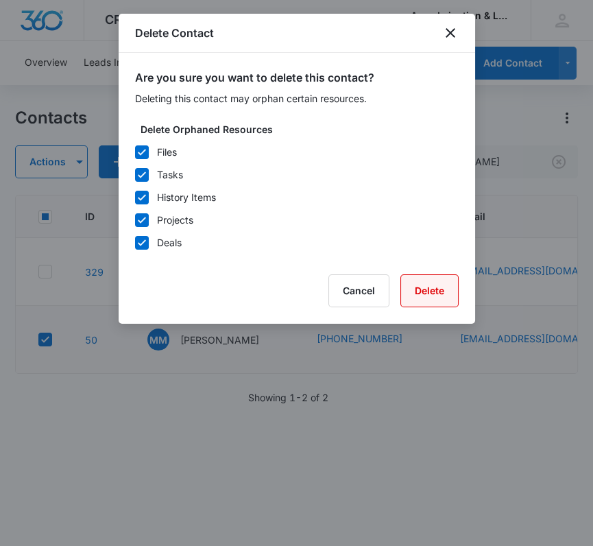
click at [439, 285] on button "Delete" at bounding box center [429, 290] width 58 height 33
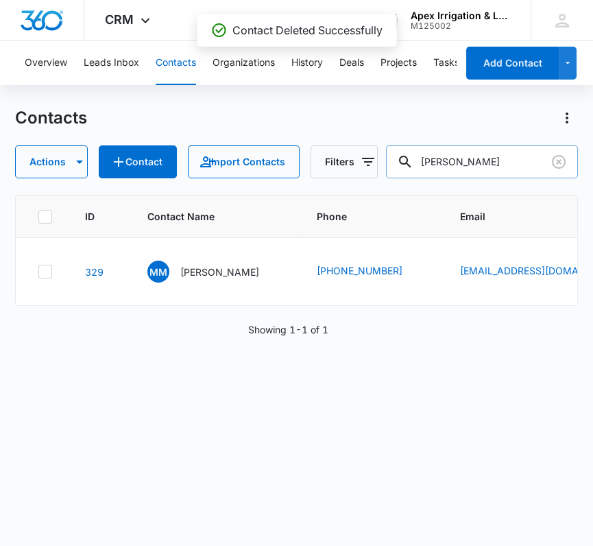
click at [441, 158] on input "[PERSON_NAME]" at bounding box center [482, 161] width 192 height 33
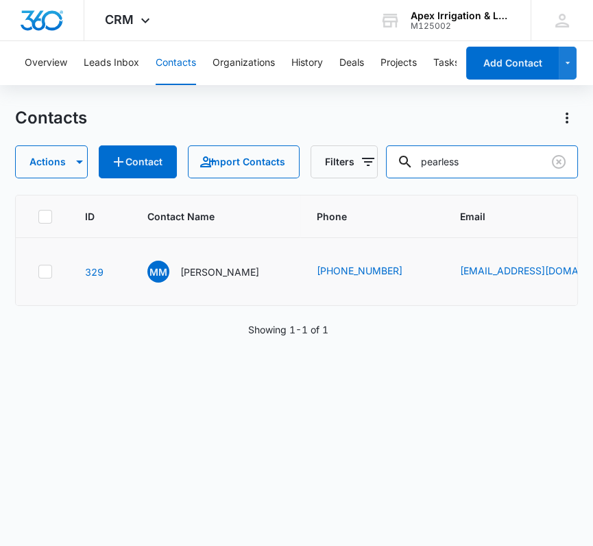
type input "pearless"
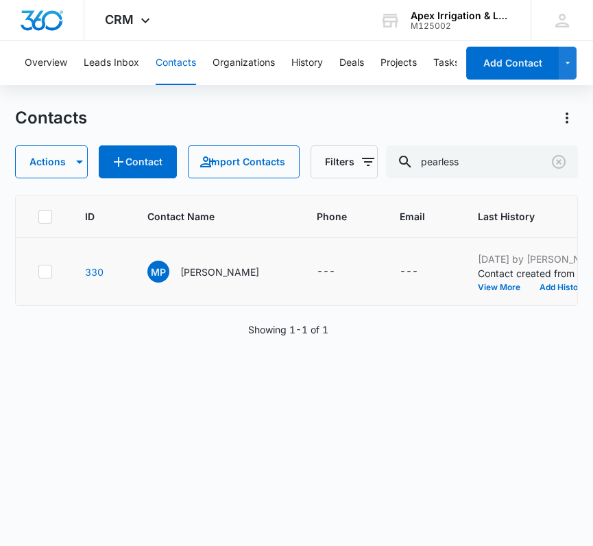
click at [39, 278] on icon at bounding box center [45, 271] width 12 height 12
click at [38, 272] on input "checkbox" at bounding box center [38, 271] width 1 height 1
click at [51, 174] on button "Actions" at bounding box center [51, 161] width 73 height 33
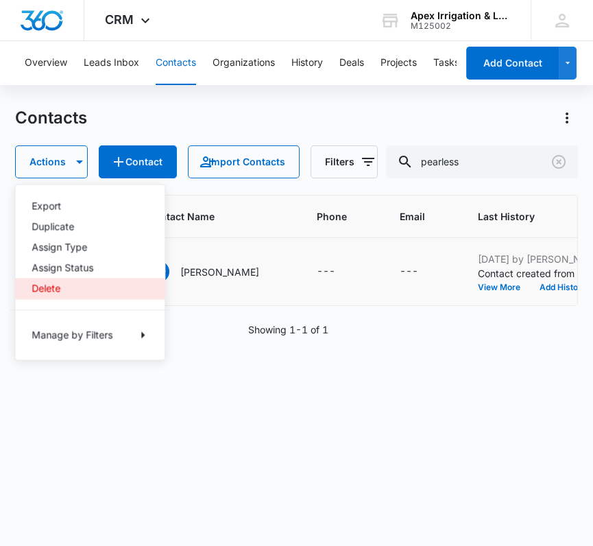
click at [58, 291] on div "Delete" at bounding box center [82, 288] width 100 height 10
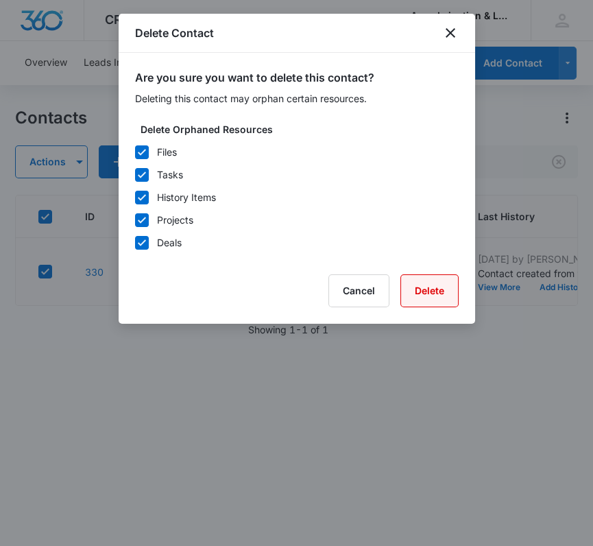
click at [434, 290] on button "Delete" at bounding box center [429, 290] width 58 height 33
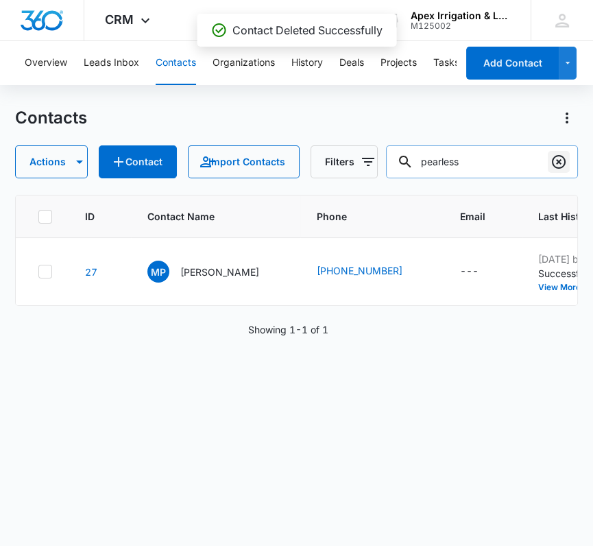
click at [555, 158] on icon "Clear" at bounding box center [558, 162] width 16 height 16
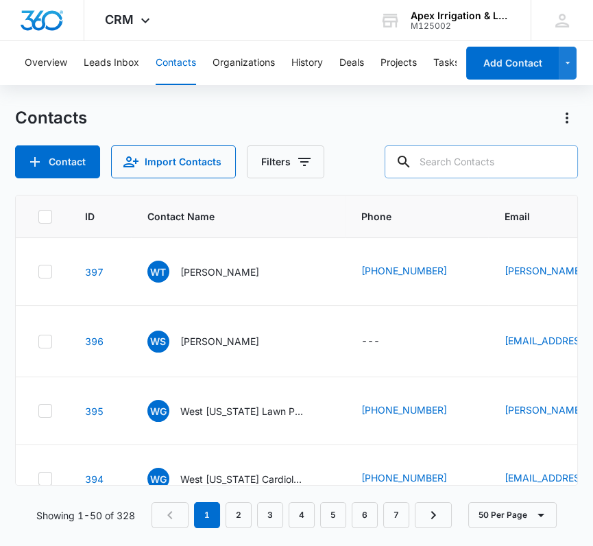
click at [555, 158] on div at bounding box center [559, 161] width 22 height 33
click at [497, 157] on input "text" at bounding box center [481, 161] width 193 height 33
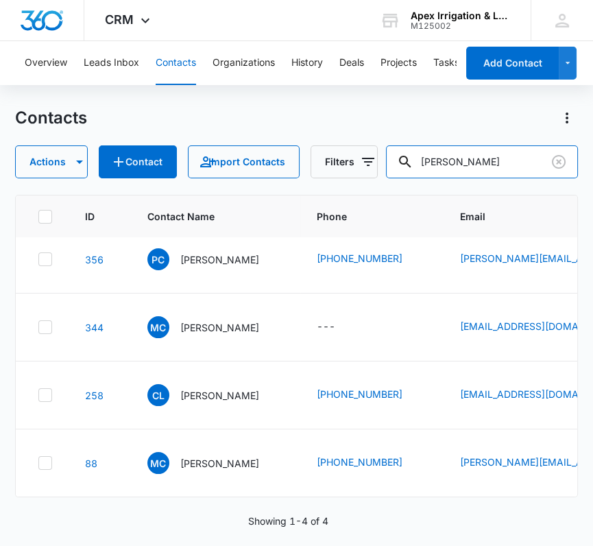
scroll to position [34, 0]
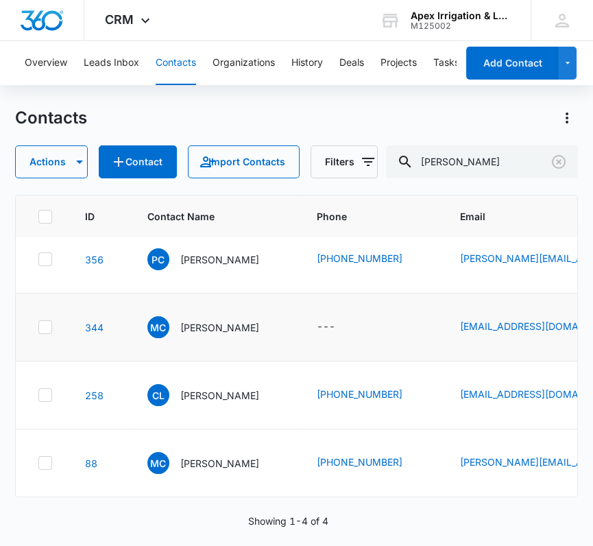
click at [47, 333] on icon at bounding box center [45, 327] width 12 height 12
click at [38, 328] on input "checkbox" at bounding box center [38, 327] width 1 height 1
click at [49, 153] on button "Actions" at bounding box center [51, 161] width 73 height 33
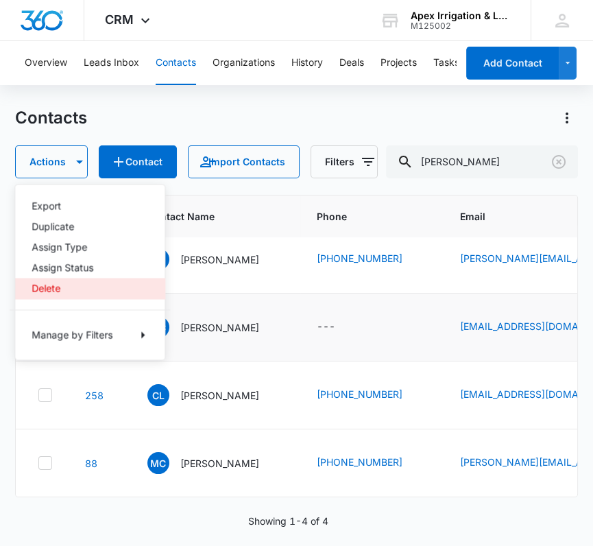
click at [38, 295] on button "Delete" at bounding box center [89, 288] width 149 height 21
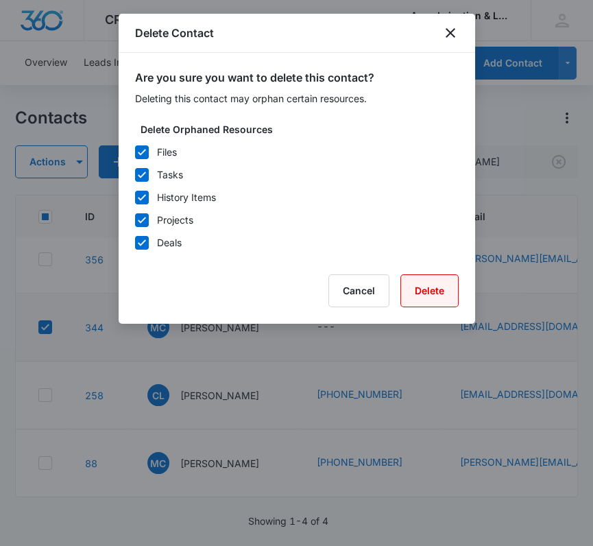
click at [419, 293] on button "Delete" at bounding box center [429, 290] width 58 height 33
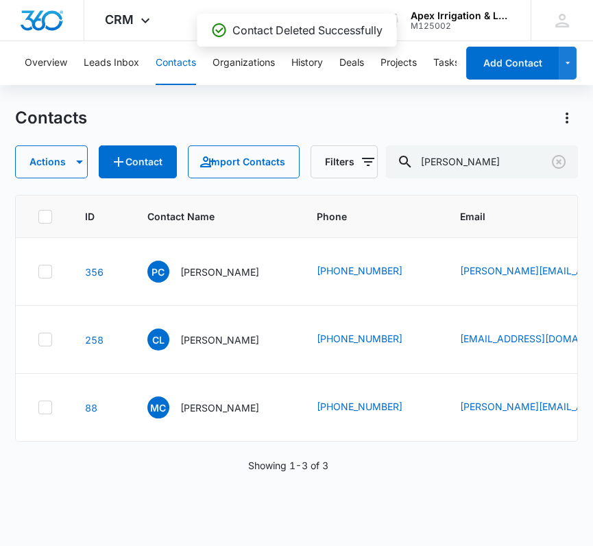
scroll to position [38, 0]
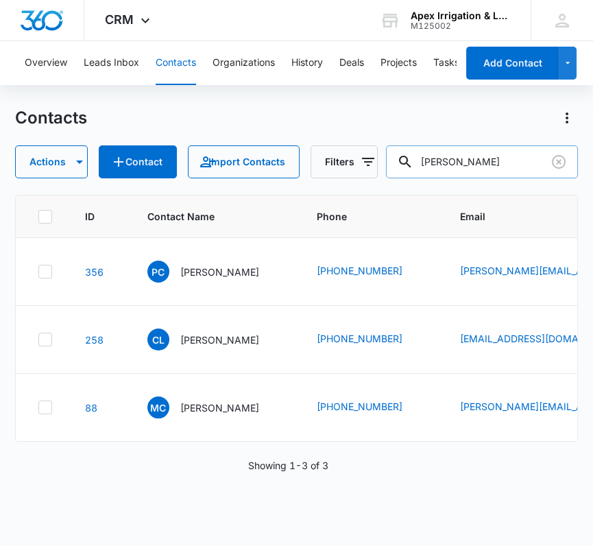
click at [489, 168] on input "[PERSON_NAME]" at bounding box center [482, 161] width 192 height 33
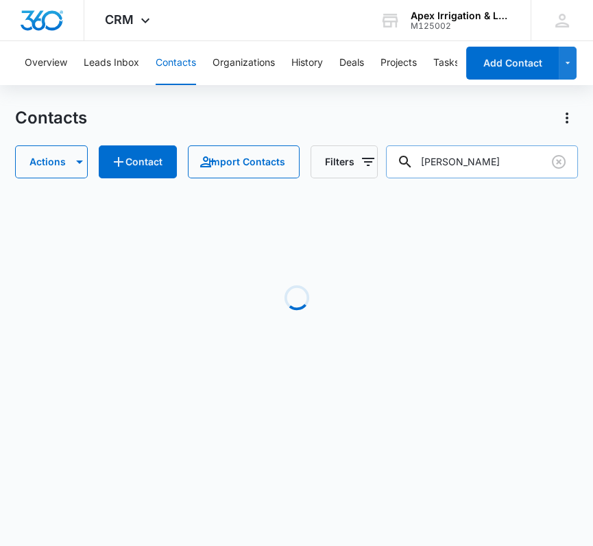
scroll to position [0, 0]
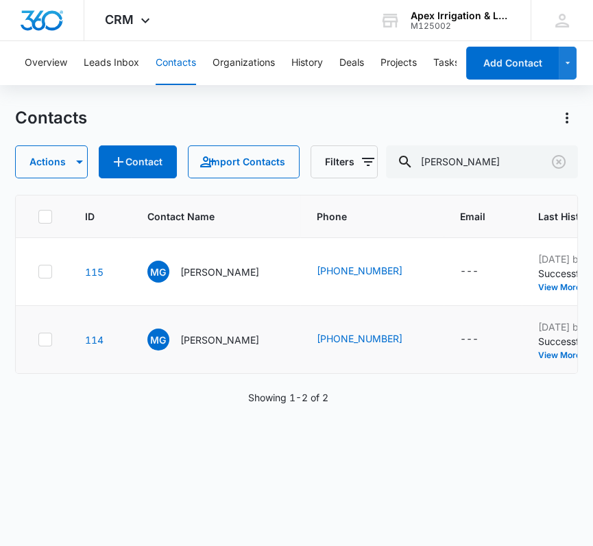
click at [40, 334] on icon at bounding box center [45, 339] width 12 height 12
click at [38, 339] on input "checkbox" at bounding box center [38, 339] width 1 height 1
click at [74, 164] on icon "button" at bounding box center [79, 162] width 16 height 16
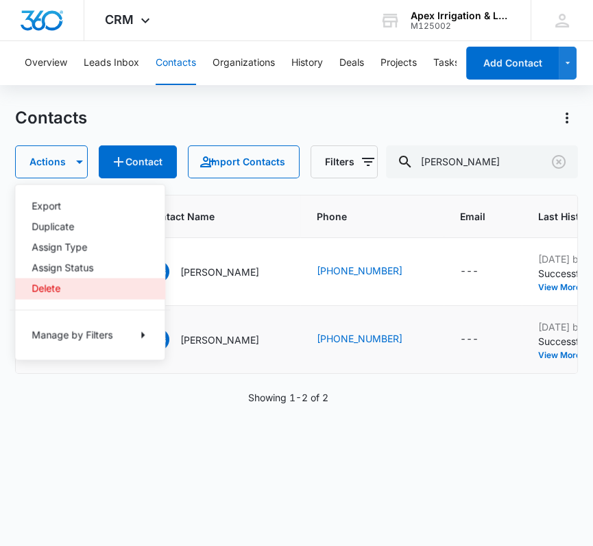
click at [51, 297] on button "Delete" at bounding box center [89, 288] width 149 height 21
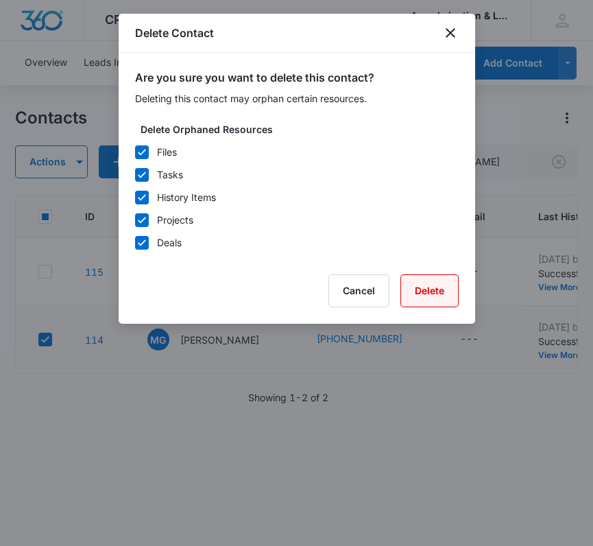
click at [429, 292] on button "Delete" at bounding box center [429, 290] width 58 height 33
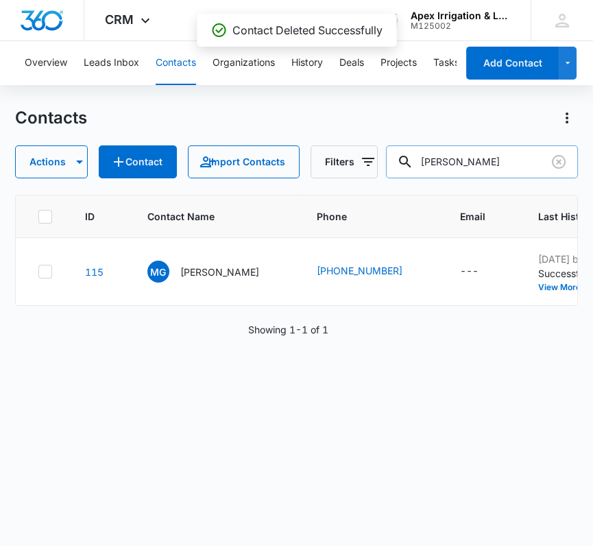
click at [451, 167] on input "[PERSON_NAME]" at bounding box center [482, 161] width 192 height 33
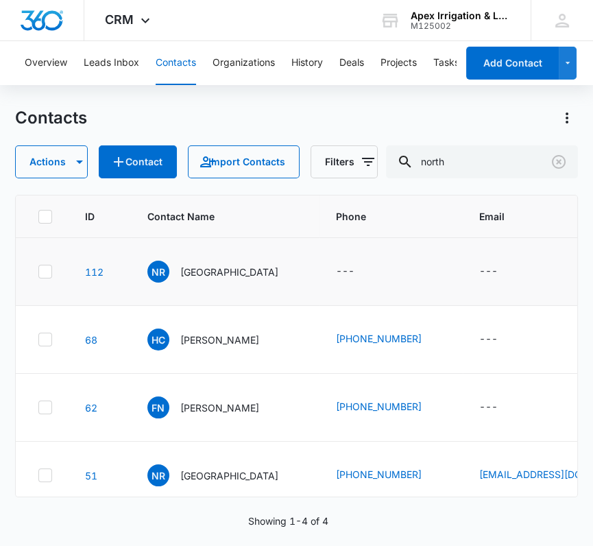
click at [47, 271] on icon at bounding box center [45, 271] width 8 height 6
click at [38, 271] on input "checkbox" at bounding box center [38, 271] width 1 height 1
click at [53, 172] on button "Actions" at bounding box center [51, 161] width 73 height 33
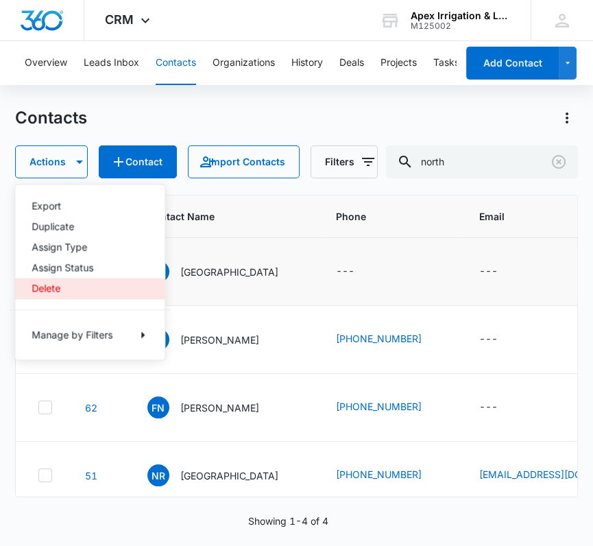
click at [48, 289] on div "Delete" at bounding box center [82, 288] width 100 height 10
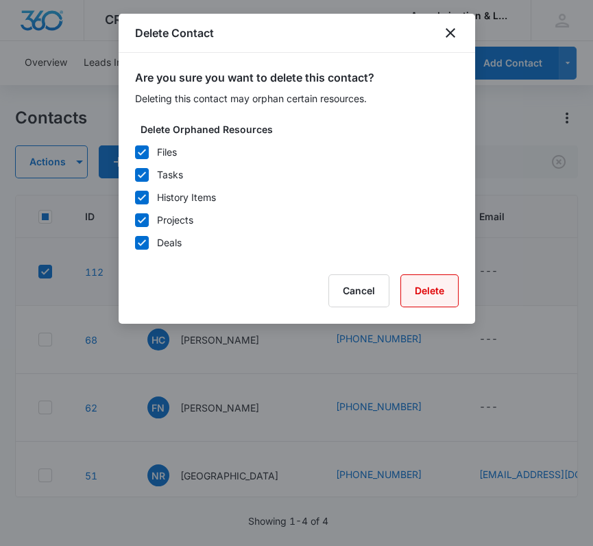
click at [425, 286] on button "Delete" at bounding box center [429, 290] width 58 height 33
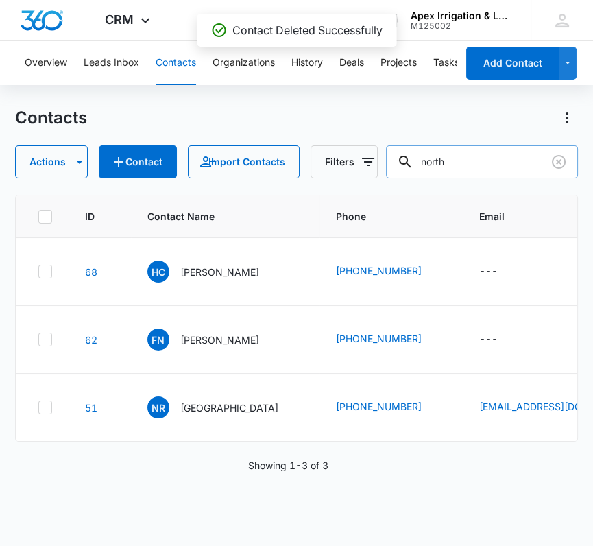
click at [458, 153] on input "north" at bounding box center [482, 161] width 192 height 33
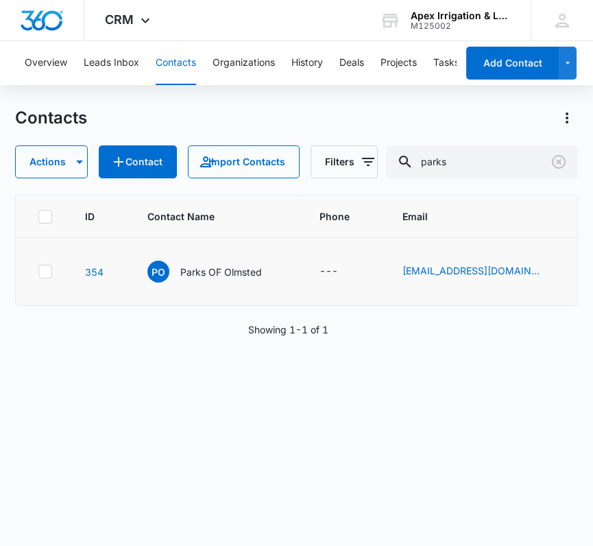
click at [44, 278] on icon at bounding box center [45, 271] width 12 height 12
click at [38, 272] on input "checkbox" at bounding box center [38, 271] width 1 height 1
click at [65, 160] on button "Actions" at bounding box center [51, 161] width 73 height 33
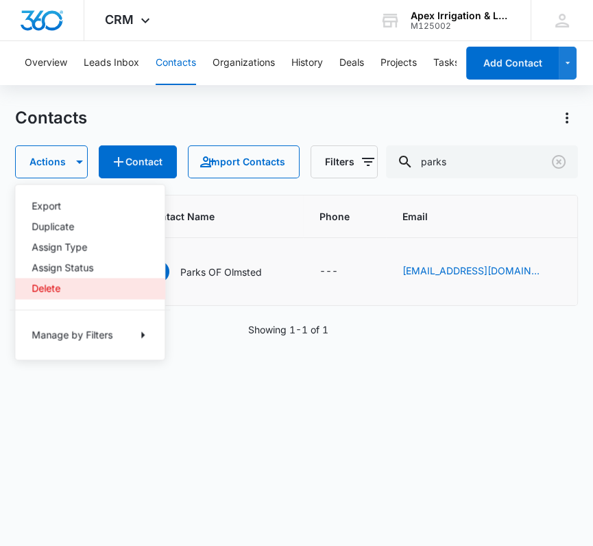
click at [46, 289] on div "Delete" at bounding box center [82, 288] width 100 height 10
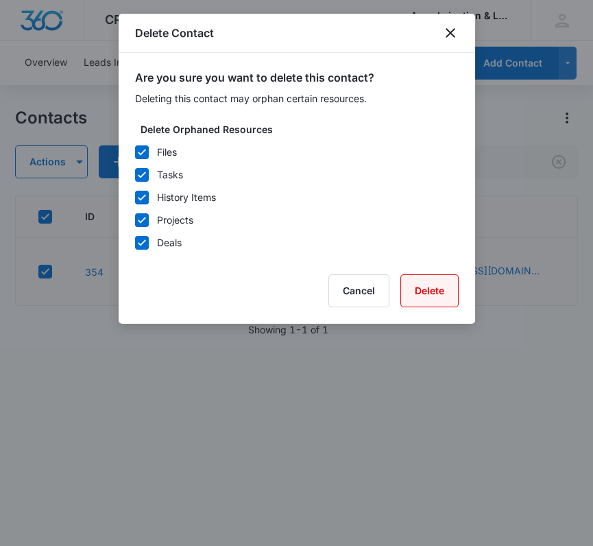
click at [440, 289] on button "Delete" at bounding box center [429, 290] width 58 height 33
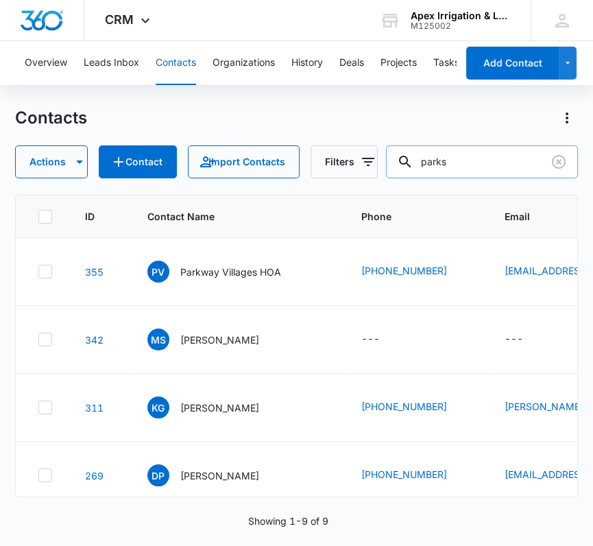
click at [465, 160] on input "parks" at bounding box center [482, 161] width 192 height 33
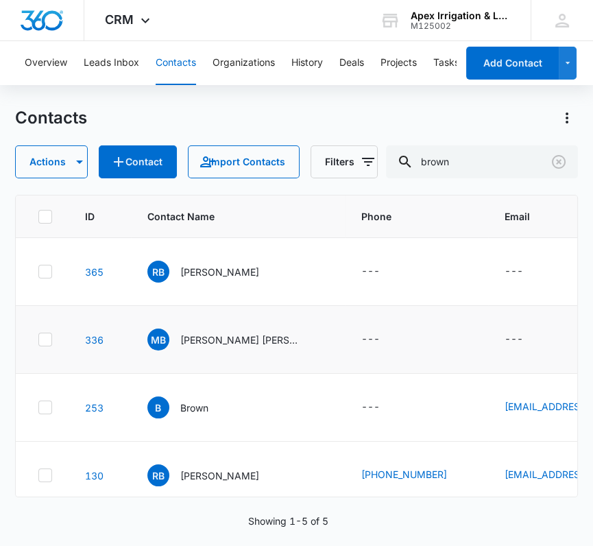
click at [49, 333] on icon at bounding box center [45, 339] width 12 height 12
click at [38, 339] on input "checkbox" at bounding box center [38, 339] width 1 height 1
click at [42, 276] on icon at bounding box center [45, 271] width 12 height 12
click at [38, 272] on input "checkbox" at bounding box center [38, 271] width 1 height 1
click at [74, 167] on icon "button" at bounding box center [79, 162] width 16 height 16
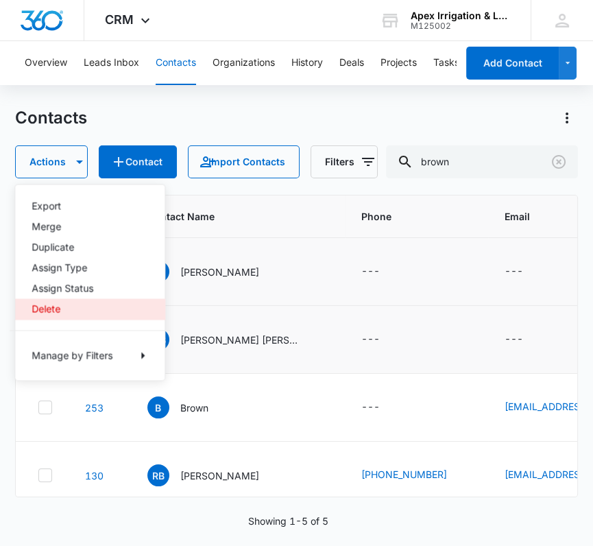
click at [51, 304] on div "Delete" at bounding box center [82, 309] width 100 height 10
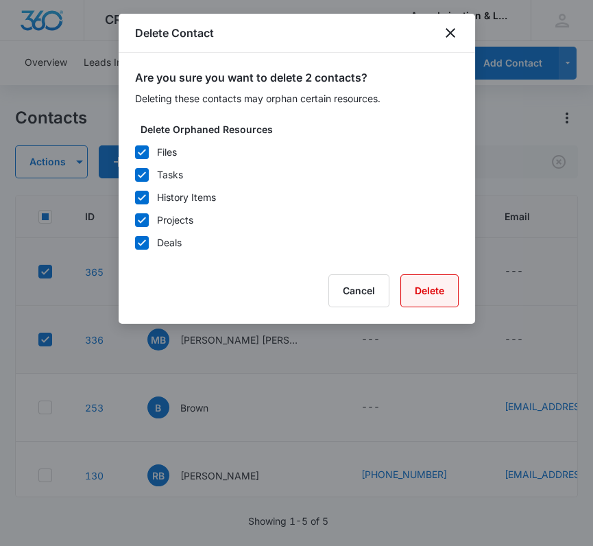
click at [438, 290] on button "Delete" at bounding box center [429, 290] width 58 height 33
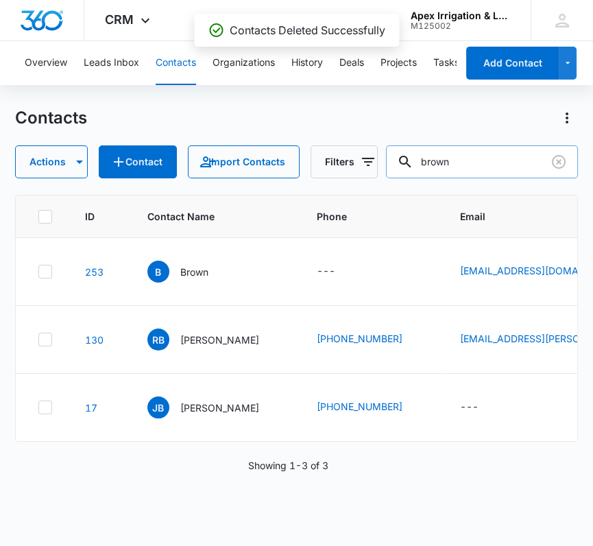
click at [468, 160] on input "brown" at bounding box center [482, 161] width 192 height 33
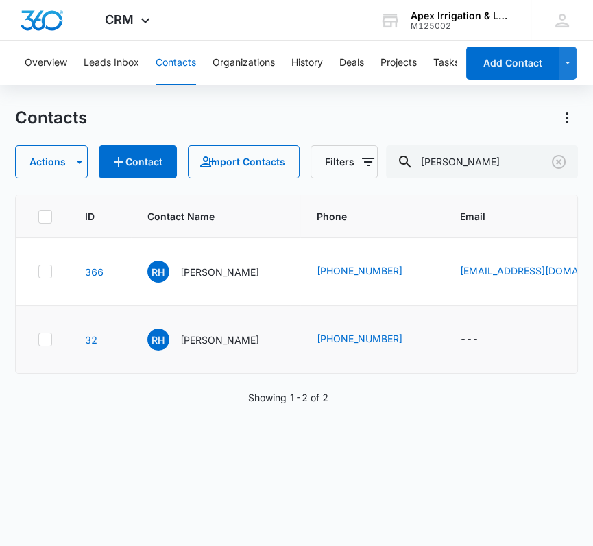
click at [44, 345] on icon at bounding box center [45, 339] width 12 height 12
click at [38, 340] on input "checkbox" at bounding box center [38, 339] width 1 height 1
click at [69, 159] on button "Actions" at bounding box center [51, 161] width 73 height 33
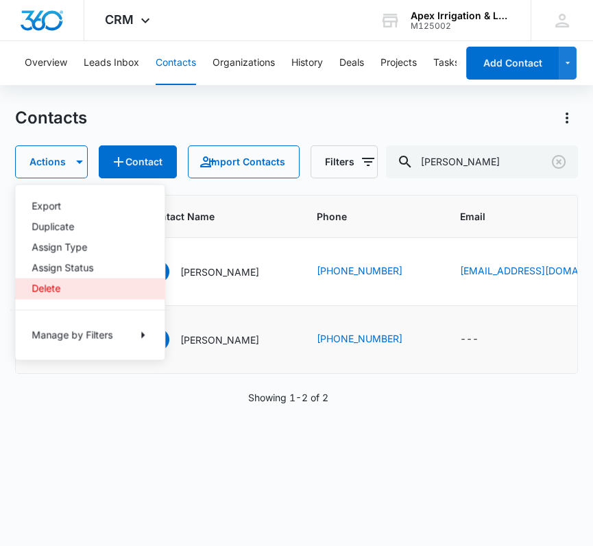
click at [56, 289] on div "Delete" at bounding box center [82, 288] width 100 height 10
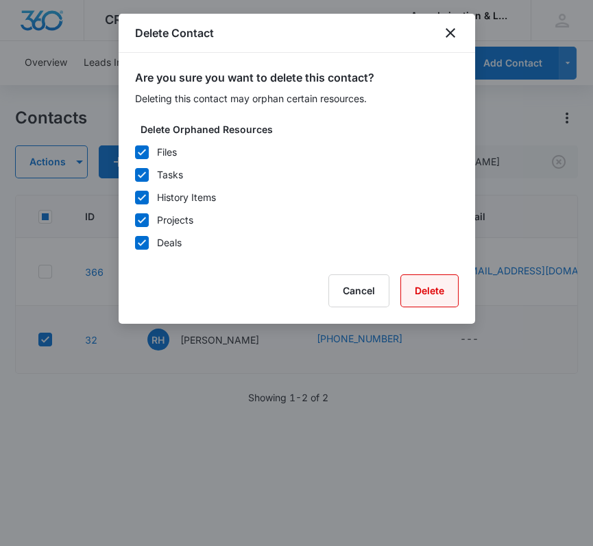
click at [431, 284] on button "Delete" at bounding box center [429, 290] width 58 height 33
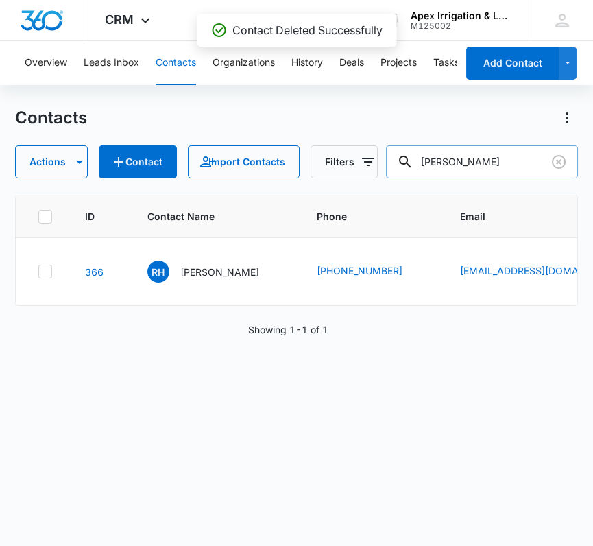
click at [474, 158] on input "[PERSON_NAME]" at bounding box center [482, 161] width 192 height 33
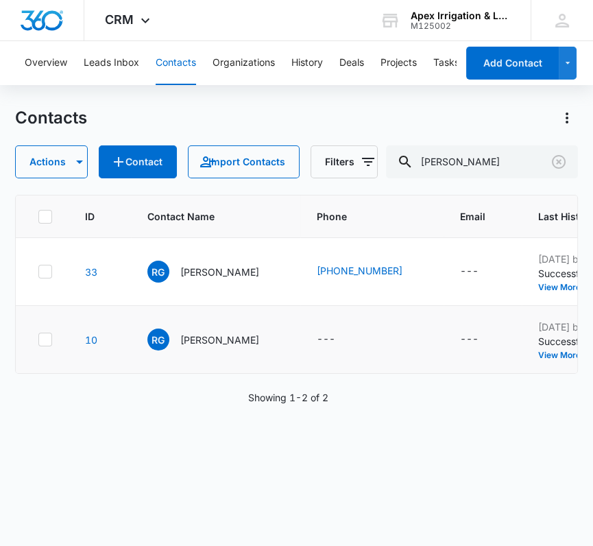
click at [43, 345] on icon at bounding box center [45, 339] width 12 height 12
click at [38, 340] on input "checkbox" at bounding box center [38, 339] width 1 height 1
click at [64, 157] on button "Actions" at bounding box center [51, 161] width 73 height 33
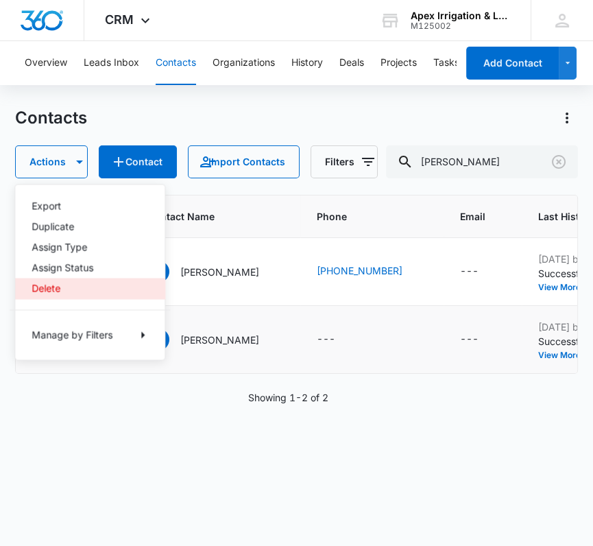
click at [54, 284] on div "Delete" at bounding box center [82, 288] width 100 height 10
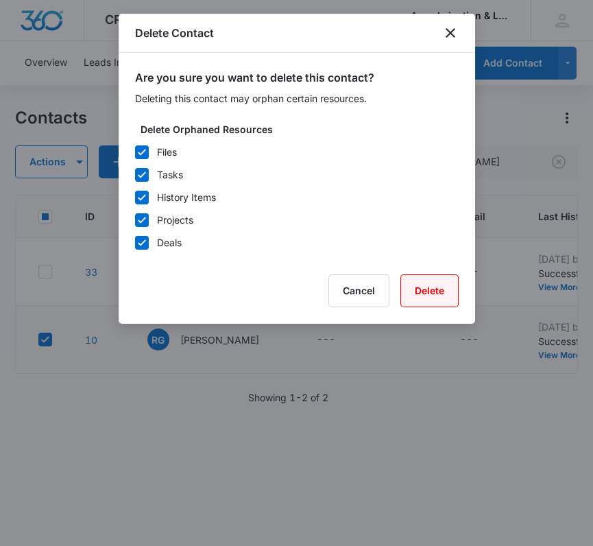
click at [433, 285] on button "Delete" at bounding box center [429, 290] width 58 height 33
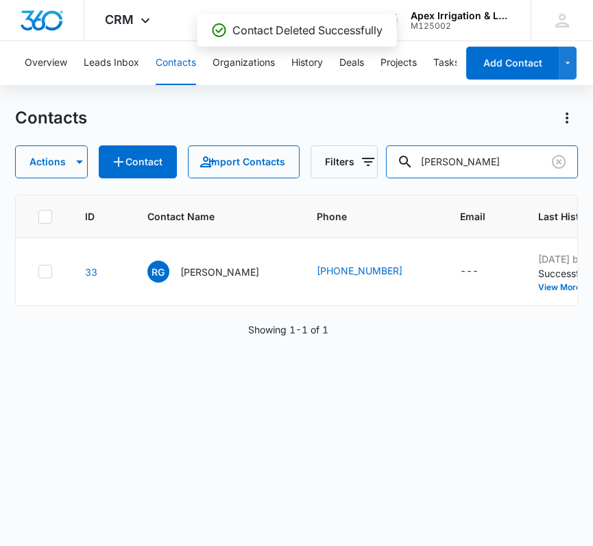
click at [496, 160] on input "[PERSON_NAME]" at bounding box center [482, 161] width 192 height 33
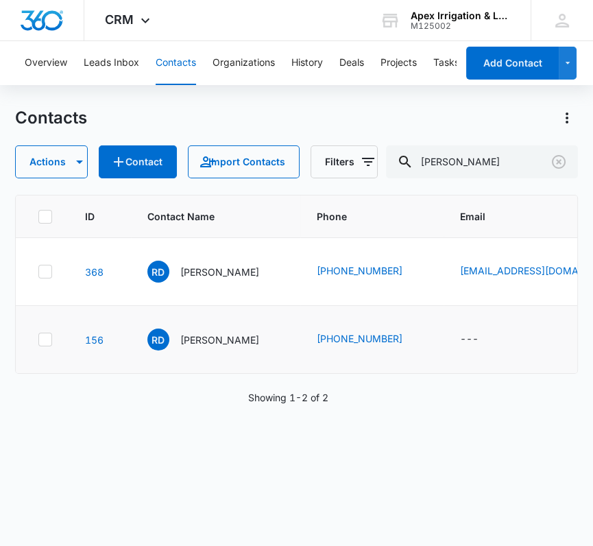
click at [39, 345] on icon at bounding box center [45, 339] width 12 height 12
click at [38, 340] on input "checkbox" at bounding box center [38, 339] width 1 height 1
click at [62, 164] on button "Actions" at bounding box center [51, 161] width 73 height 33
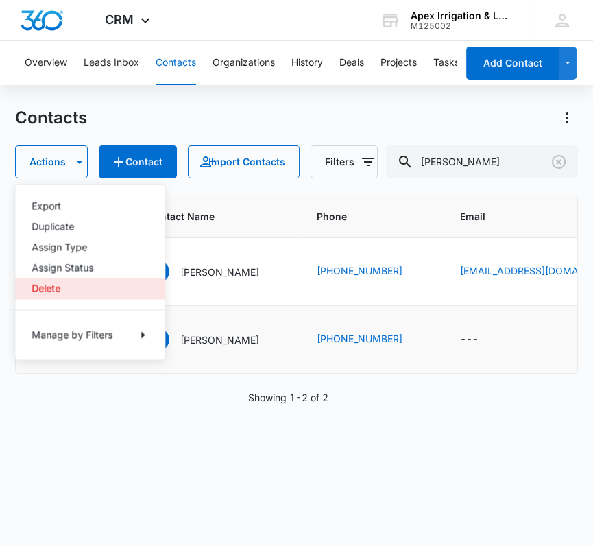
click at [36, 289] on div "Delete" at bounding box center [82, 288] width 100 height 10
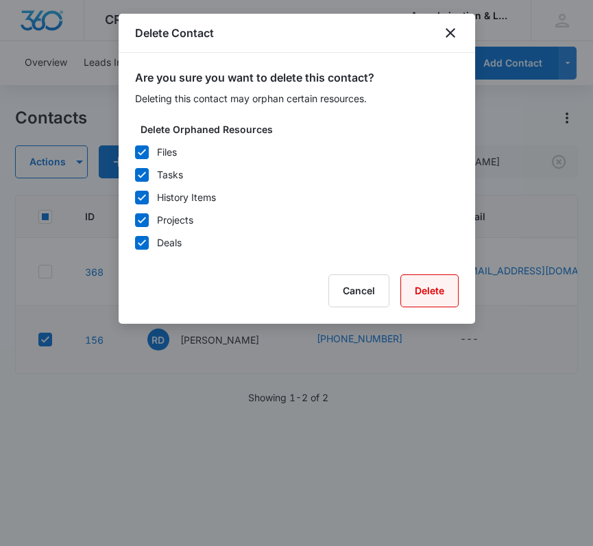
click at [444, 288] on button "Delete" at bounding box center [429, 290] width 58 height 33
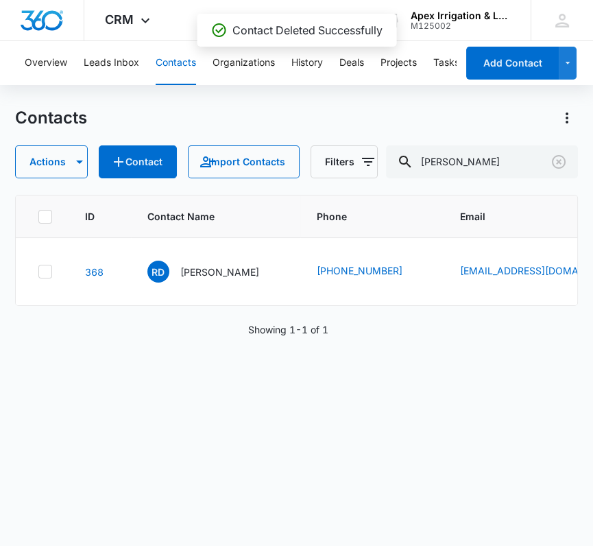
click at [454, 137] on div "Contacts Actions Contact Import Contacts Filters [PERSON_NAME]" at bounding box center [296, 142] width 563 height 71
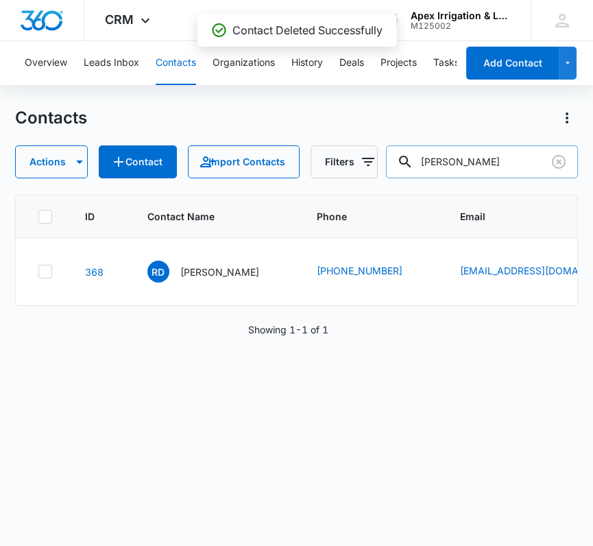
click at [450, 156] on input "[PERSON_NAME]" at bounding box center [482, 161] width 192 height 33
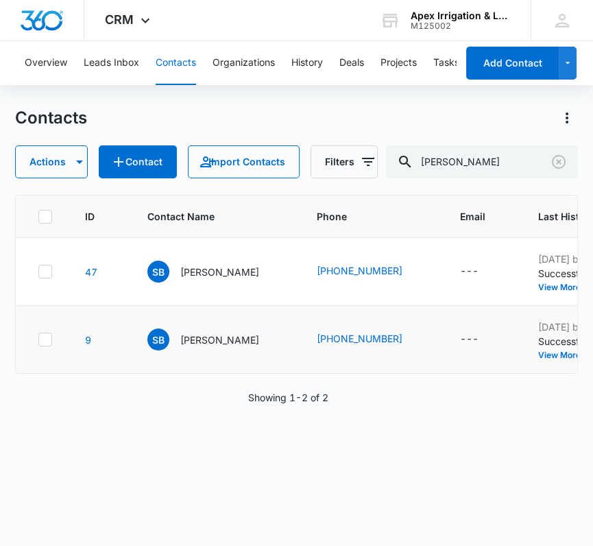
click at [41, 345] on icon at bounding box center [45, 339] width 12 height 12
click at [38, 340] on input "checkbox" at bounding box center [38, 339] width 1 height 1
click at [69, 163] on button "Actions" at bounding box center [51, 161] width 73 height 33
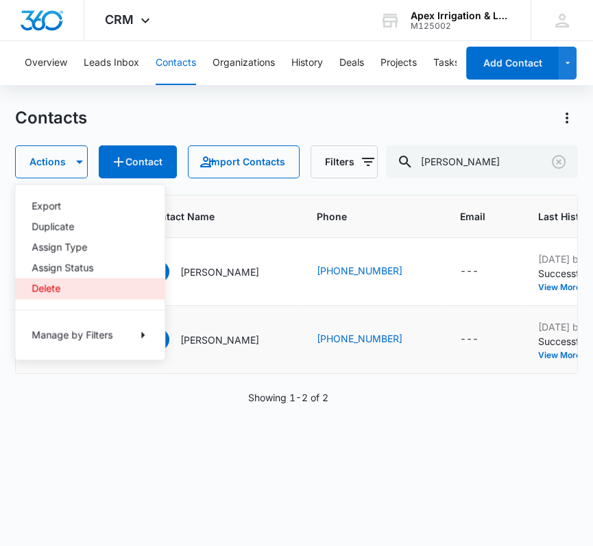
click at [45, 286] on div "Delete" at bounding box center [82, 288] width 100 height 10
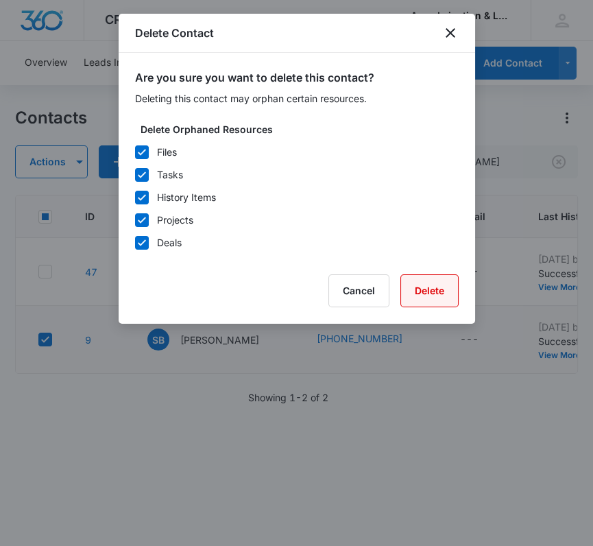
click at [439, 286] on button "Delete" at bounding box center [429, 290] width 58 height 33
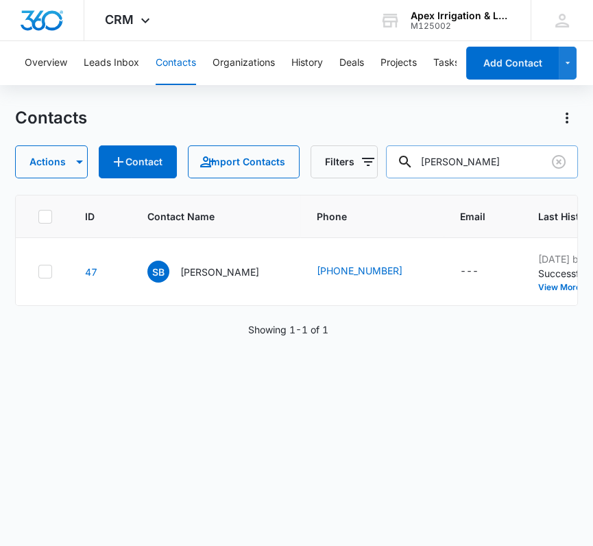
click at [485, 169] on input "[PERSON_NAME]" at bounding box center [482, 161] width 192 height 33
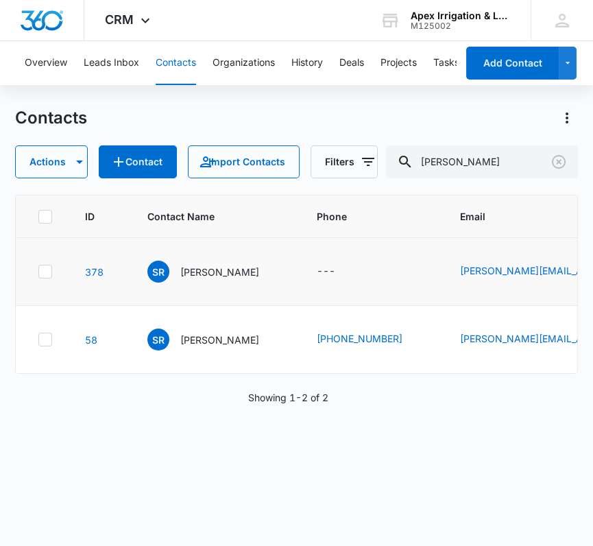
click at [42, 278] on icon at bounding box center [45, 271] width 12 height 12
click at [38, 272] on input "checkbox" at bounding box center [38, 271] width 1 height 1
click at [45, 152] on button "Actions" at bounding box center [51, 161] width 73 height 33
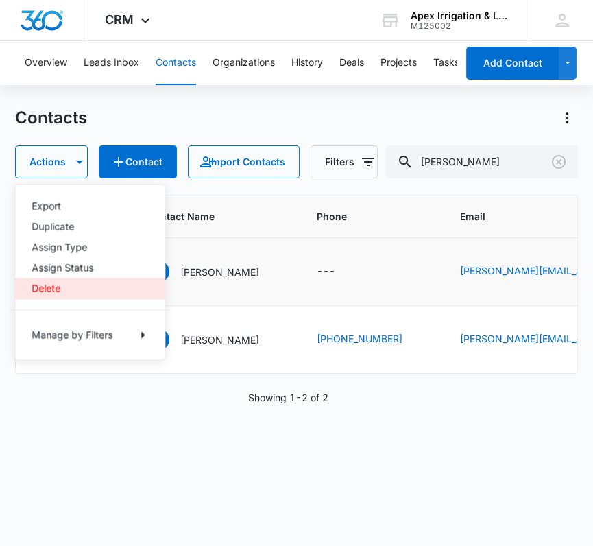
click at [44, 284] on div "Delete" at bounding box center [82, 288] width 100 height 10
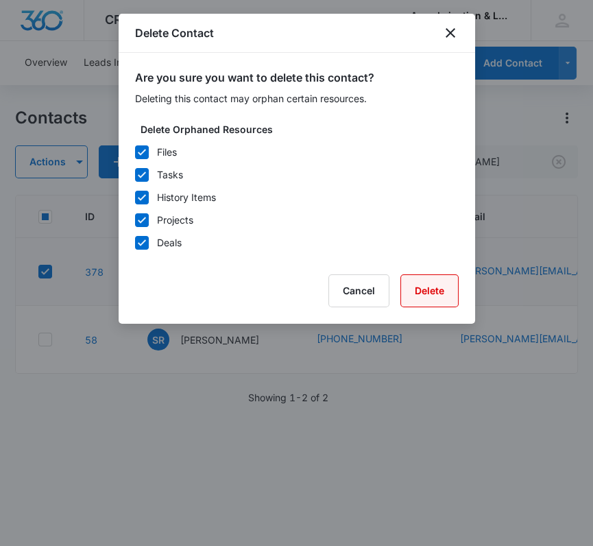
click at [424, 282] on button "Delete" at bounding box center [429, 290] width 58 height 33
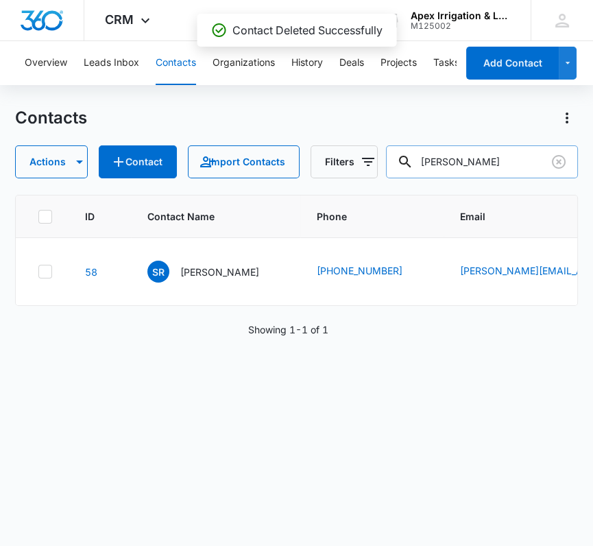
click at [440, 158] on input "[PERSON_NAME]" at bounding box center [482, 161] width 192 height 33
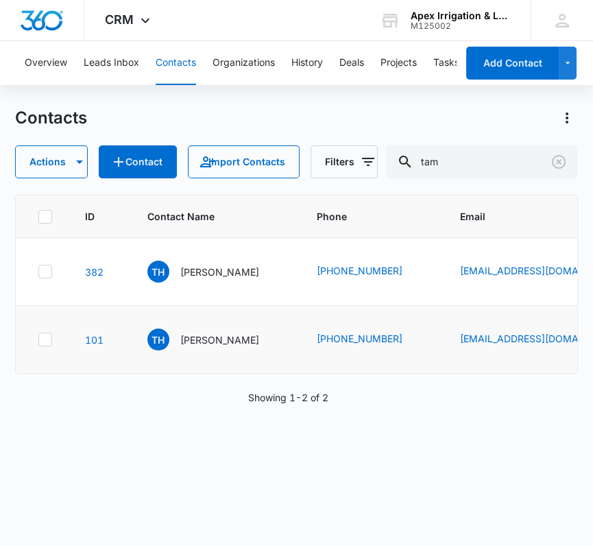
click at [42, 345] on icon at bounding box center [45, 339] width 12 height 12
click at [38, 340] on input "checkbox" at bounding box center [38, 339] width 1 height 1
click at [54, 165] on button "Actions" at bounding box center [51, 161] width 73 height 33
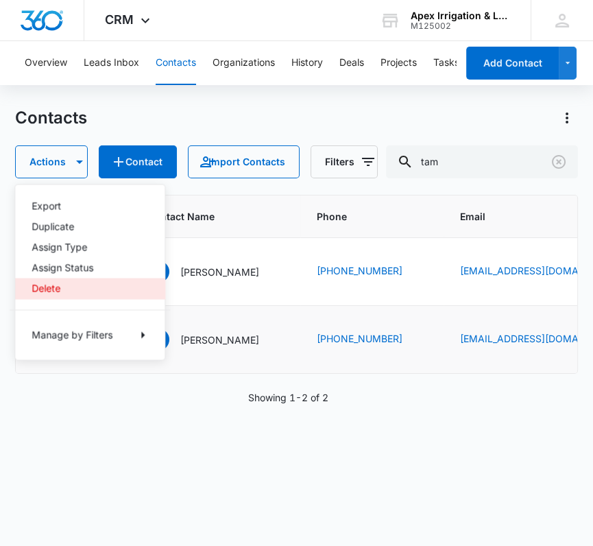
click at [51, 289] on div "Delete" at bounding box center [82, 288] width 100 height 10
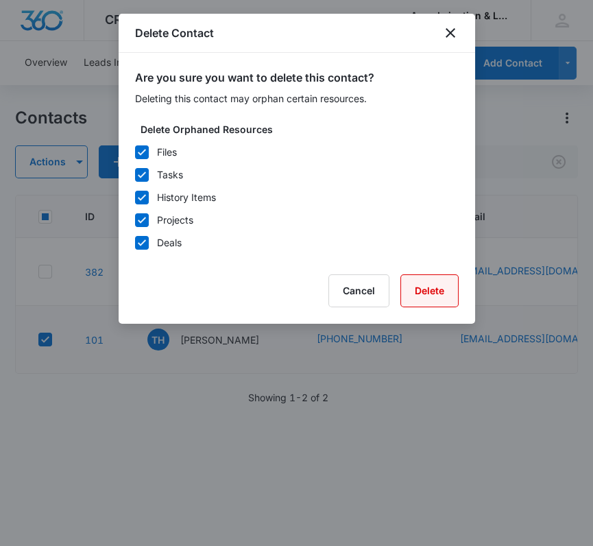
click at [432, 286] on button "Delete" at bounding box center [429, 290] width 58 height 33
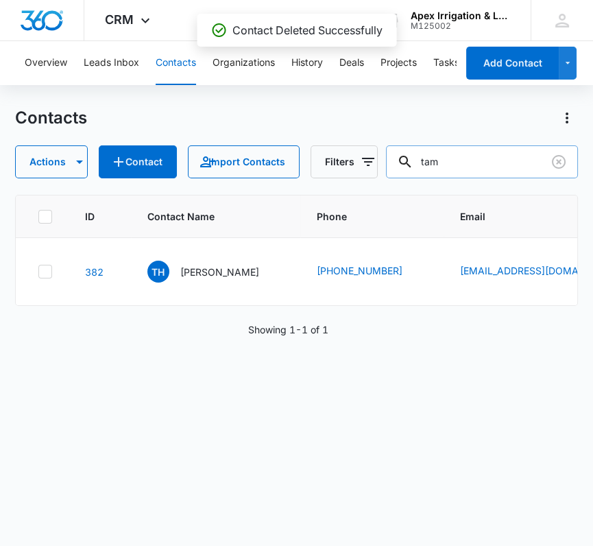
click at [475, 157] on input "tam" at bounding box center [482, 161] width 192 height 33
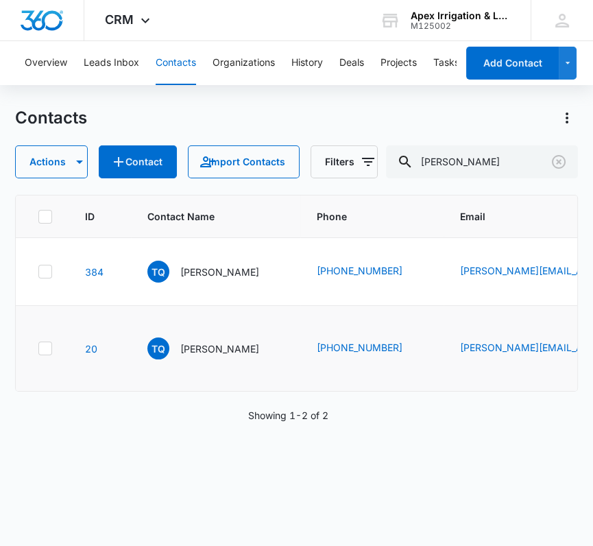
click at [39, 354] on icon at bounding box center [45, 348] width 12 height 12
click at [38, 349] on input "checkbox" at bounding box center [38, 348] width 1 height 1
click at [51, 168] on button "Actions" at bounding box center [51, 161] width 73 height 33
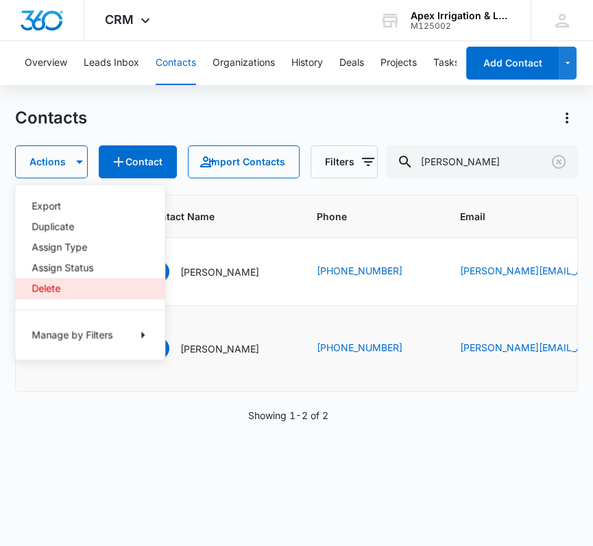
click at [36, 297] on button "Delete" at bounding box center [89, 288] width 149 height 21
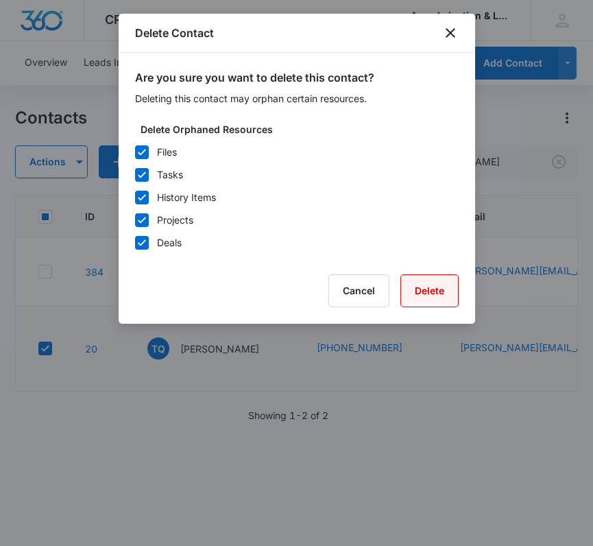
click at [443, 282] on button "Delete" at bounding box center [429, 290] width 58 height 33
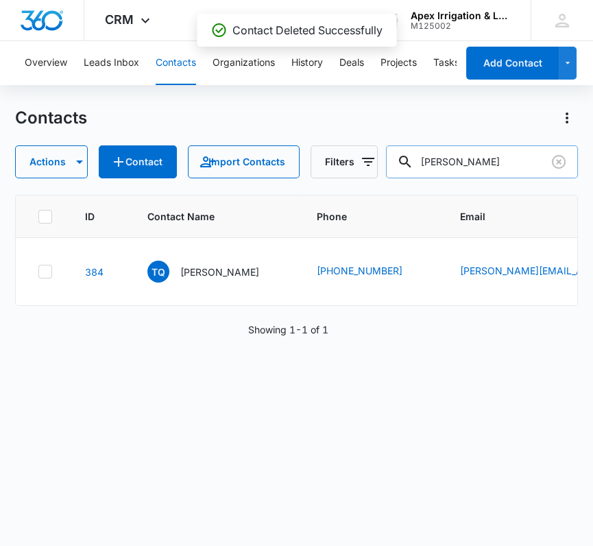
click at [455, 160] on input "[PERSON_NAME]" at bounding box center [482, 161] width 192 height 33
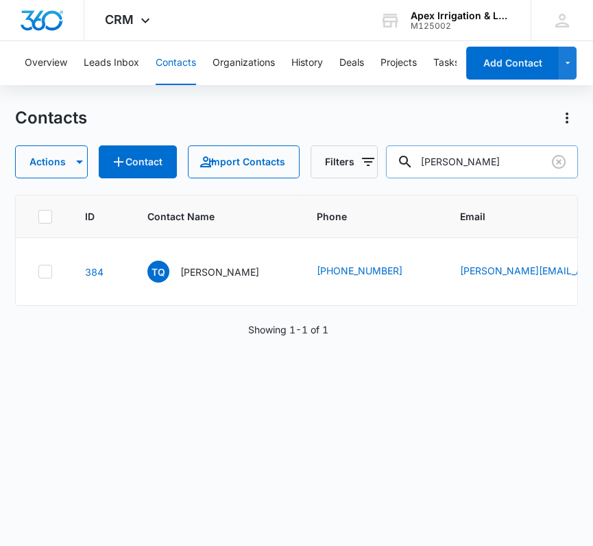
click at [455, 160] on input "[PERSON_NAME]" at bounding box center [482, 161] width 192 height 33
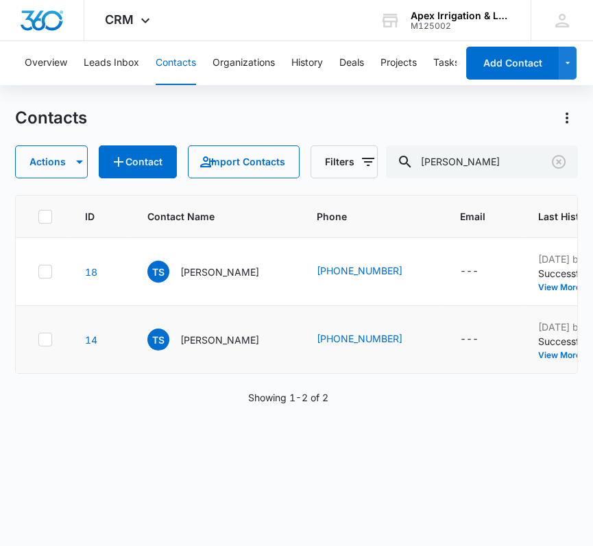
click at [46, 342] on icon at bounding box center [45, 339] width 8 height 6
click at [38, 340] on input "checkbox" at bounding box center [38, 339] width 1 height 1
click at [56, 169] on button "Actions" at bounding box center [51, 161] width 73 height 33
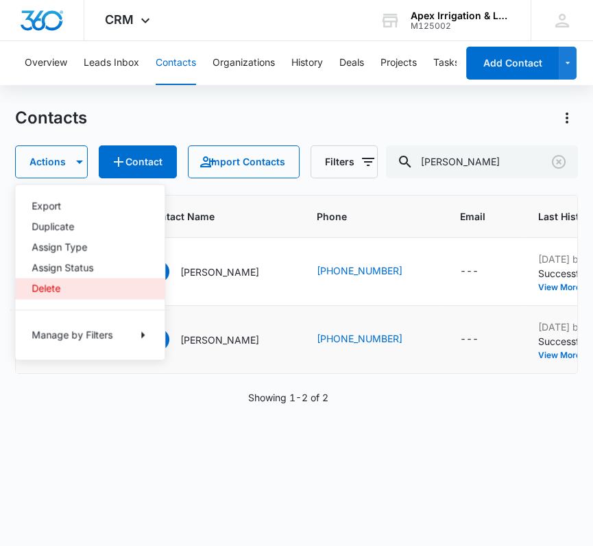
click at [40, 285] on div "Delete" at bounding box center [82, 288] width 100 height 10
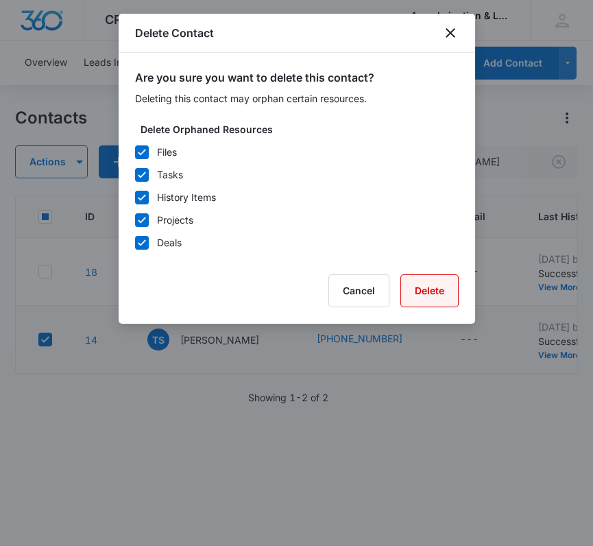
click at [424, 287] on button "Delete" at bounding box center [429, 290] width 58 height 33
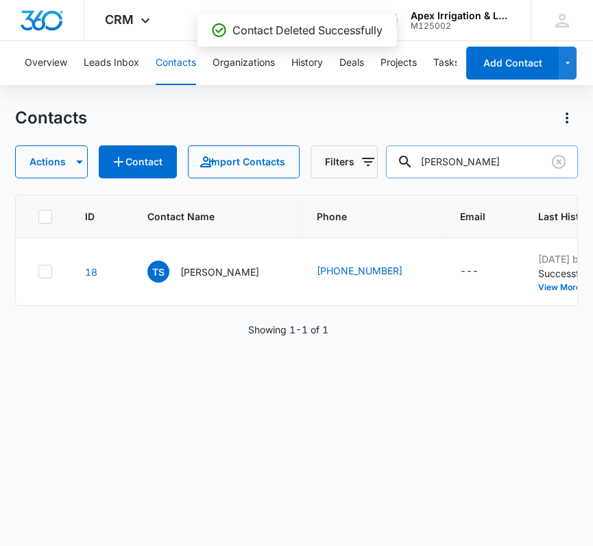
click at [453, 159] on input "[PERSON_NAME]" at bounding box center [482, 161] width 192 height 33
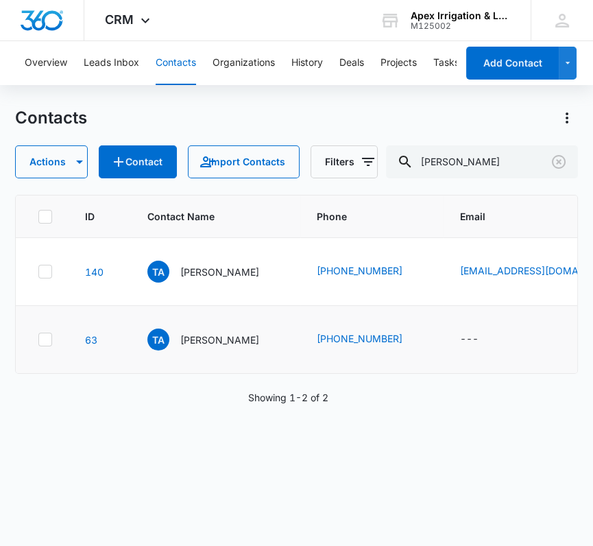
click at [45, 345] on icon at bounding box center [45, 339] width 12 height 12
click at [38, 340] on input "checkbox" at bounding box center [38, 339] width 1 height 1
click at [59, 169] on button "Actions" at bounding box center [51, 161] width 73 height 33
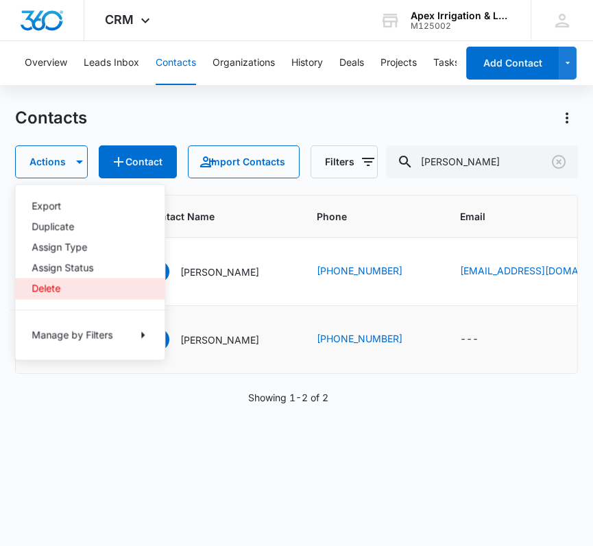
click at [63, 292] on div "Delete" at bounding box center [82, 288] width 100 height 10
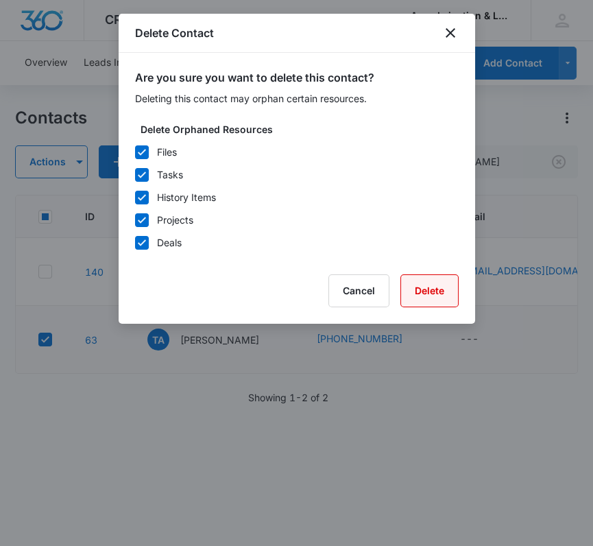
click at [424, 295] on button "Delete" at bounding box center [429, 290] width 58 height 33
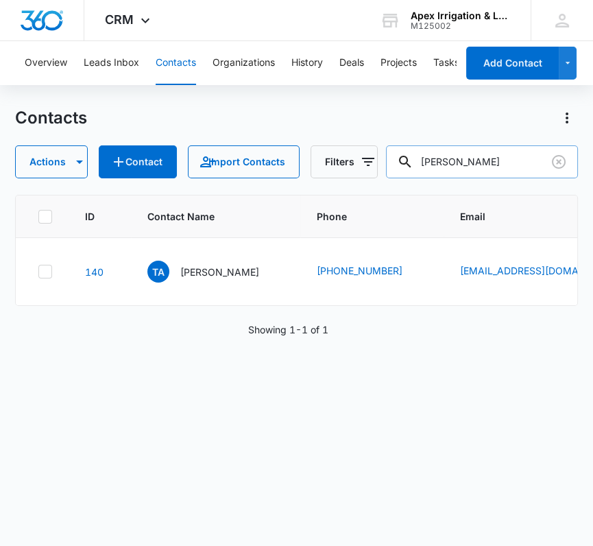
click at [459, 154] on input "[PERSON_NAME]" at bounding box center [482, 161] width 192 height 33
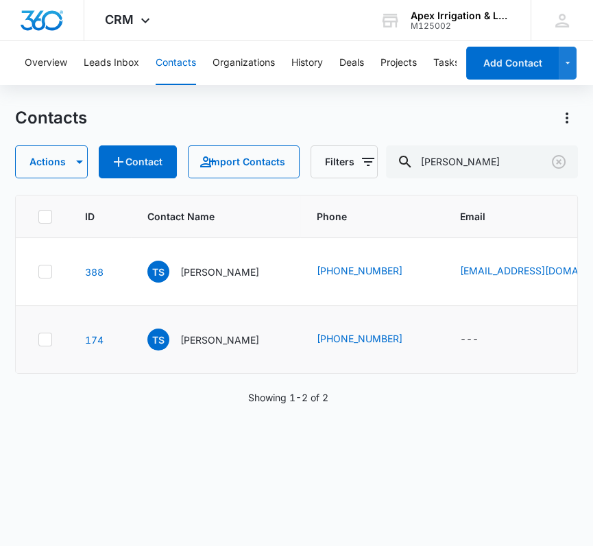
click at [41, 345] on icon at bounding box center [45, 339] width 12 height 12
click at [38, 340] on input "checkbox" at bounding box center [38, 339] width 1 height 1
click at [62, 174] on button "Actions" at bounding box center [51, 161] width 73 height 33
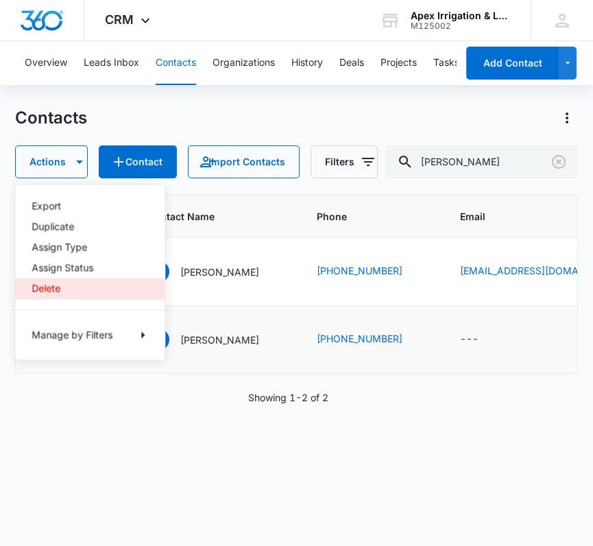
click at [42, 286] on div "Delete" at bounding box center [82, 288] width 100 height 10
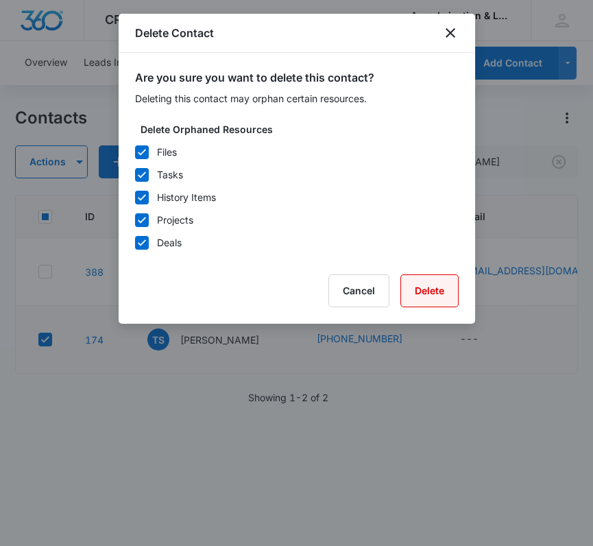
click at [435, 293] on button "Delete" at bounding box center [429, 290] width 58 height 33
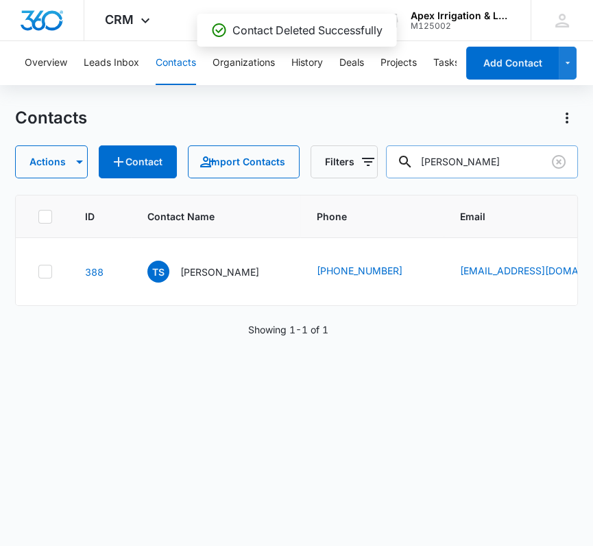
click at [439, 167] on input "[PERSON_NAME]" at bounding box center [482, 161] width 192 height 33
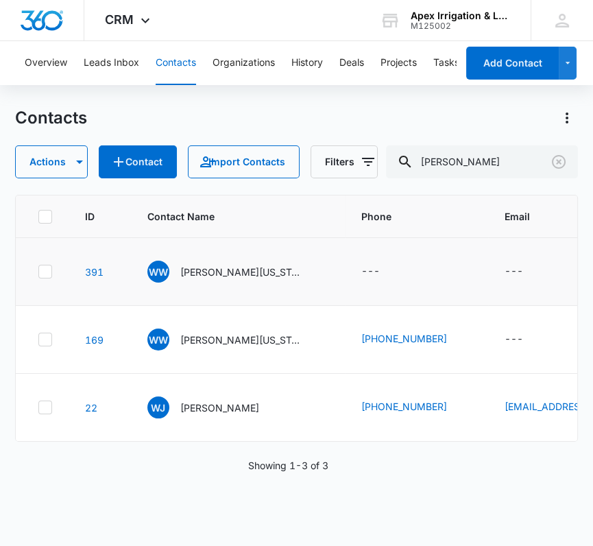
click at [47, 278] on icon at bounding box center [45, 271] width 12 height 12
click at [38, 272] on input "checkbox" at bounding box center [38, 271] width 1 height 1
click at [73, 164] on icon "button" at bounding box center [79, 162] width 16 height 16
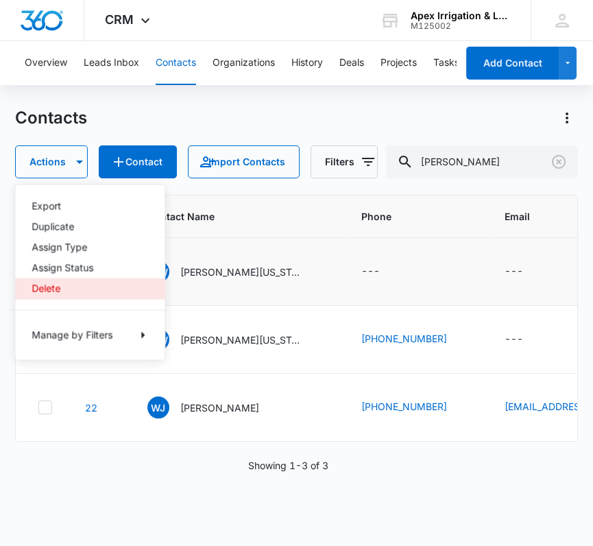
click at [60, 286] on div "Delete" at bounding box center [82, 288] width 100 height 10
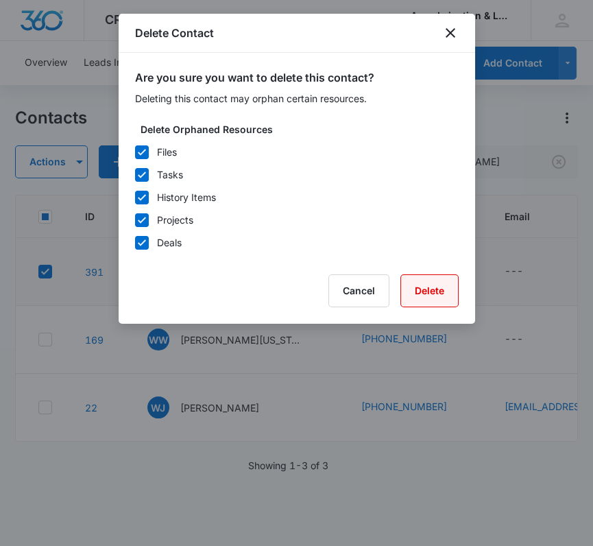
click at [428, 298] on button "Delete" at bounding box center [429, 290] width 58 height 33
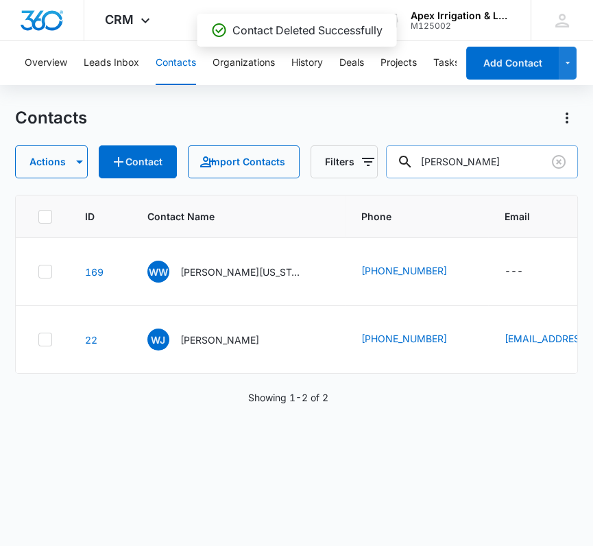
click at [457, 152] on input "[PERSON_NAME]" at bounding box center [482, 161] width 192 height 33
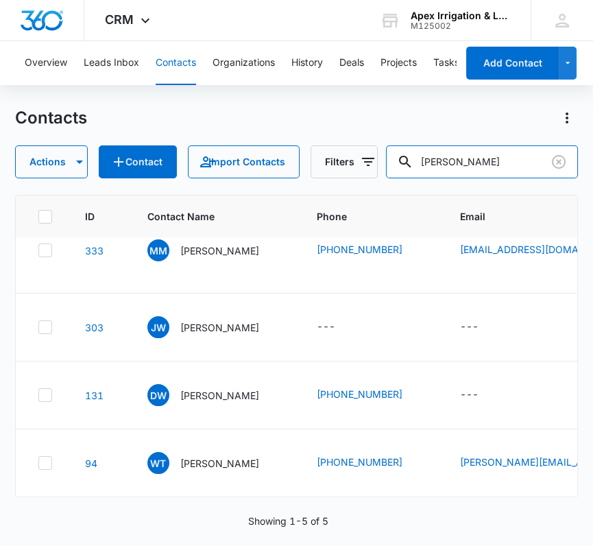
scroll to position [199, 0]
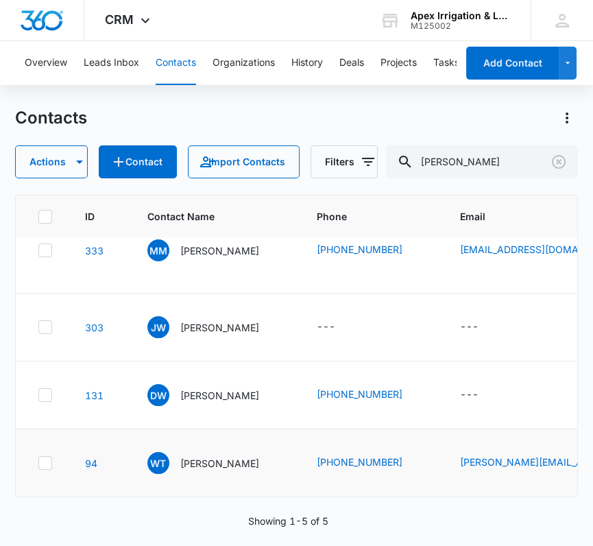
click at [45, 456] on icon at bounding box center [45, 462] width 12 height 12
click at [38, 463] on input "checkbox" at bounding box center [38, 463] width 1 height 1
click at [67, 168] on button "Actions" at bounding box center [51, 161] width 73 height 33
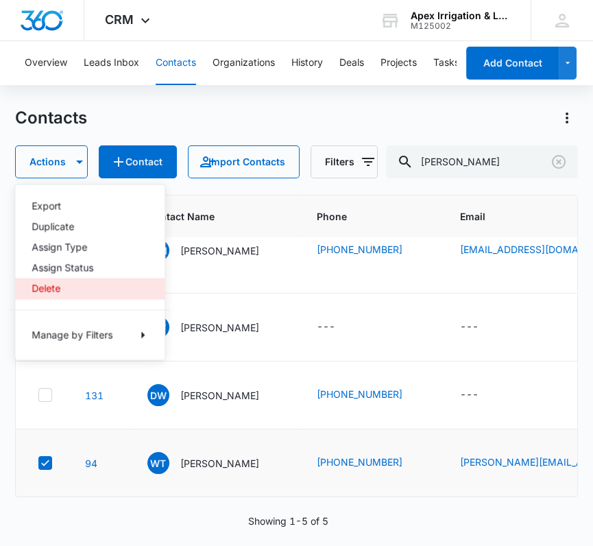
click at [60, 283] on div "Delete" at bounding box center [82, 288] width 100 height 10
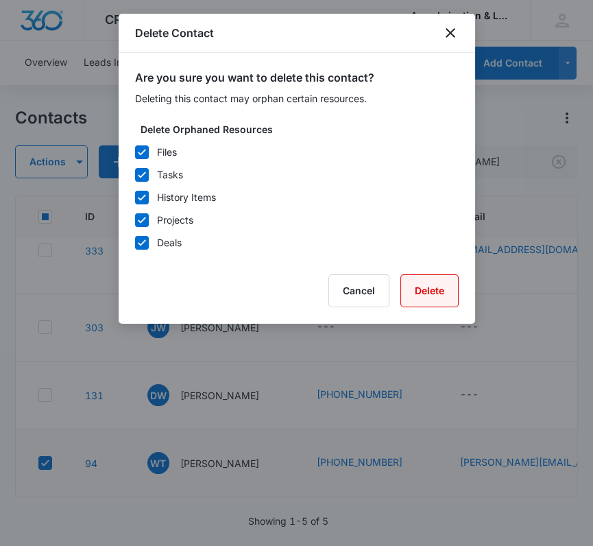
click at [432, 292] on button "Delete" at bounding box center [429, 290] width 58 height 33
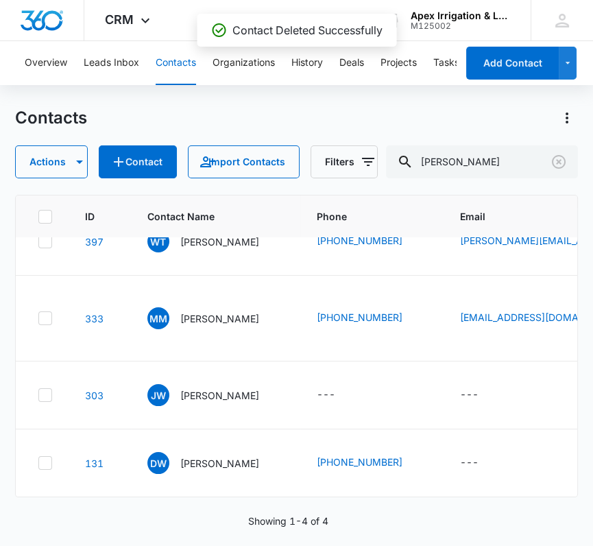
scroll to position [131, 0]
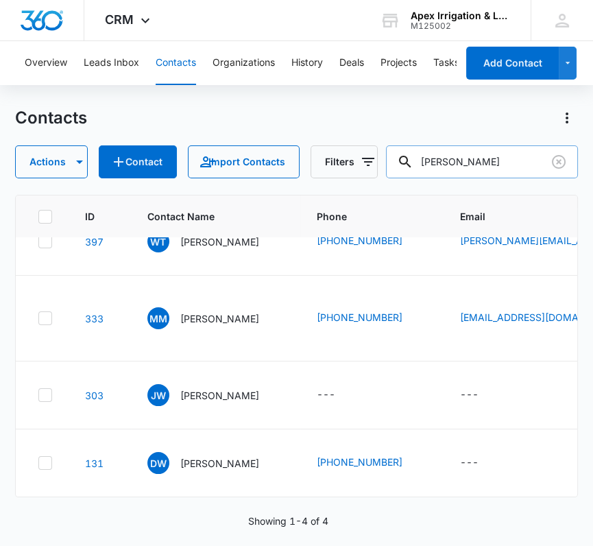
click at [472, 163] on input "[PERSON_NAME]" at bounding box center [482, 161] width 192 height 33
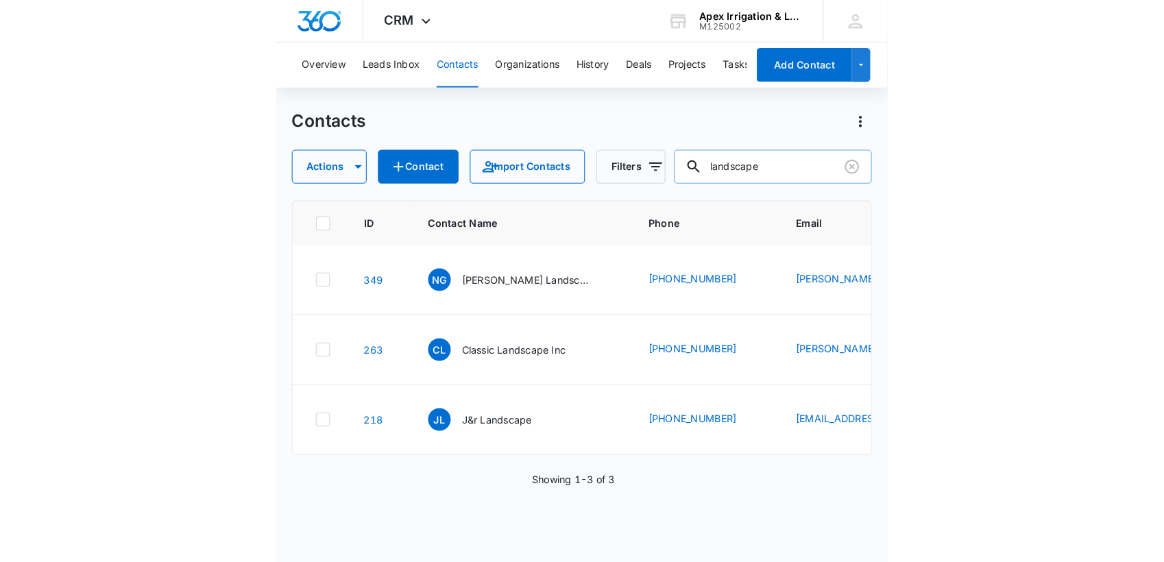
scroll to position [0, 0]
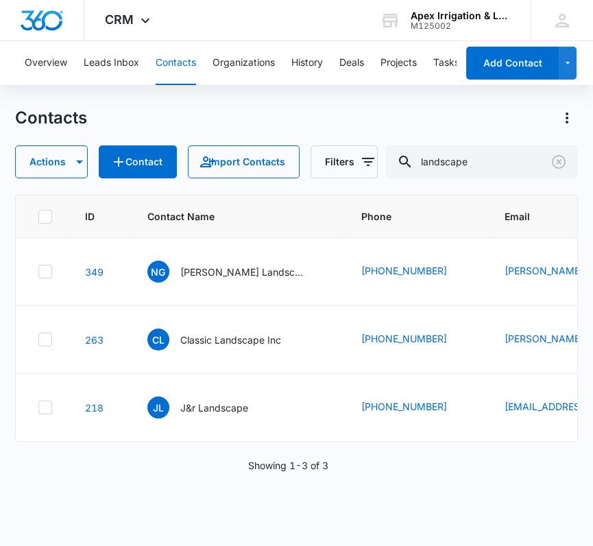
click at [480, 143] on div "Contacts Actions Contact Import Contacts Filters landscape" at bounding box center [296, 142] width 563 height 71
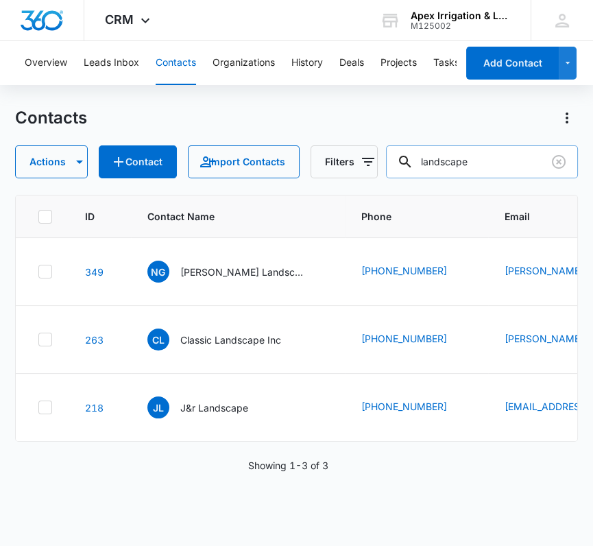
click at [480, 160] on input "landscape" at bounding box center [482, 161] width 192 height 33
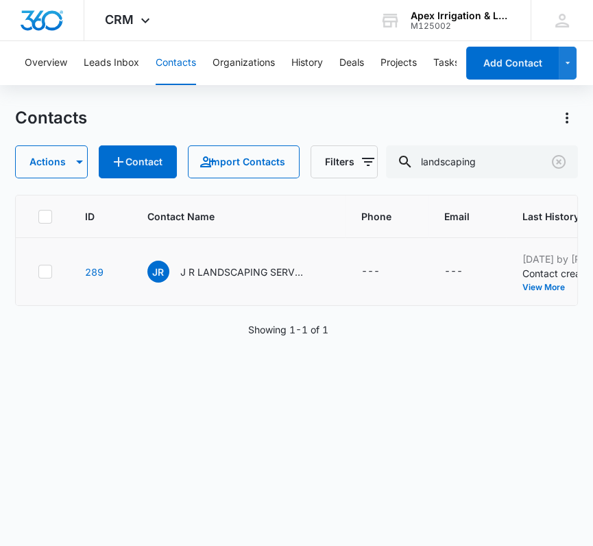
click at [40, 272] on icon at bounding box center [45, 271] width 12 height 12
click at [38, 272] on input "checkbox" at bounding box center [38, 271] width 1 height 1
click at [40, 269] on icon at bounding box center [45, 271] width 12 height 12
click at [38, 271] on input "checkbox" at bounding box center [38, 271] width 1 height 1
click at [40, 269] on icon at bounding box center [45, 271] width 12 height 12
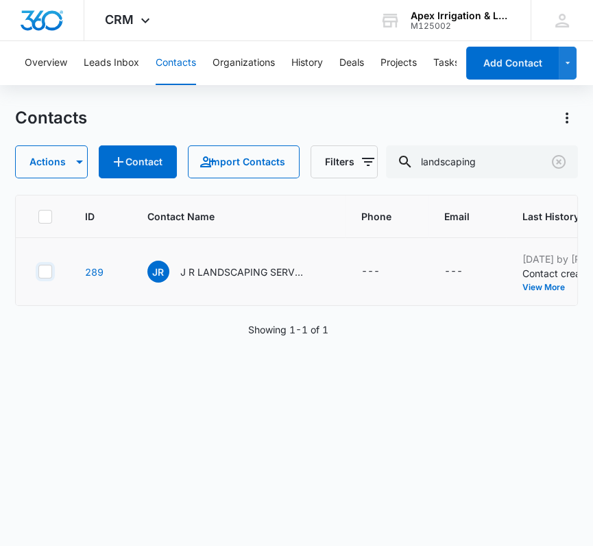
click at [38, 271] on input "checkbox" at bounding box center [38, 271] width 1 height 1
click at [33, 157] on button "Actions" at bounding box center [51, 161] width 73 height 33
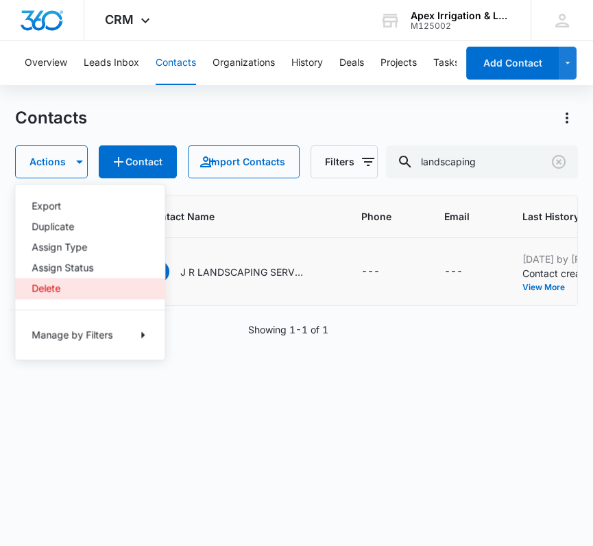
click at [56, 284] on div "Delete" at bounding box center [82, 288] width 100 height 10
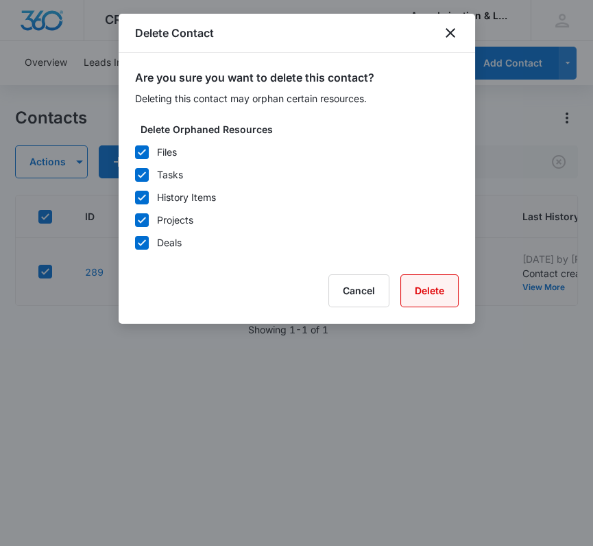
click at [442, 286] on button "Delete" at bounding box center [429, 290] width 58 height 33
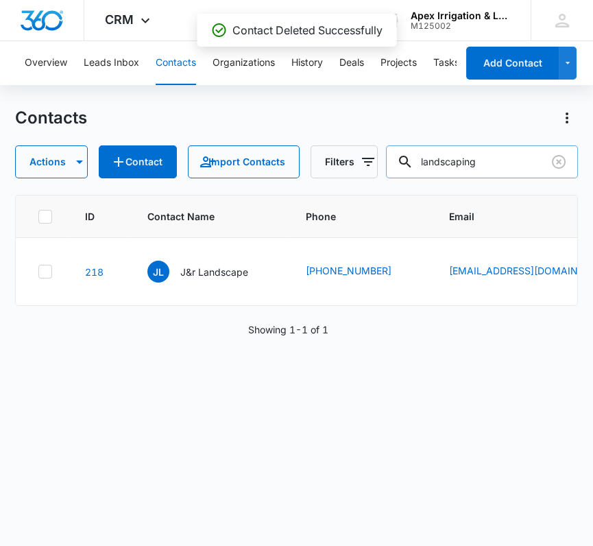
click at [454, 166] on input "landscaping" at bounding box center [482, 161] width 192 height 33
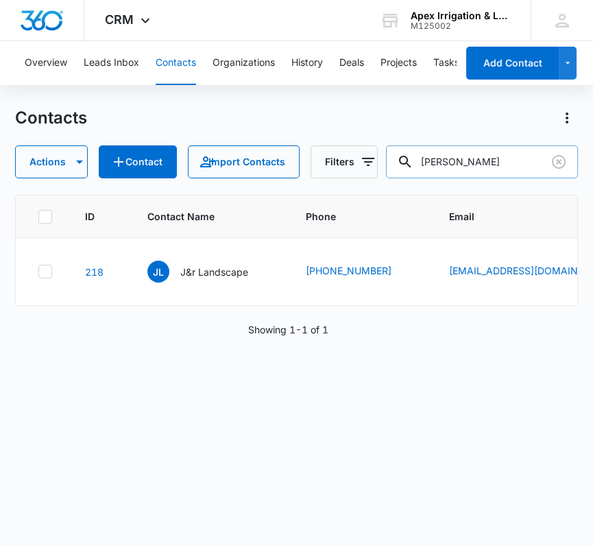
type input "[PERSON_NAME]"
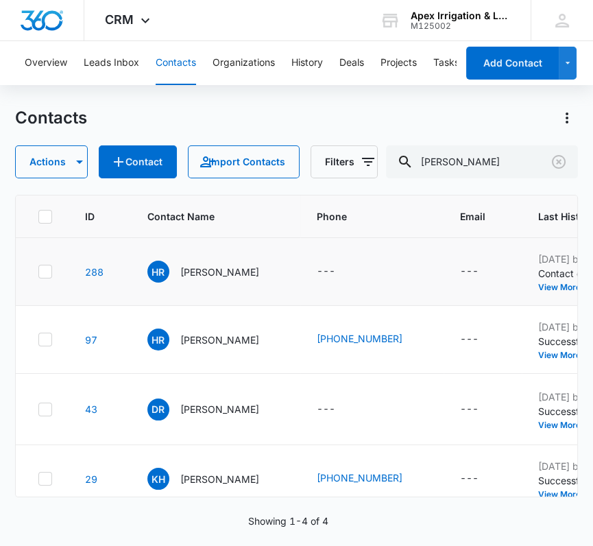
click at [44, 271] on icon at bounding box center [45, 271] width 12 height 12
click at [38, 271] on input "checkbox" at bounding box center [38, 271] width 1 height 1
click at [62, 168] on button "Actions" at bounding box center [51, 161] width 73 height 33
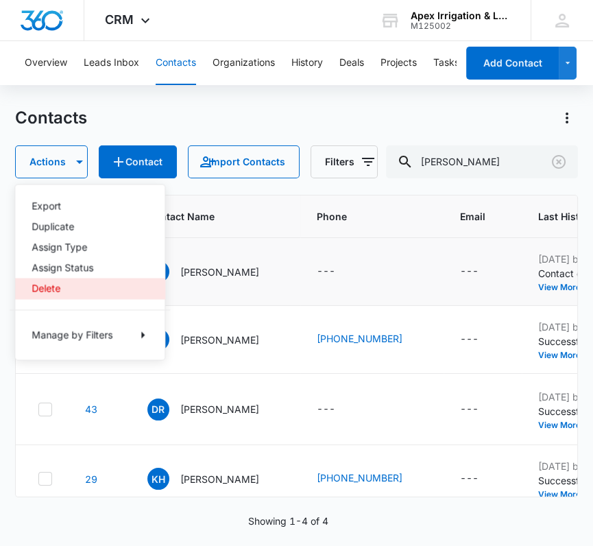
click at [51, 284] on div "Delete" at bounding box center [82, 288] width 100 height 10
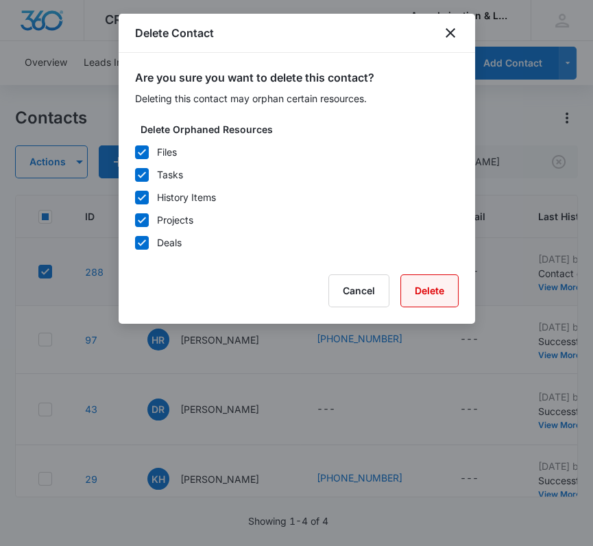
click at [444, 292] on button "Delete" at bounding box center [429, 290] width 58 height 33
